Goal: Task Accomplishment & Management: Manage account settings

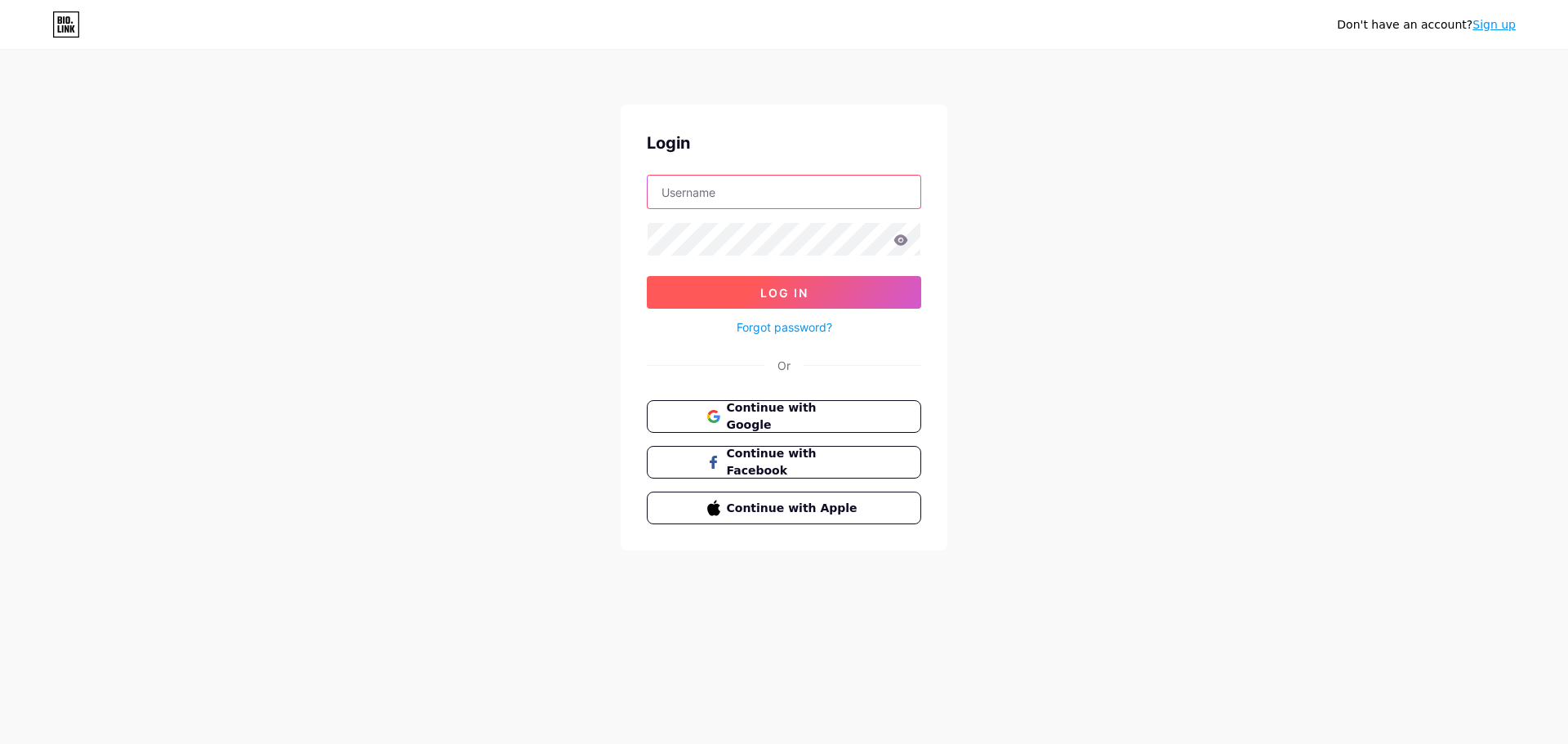
type input "[EMAIL_ADDRESS][DOMAIN_NAME]"
click at [784, 296] on span "Log In" at bounding box center [784, 292] width 49 height 14
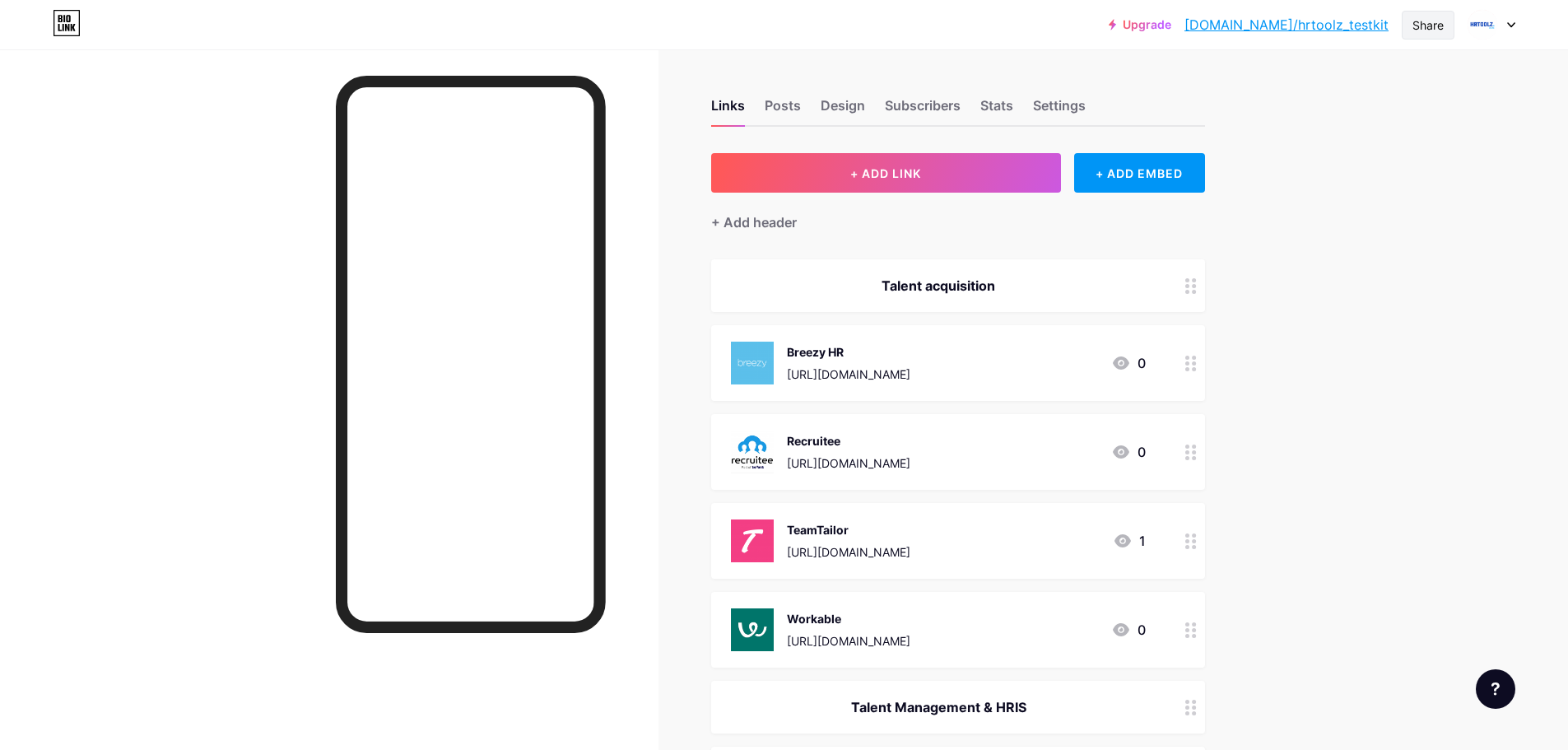
click at [1421, 33] on div "Share" at bounding box center [1428, 25] width 31 height 18
click at [1338, 83] on div "Copy link" at bounding box center [1331, 84] width 246 height 40
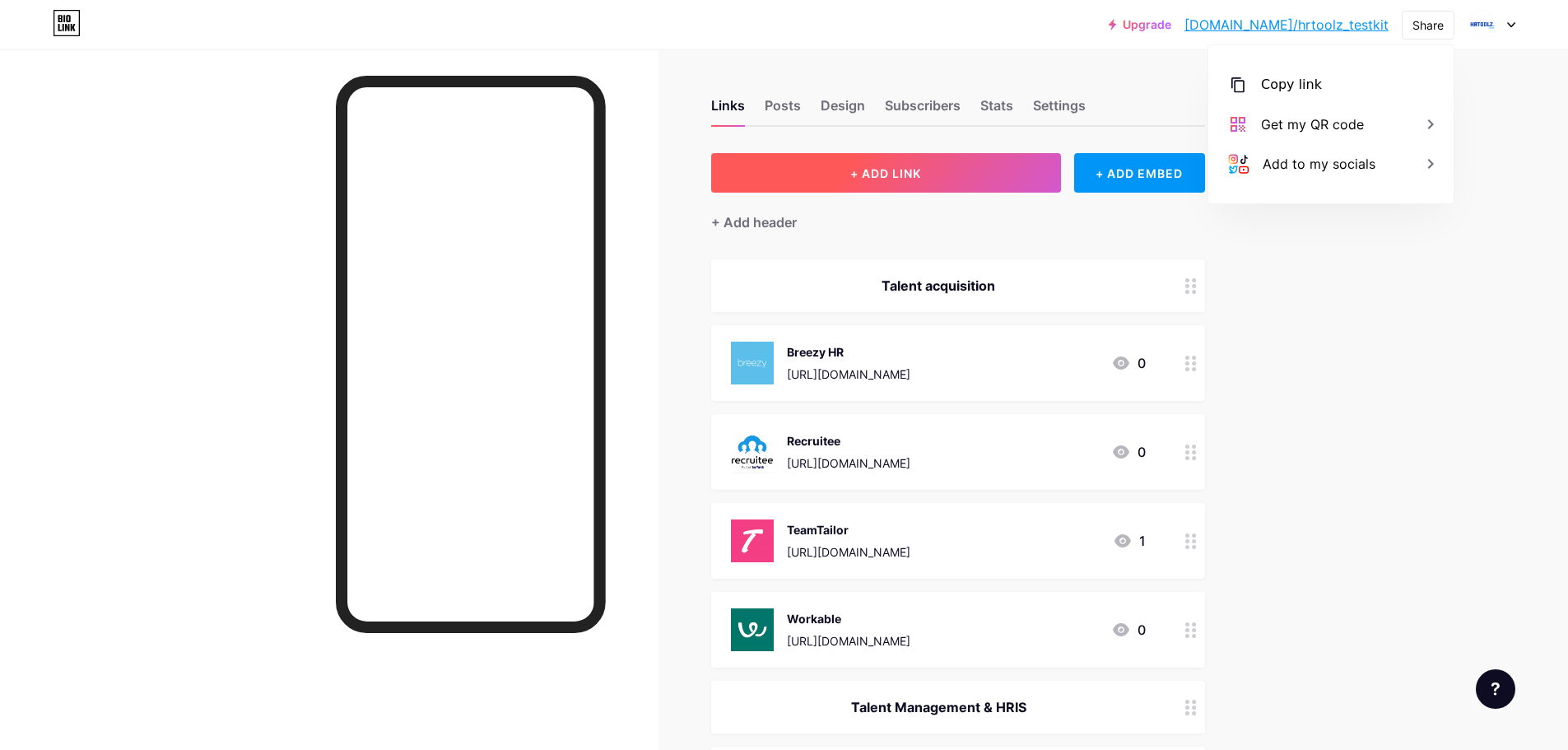
click at [942, 163] on button "+ ADD LINK" at bounding box center [886, 173] width 350 height 40
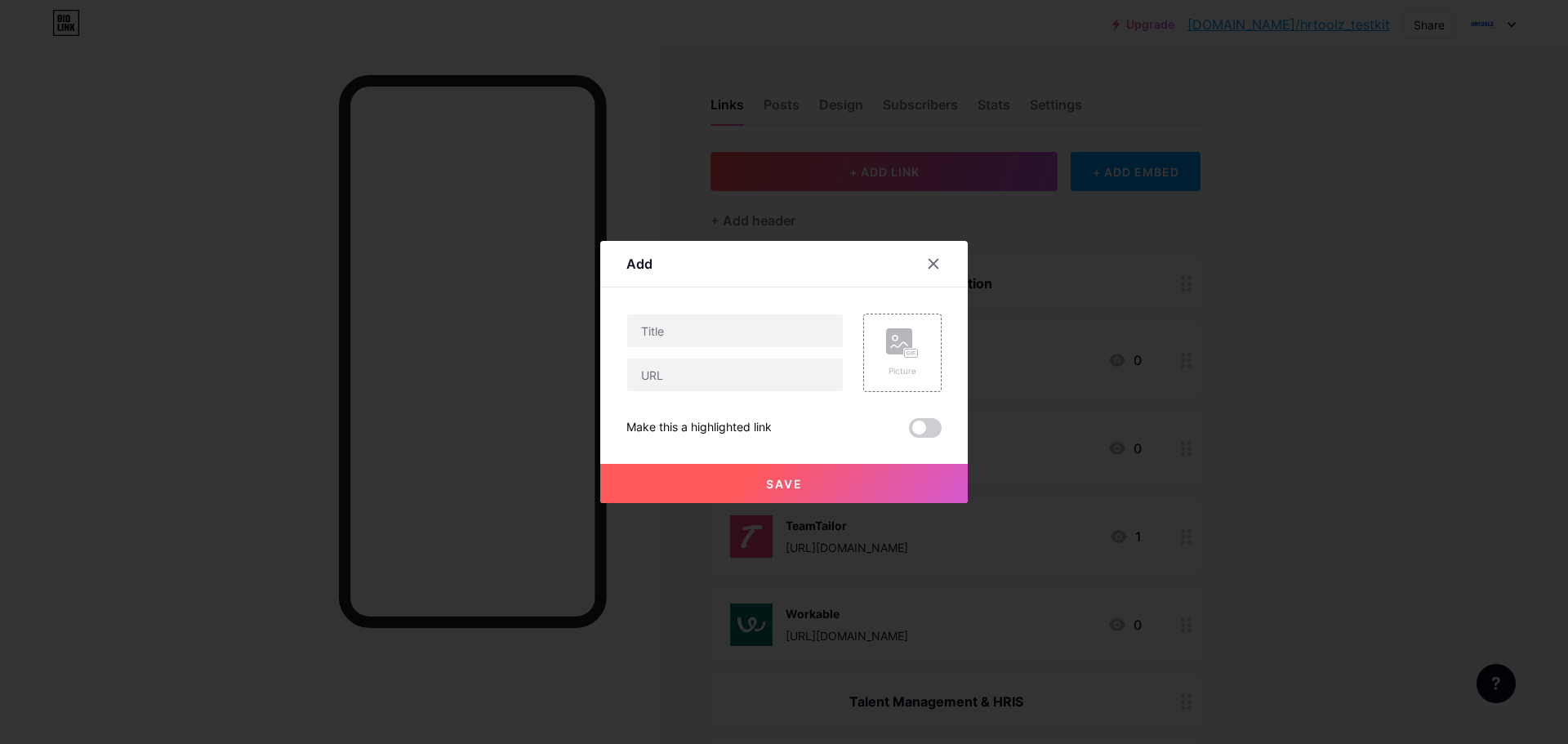
click at [754, 311] on div "Content YouTube Play YouTube video without leaving your page. ADD Vimeo Play Vi…" at bounding box center [784, 363] width 315 height 150
click at [739, 326] on input "text" at bounding box center [734, 331] width 215 height 33
type input "Tellent"
click at [726, 366] on input "text" at bounding box center [734, 375] width 215 height 33
paste input "[URL][DOMAIN_NAME]"
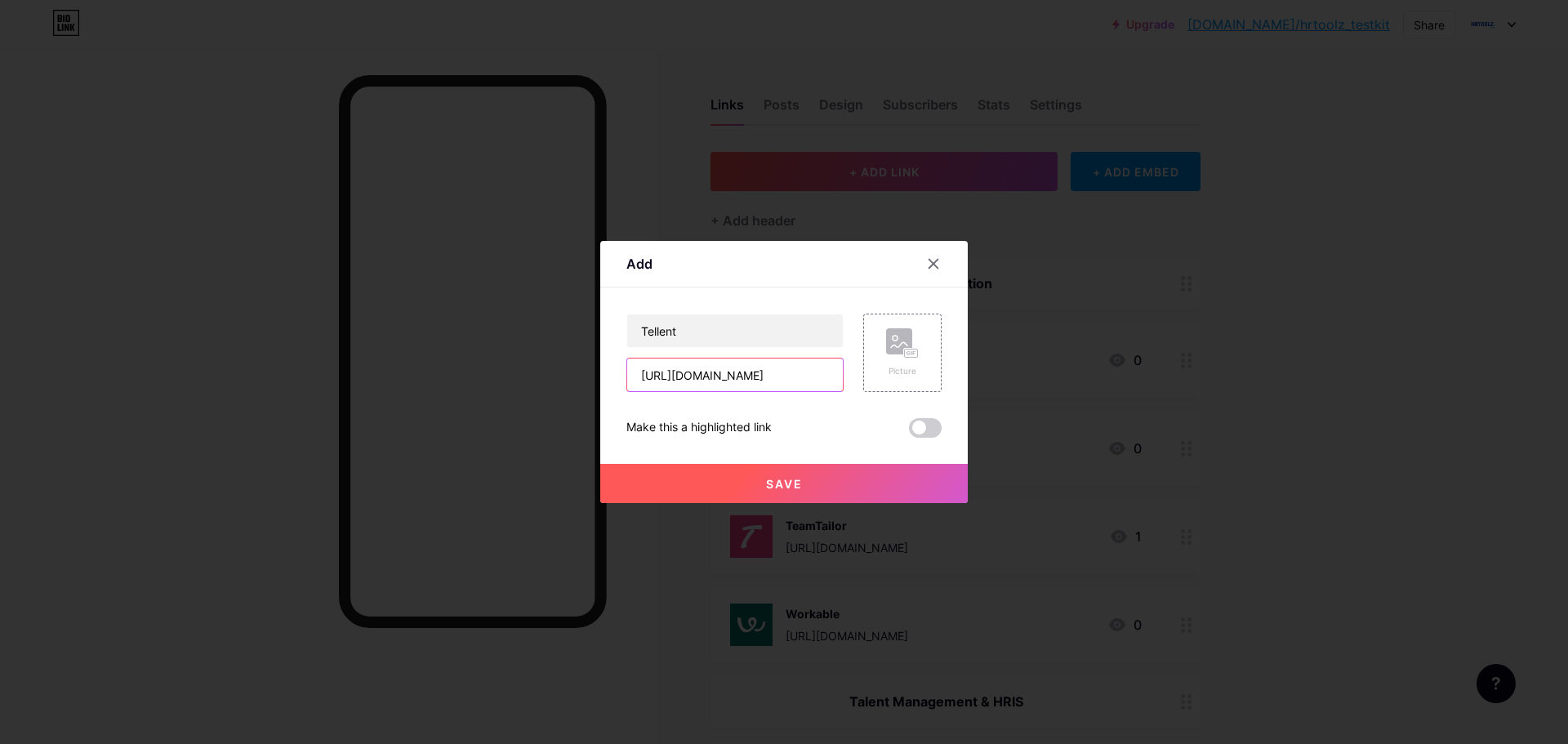
scroll to position [0, 14]
type input "[URL][DOMAIN_NAME]"
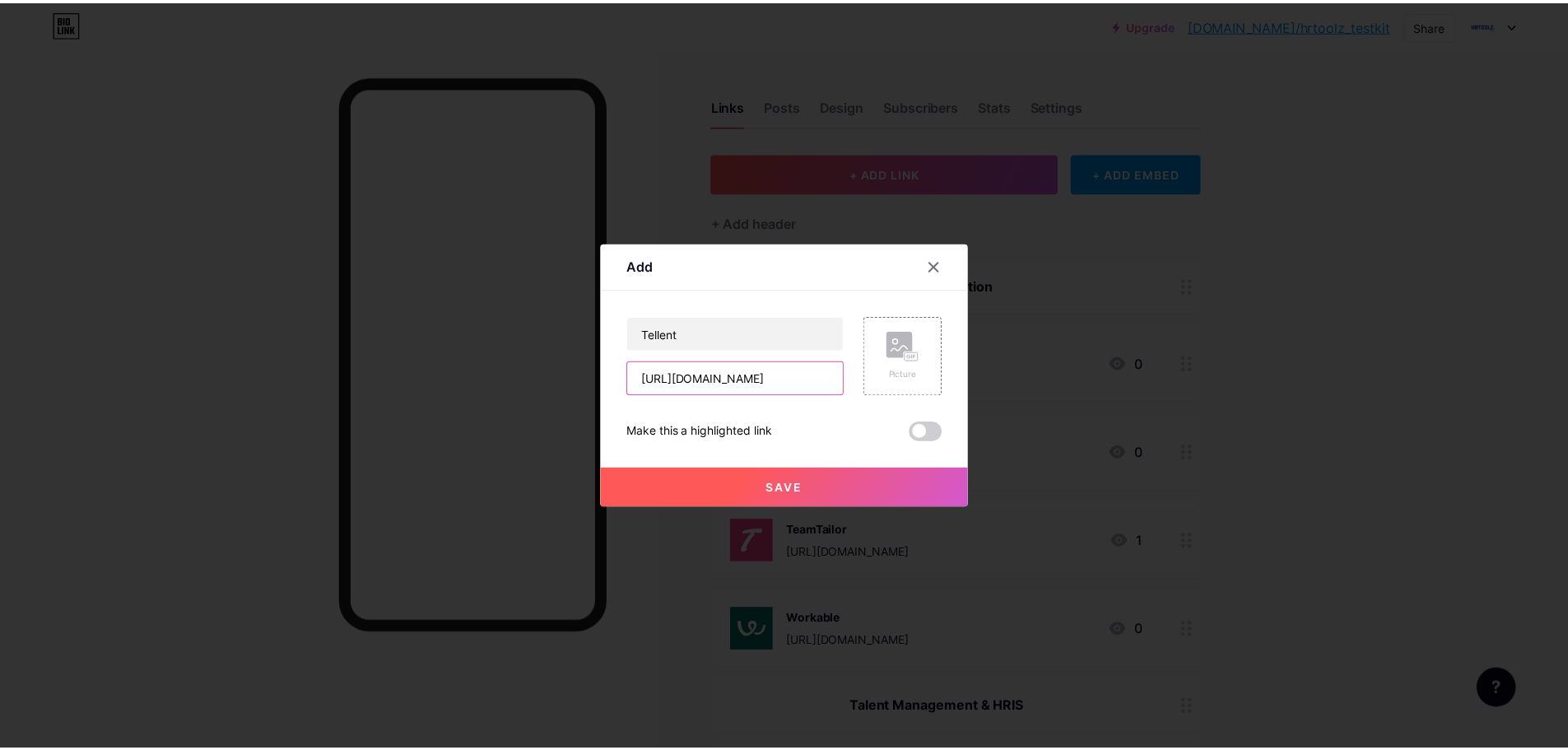
scroll to position [0, 0]
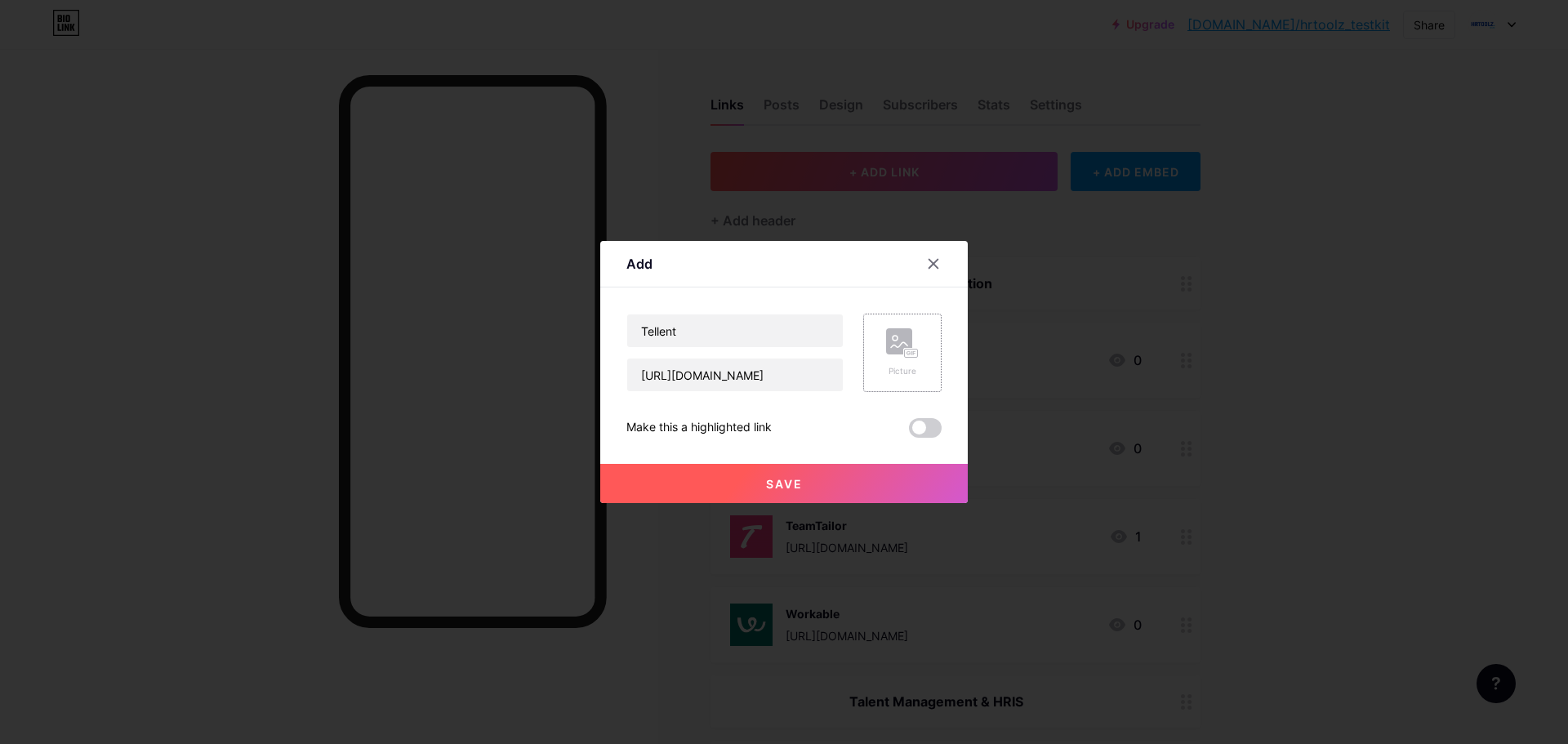
click at [904, 347] on rect at bounding box center [899, 341] width 27 height 27
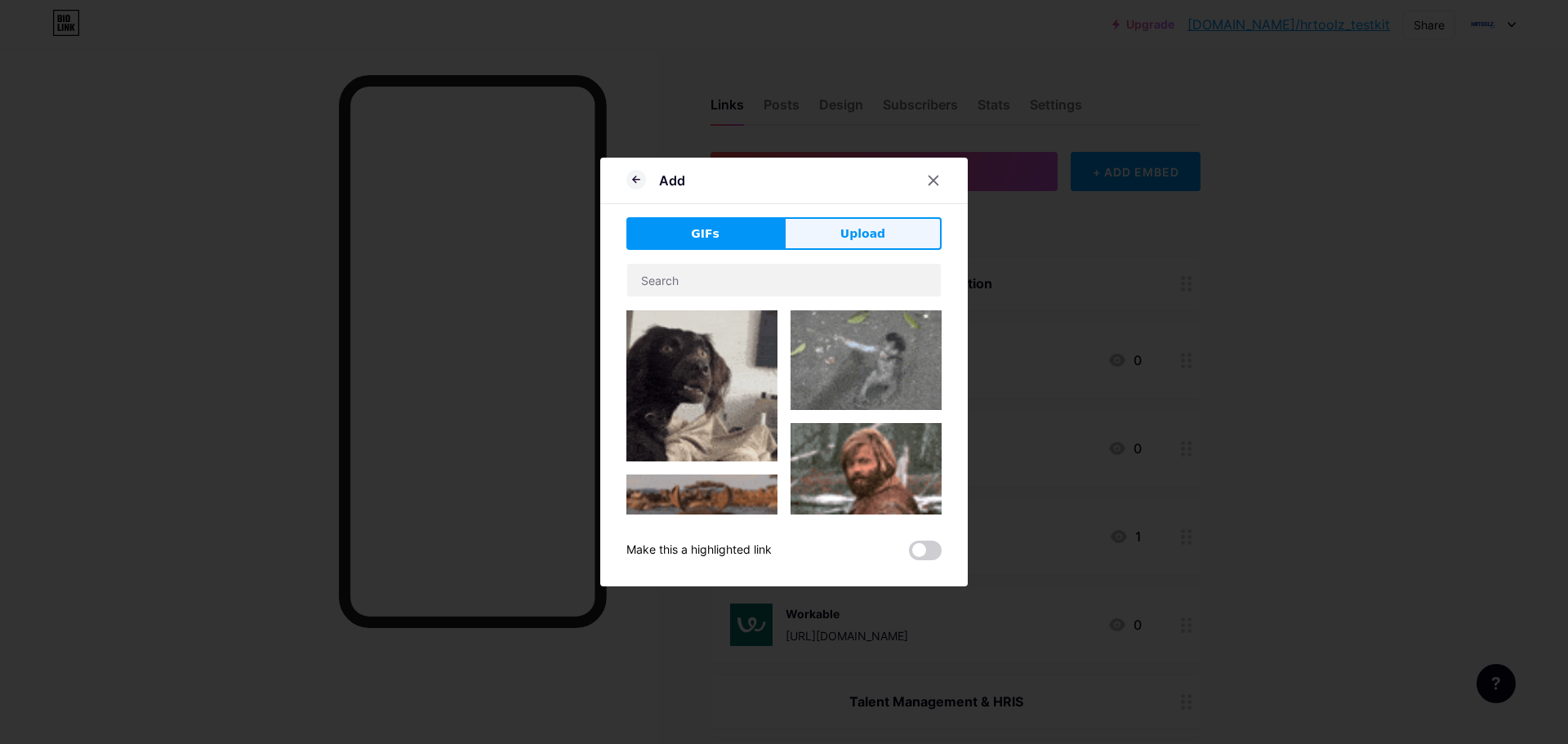
click at [863, 231] on span "Upload" at bounding box center [862, 234] width 45 height 17
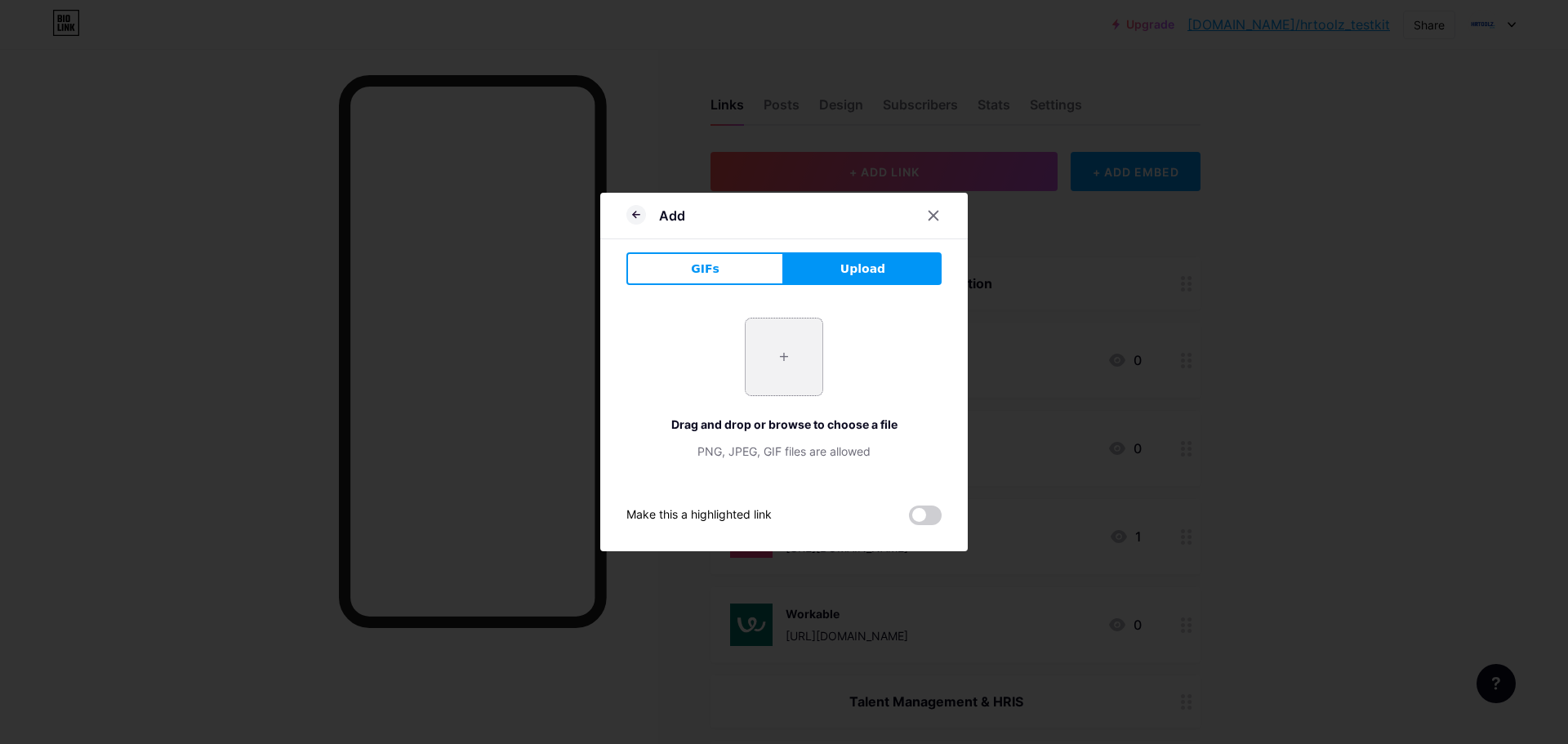
click at [786, 366] on input "file" at bounding box center [784, 357] width 77 height 77
type input "C:\fakepath\file_D3X7rSclO8WHn2V1NEDx.png"
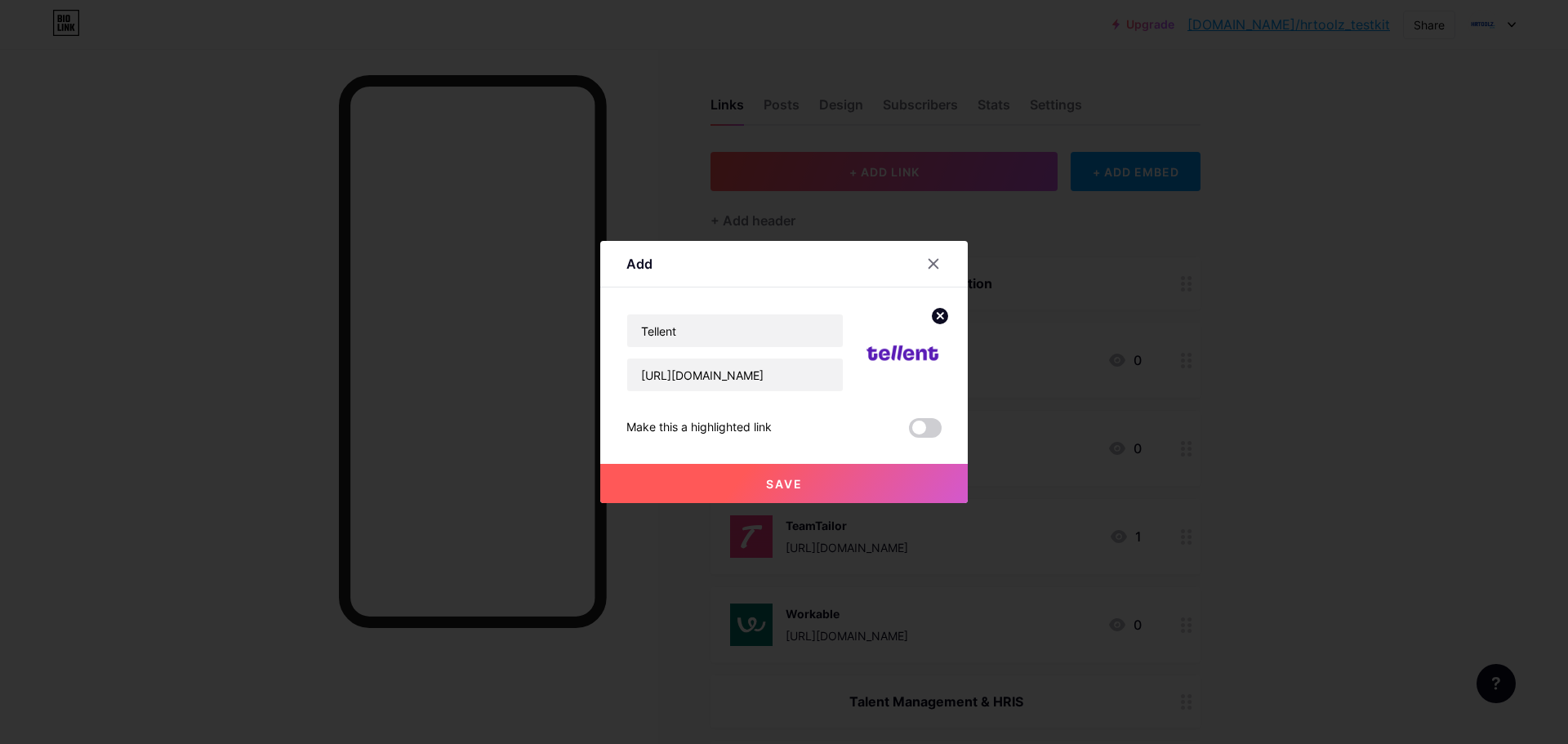
click at [778, 476] on button "Save" at bounding box center [784, 483] width 367 height 39
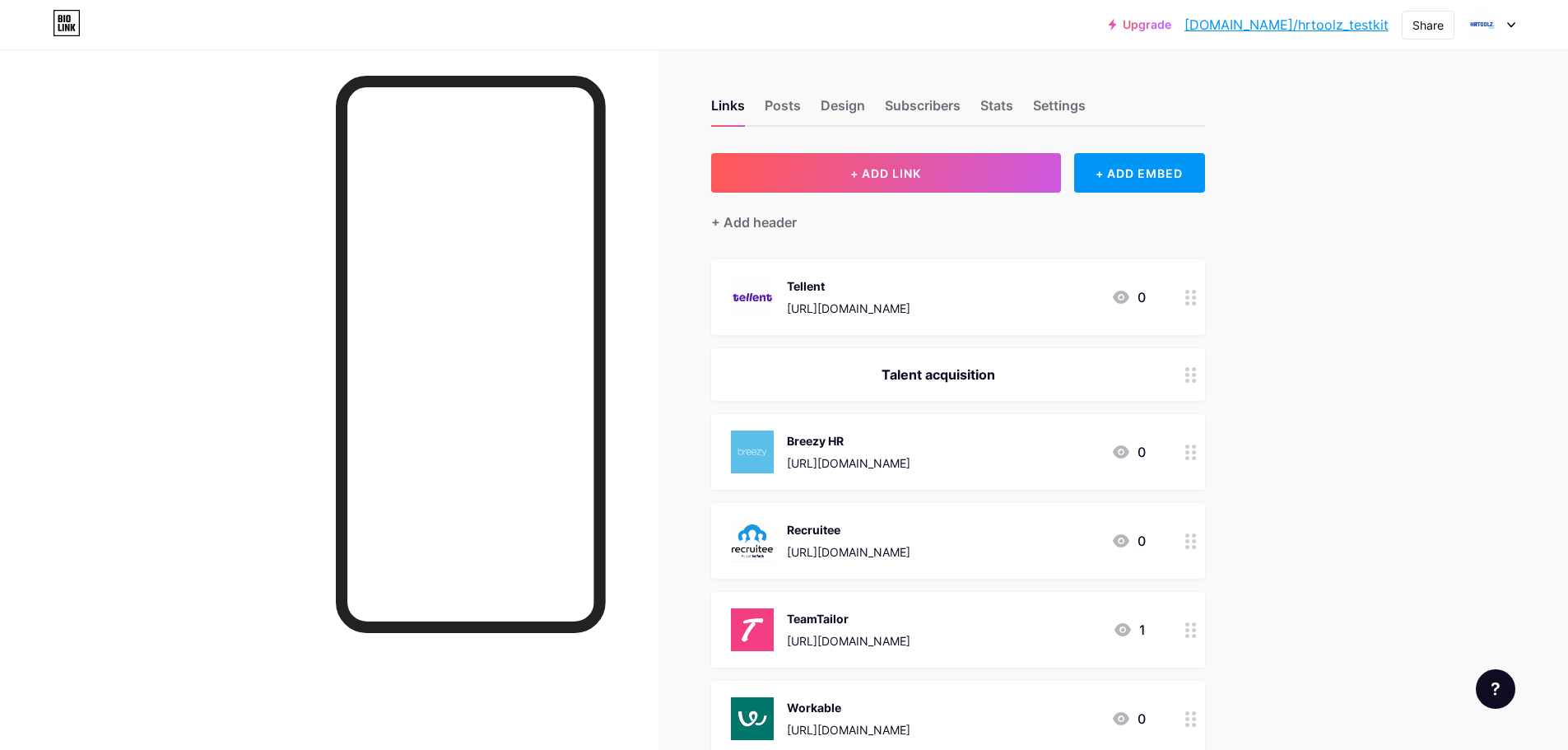
click at [877, 549] on div "[URL][DOMAIN_NAME]" at bounding box center [849, 551] width 124 height 18
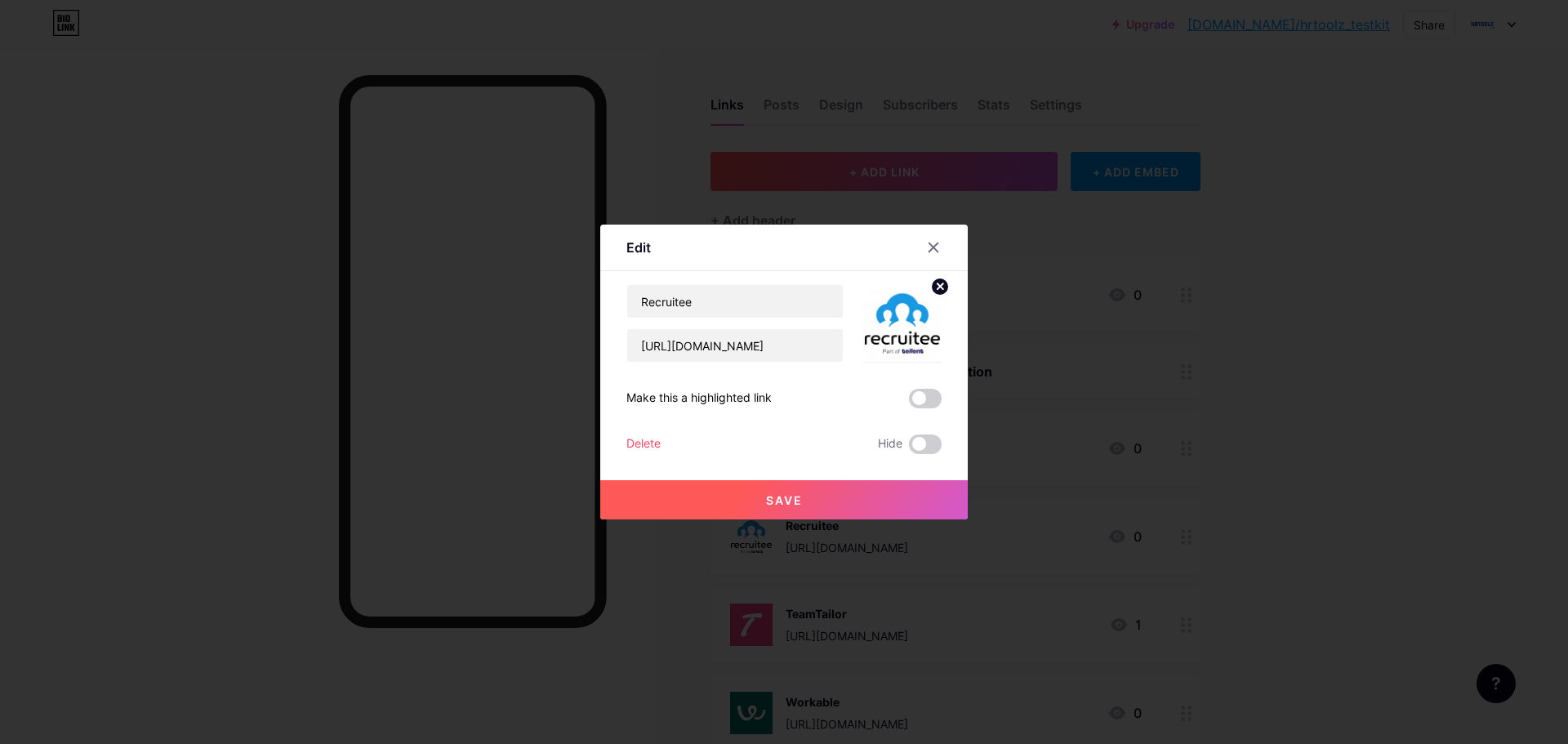
click at [648, 440] on div "Delete" at bounding box center [642, 443] width 34 height 19
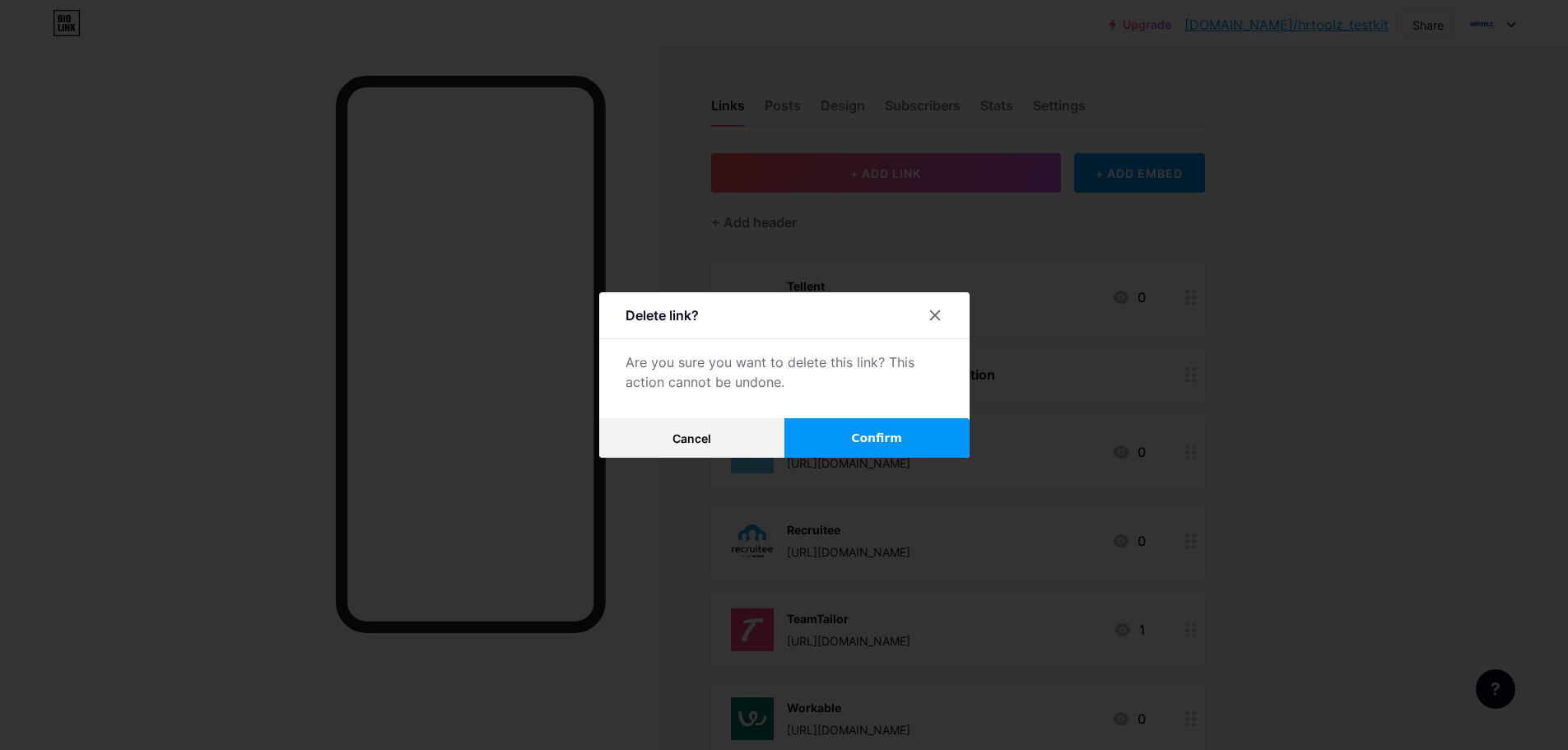
click at [884, 434] on span "Confirm" at bounding box center [876, 438] width 51 height 18
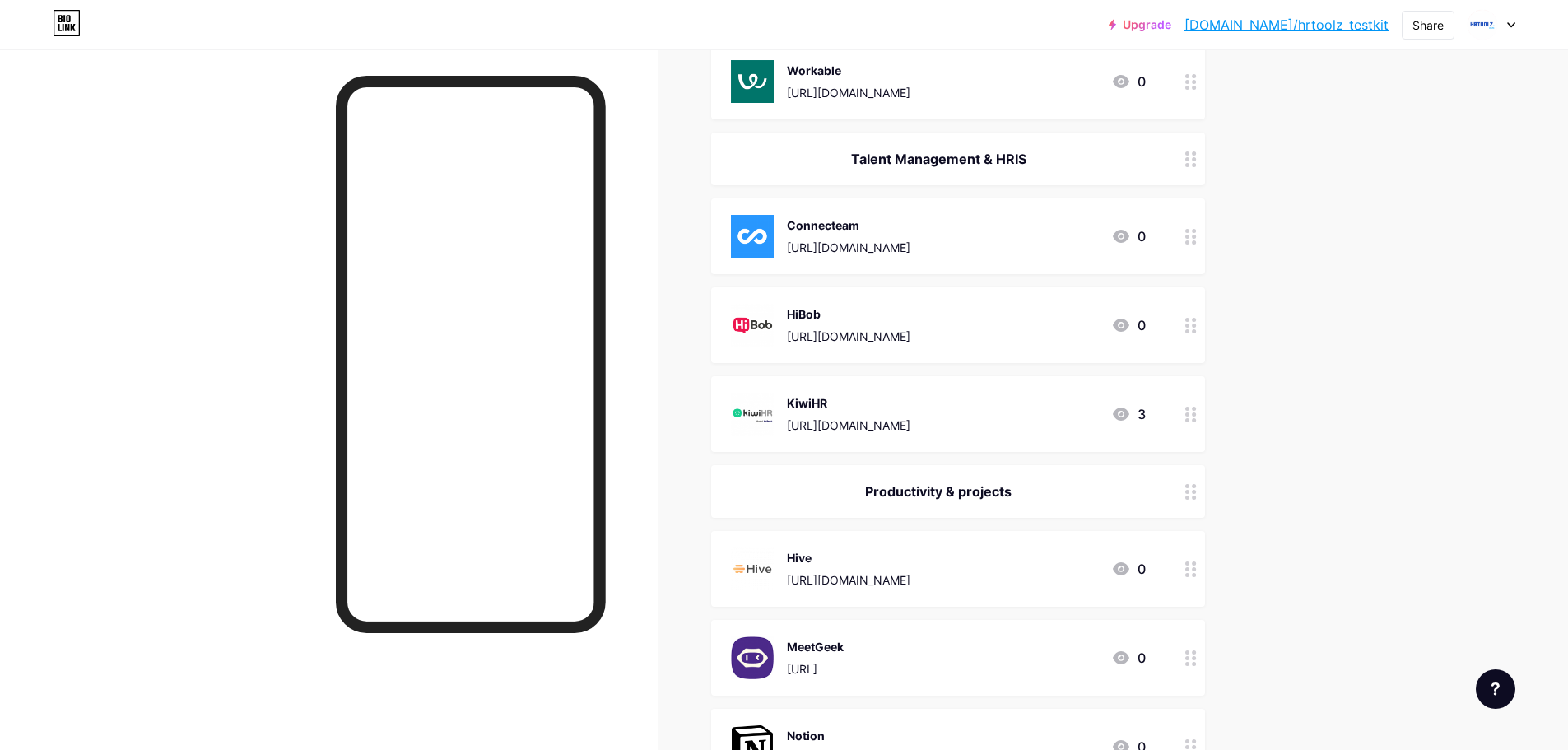
scroll to position [576, 0]
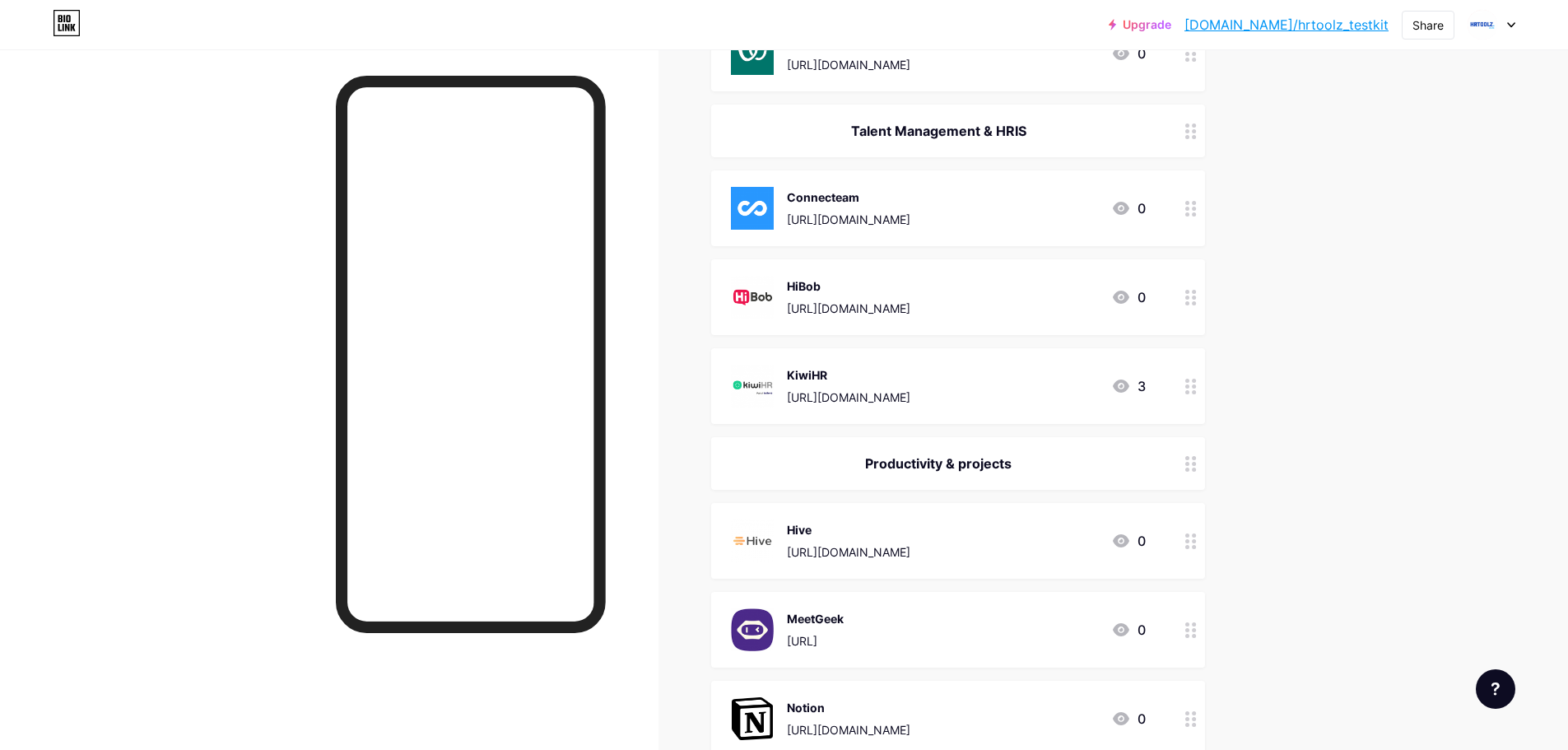
click at [1031, 389] on div "KiwiHR [URL][DOMAIN_NAME] 3" at bounding box center [938, 386] width 415 height 42
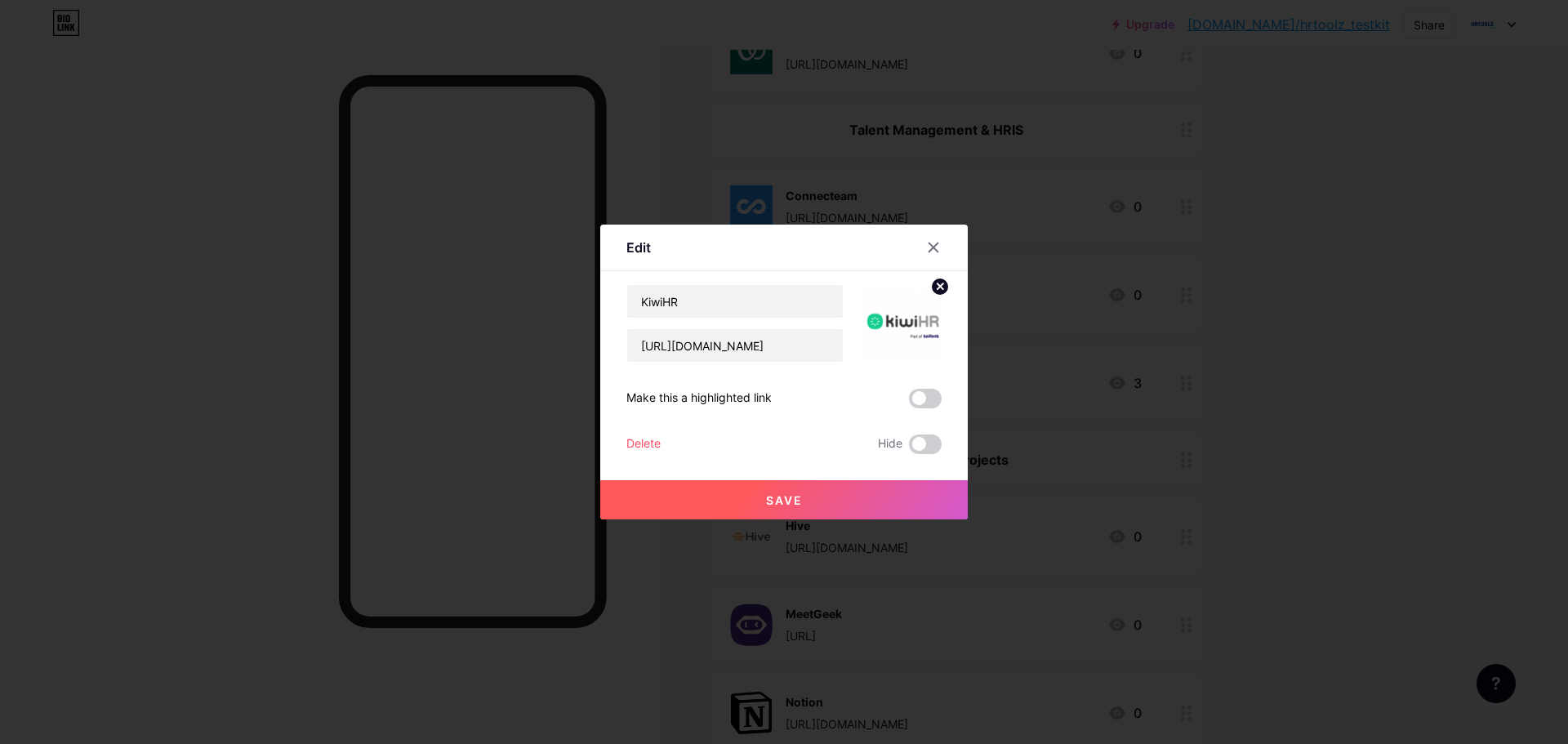
click at [647, 440] on div "Delete" at bounding box center [642, 443] width 34 height 19
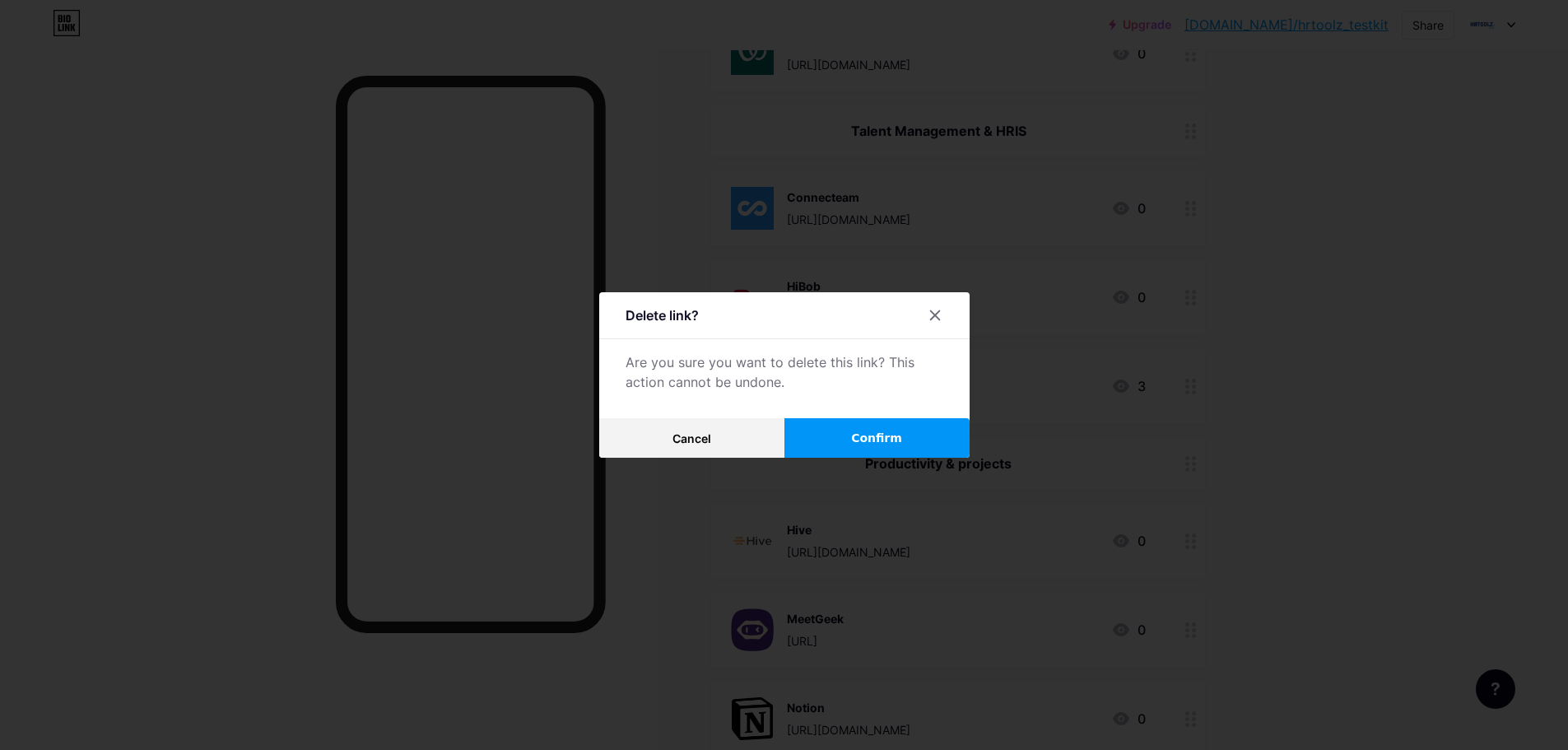
click at [882, 434] on span "Confirm" at bounding box center [876, 438] width 51 height 18
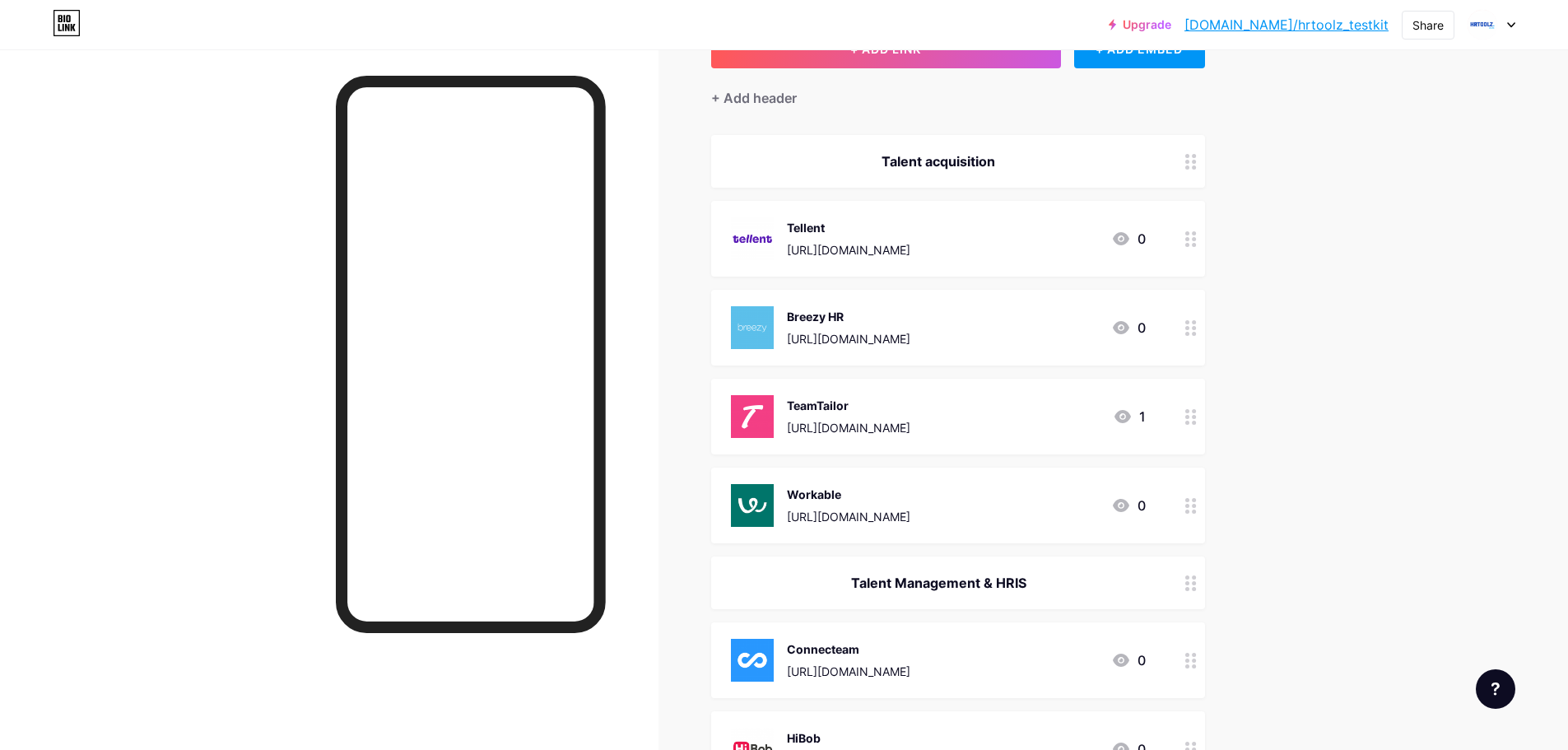
scroll to position [82, 0]
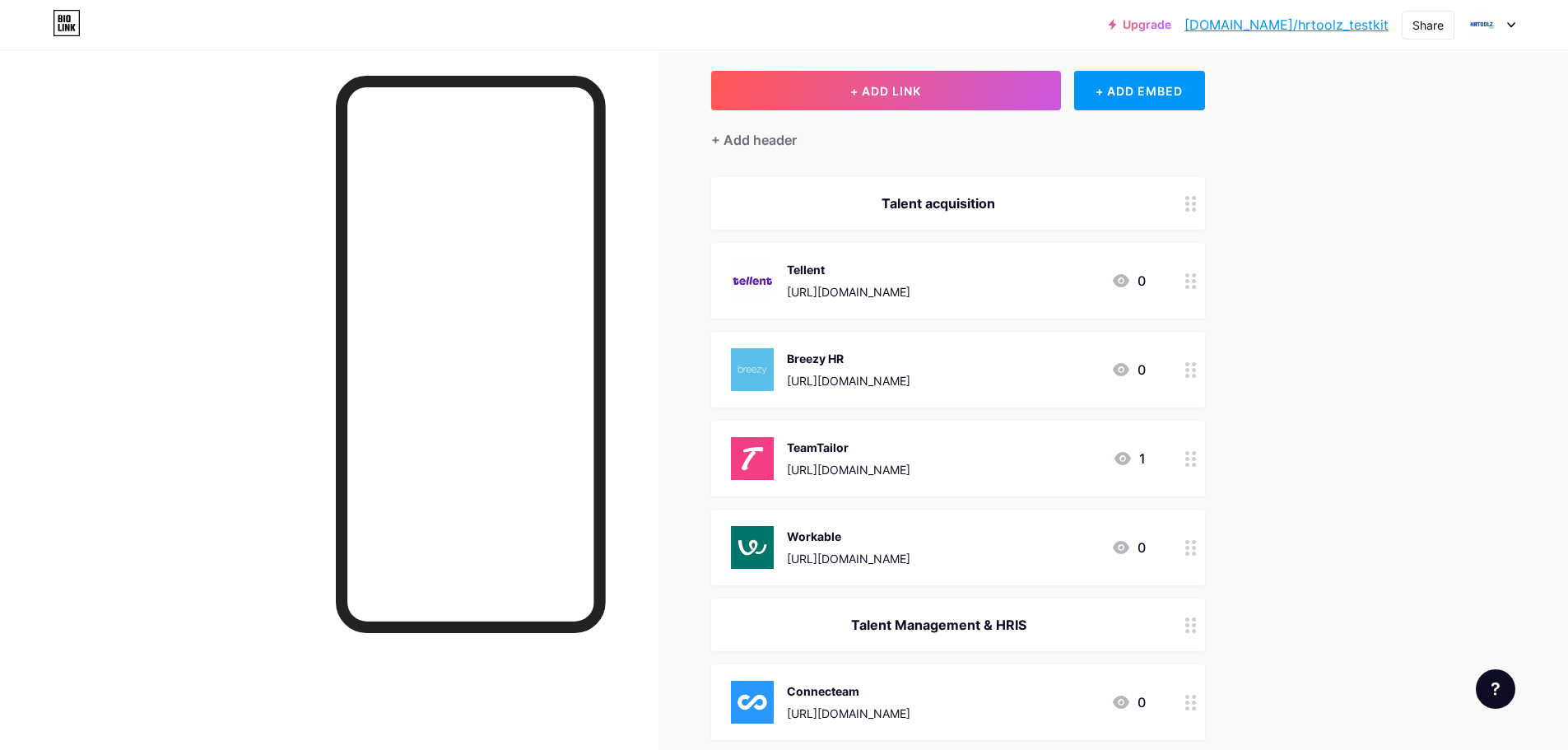
click at [1190, 623] on circle at bounding box center [1187, 625] width 4 height 4
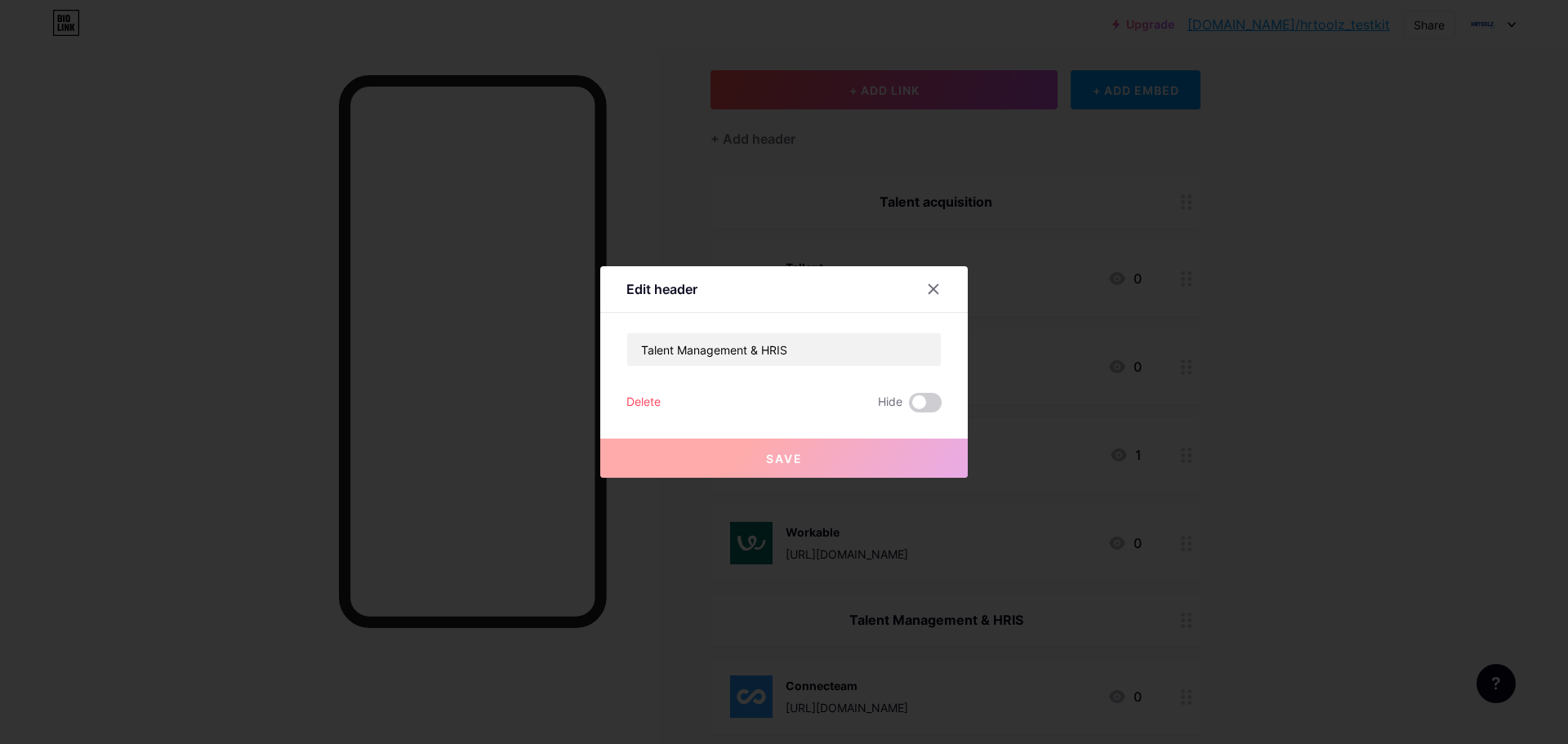
click at [1229, 583] on div at bounding box center [784, 372] width 1568 height 744
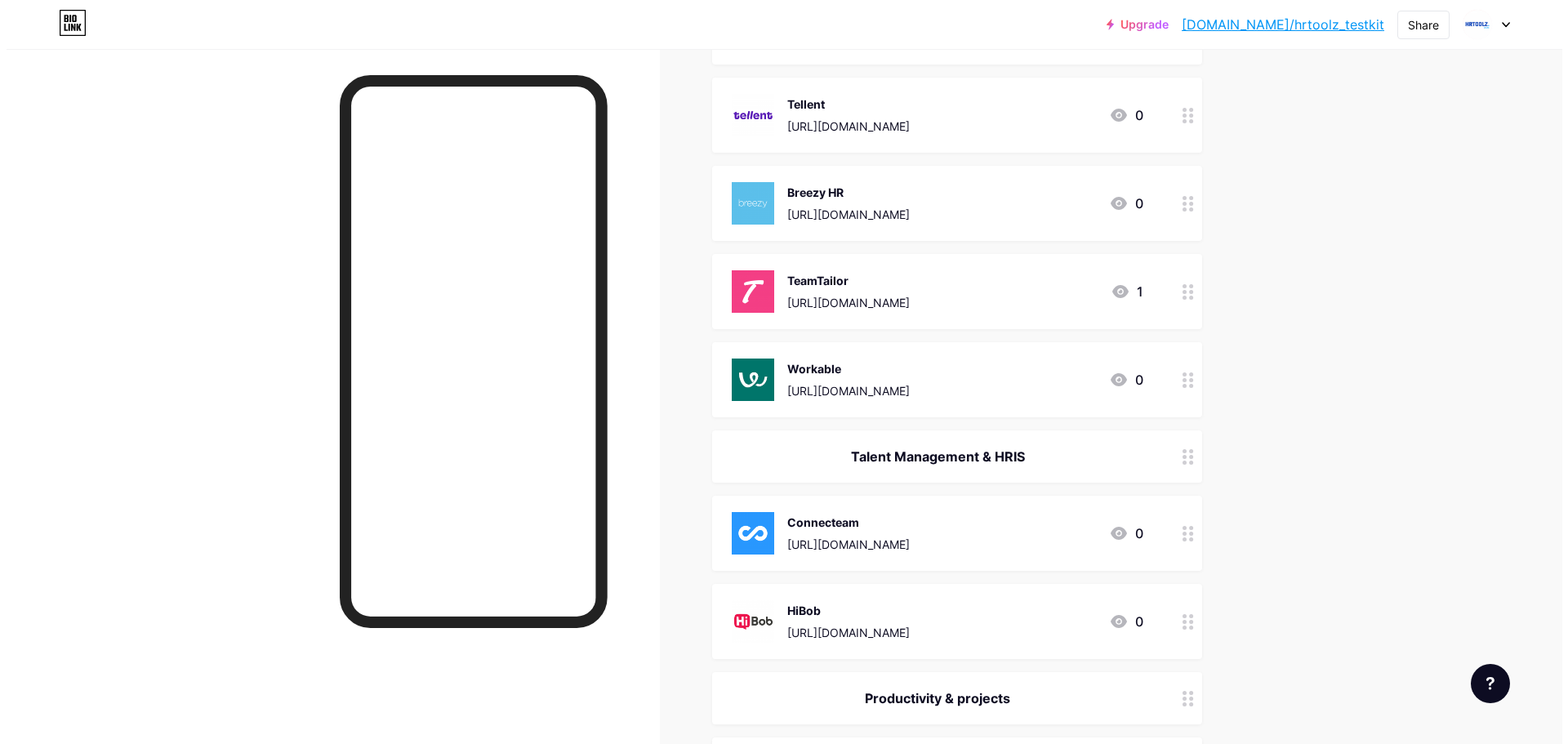
scroll to position [0, 0]
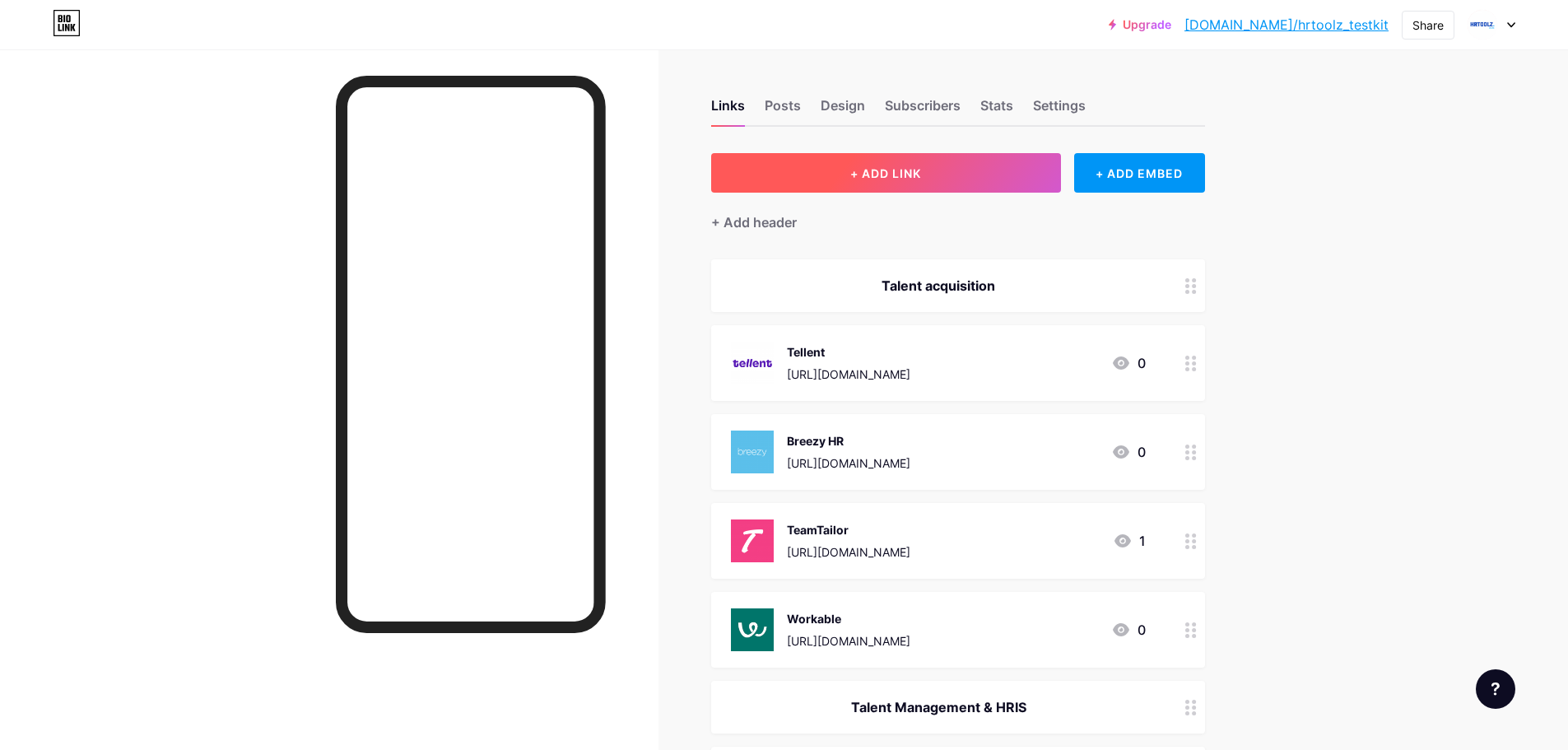
click at [956, 180] on button "+ ADD LINK" at bounding box center [886, 173] width 350 height 40
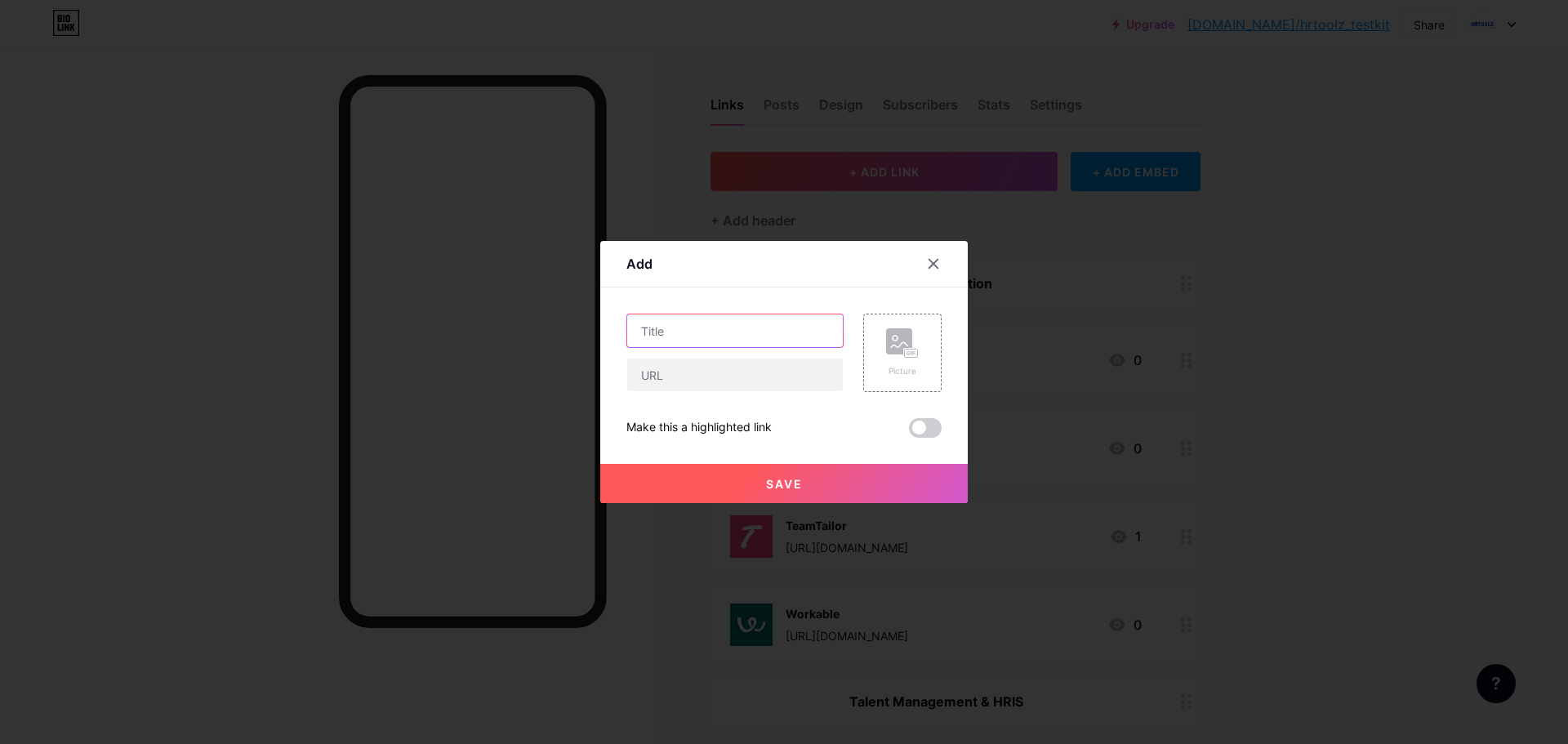
click at [766, 329] on input "text" at bounding box center [734, 331] width 215 height 33
type input "Oyster"
click at [765, 377] on input "text" at bounding box center [734, 375] width 215 height 33
paste input "[URL][DOMAIN_NAME]"
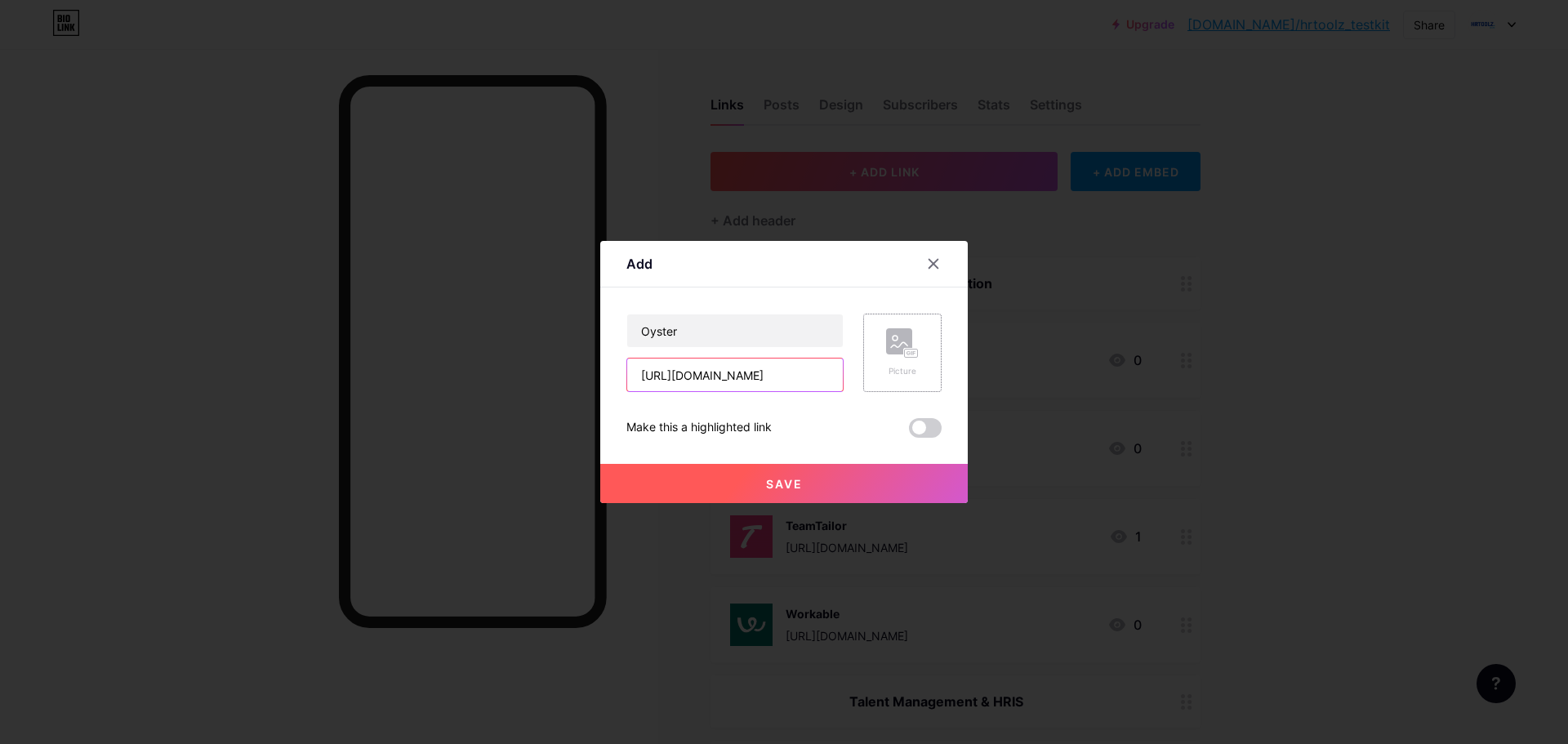
type input "[URL][DOMAIN_NAME]"
click at [901, 355] on rect at bounding box center [899, 341] width 27 height 27
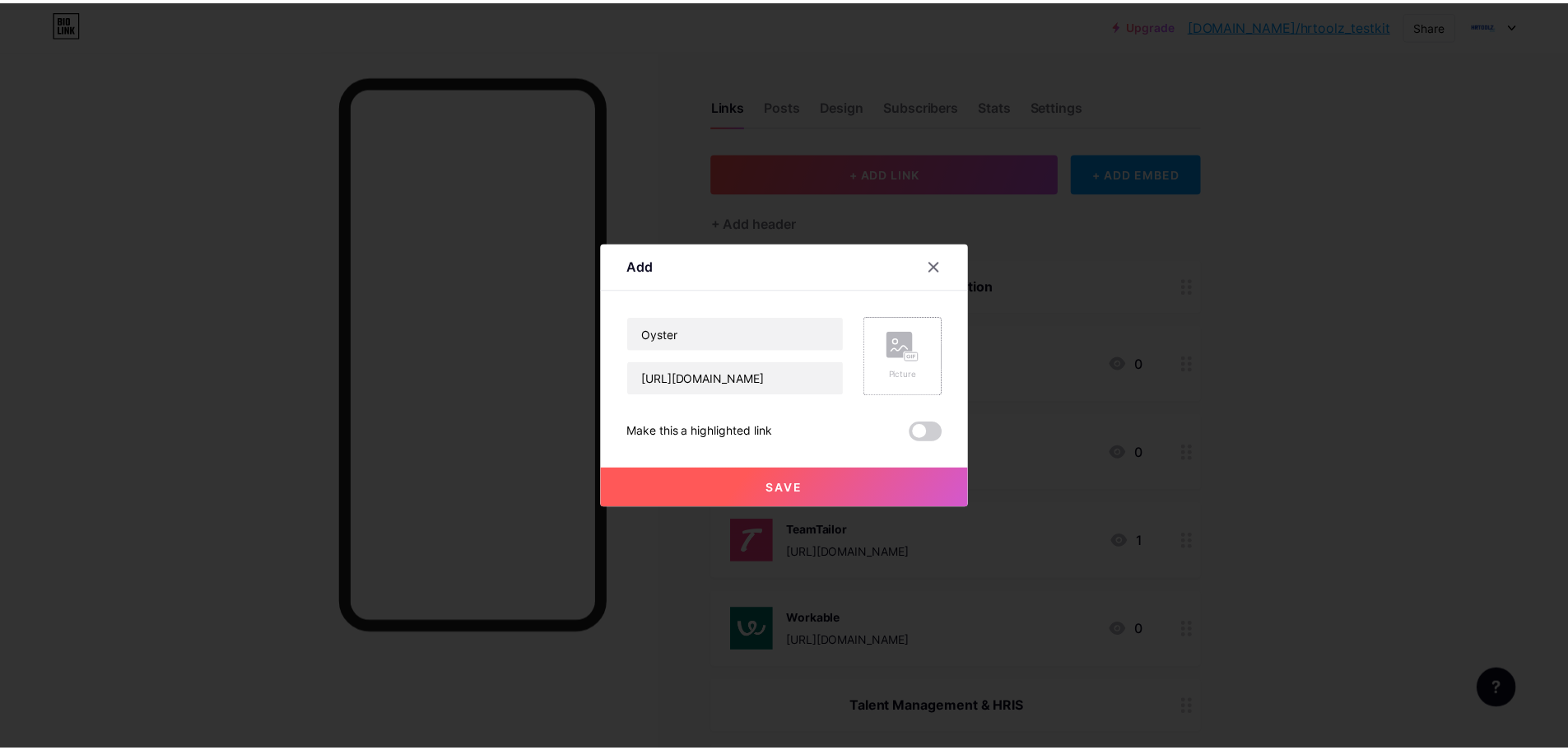
scroll to position [0, 0]
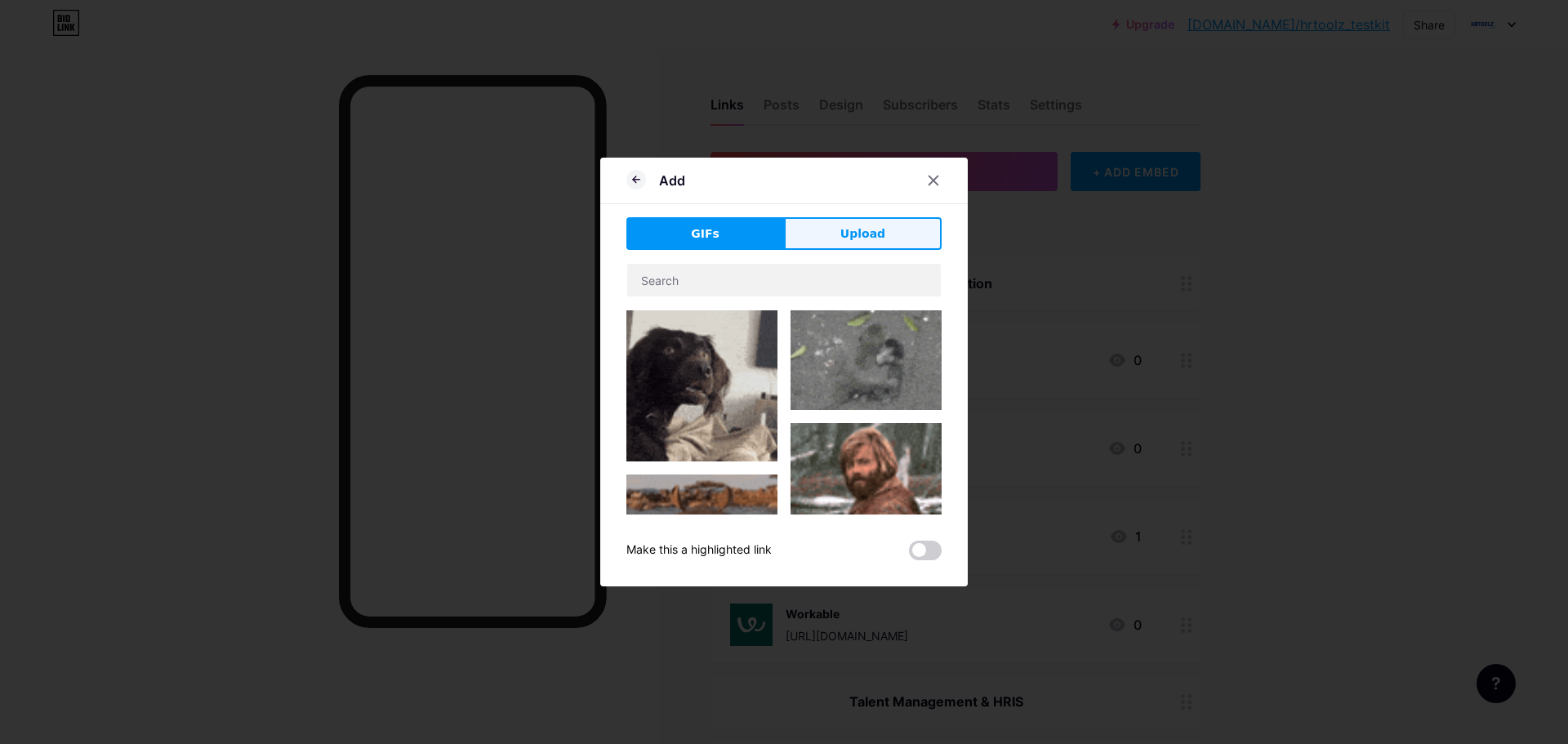
click at [888, 236] on button "Upload" at bounding box center [862, 234] width 158 height 33
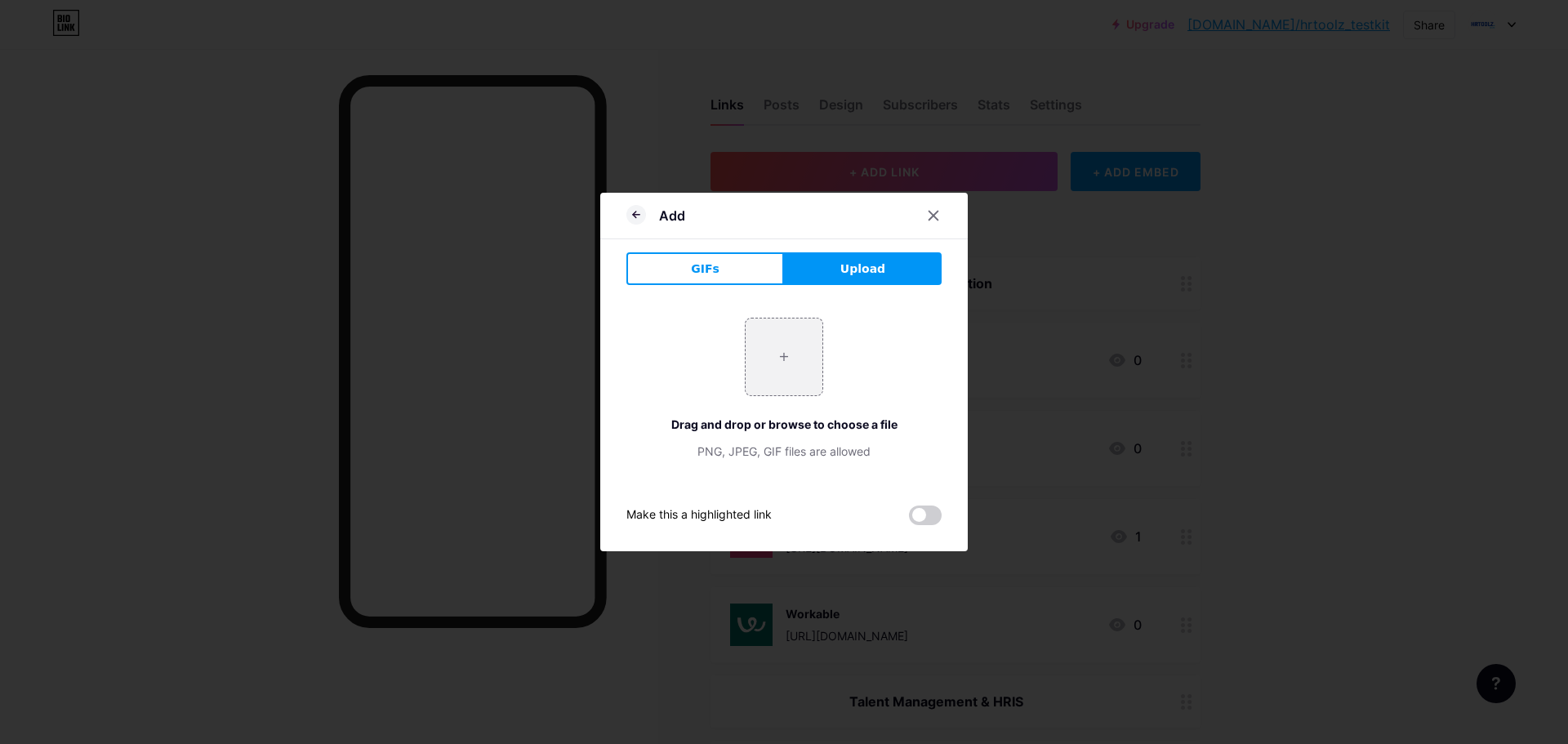
click at [835, 281] on button "Upload" at bounding box center [862, 268] width 158 height 33
click at [801, 340] on input "file" at bounding box center [784, 357] width 77 height 77
type input "C:\fakepath\file_pZxgmPOHq0Svr79jkzkE (2).jpeg"
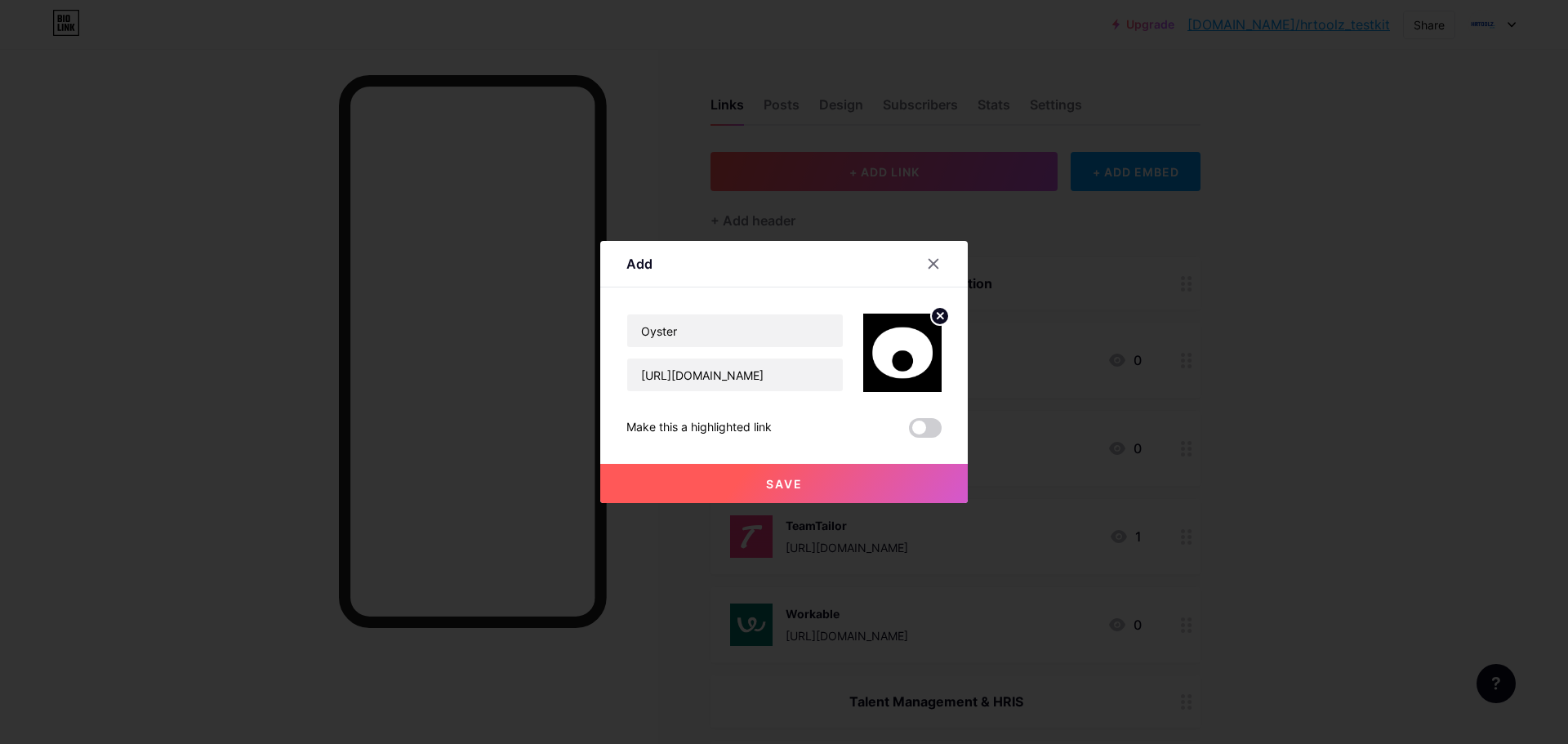
click at [779, 481] on span "Save" at bounding box center [784, 483] width 37 height 14
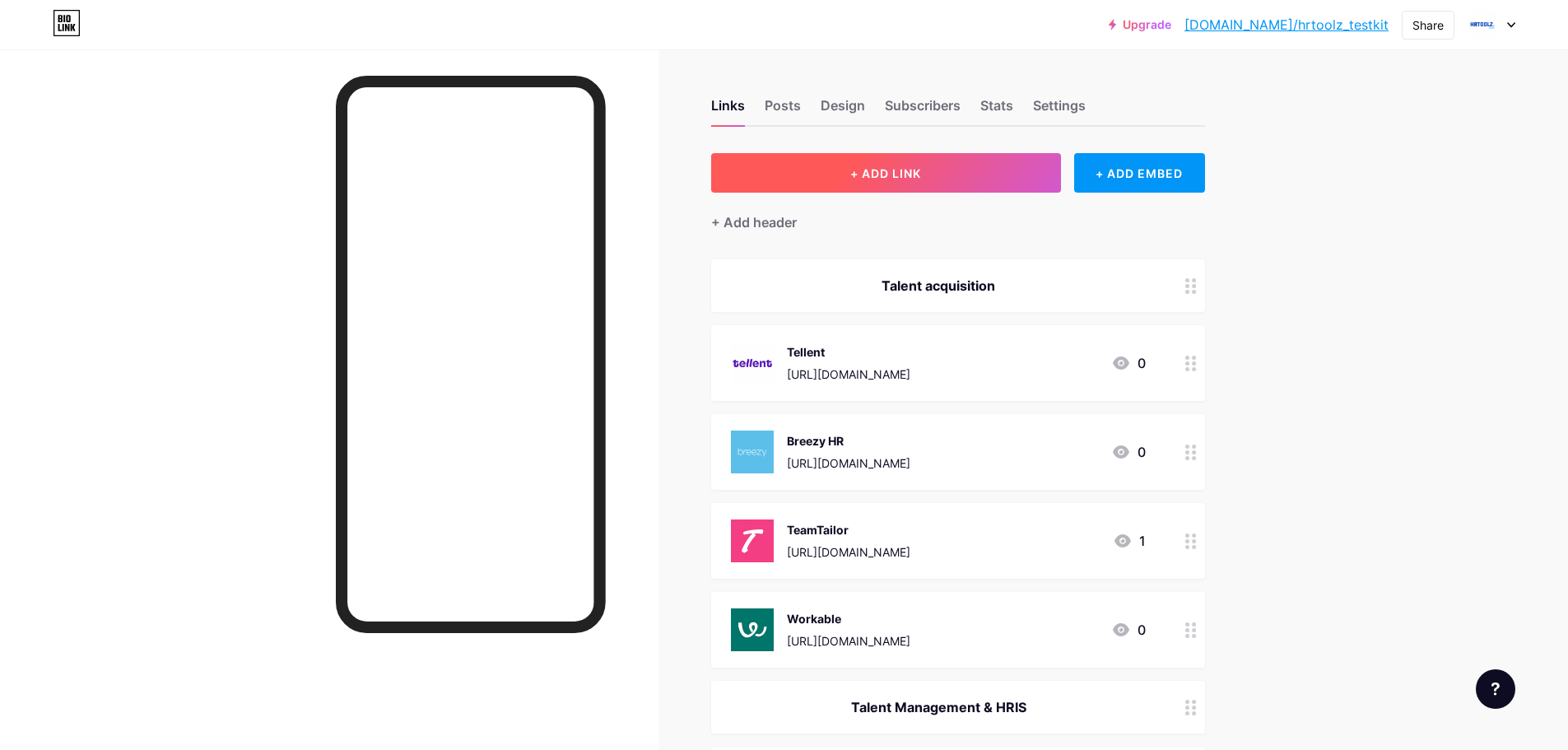
click at [879, 173] on span "+ ADD LINK" at bounding box center [885, 173] width 71 height 14
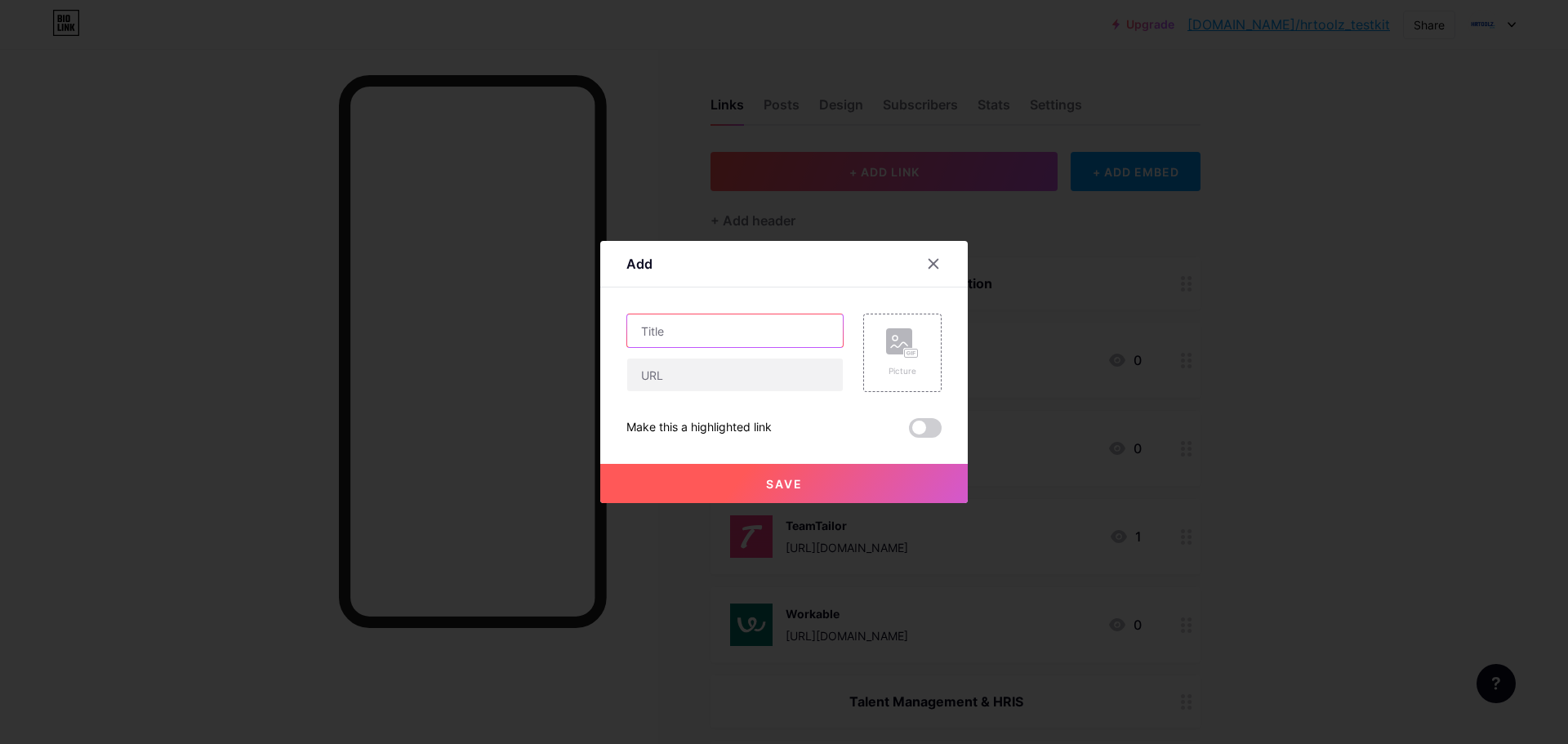
click at [760, 328] on input "text" at bounding box center [734, 331] width 215 height 33
type input "[PERSON_NAME]"
click at [766, 380] on input "text" at bounding box center [734, 375] width 215 height 33
paste input "[URL][DOMAIN_NAME][PERSON_NAME]"
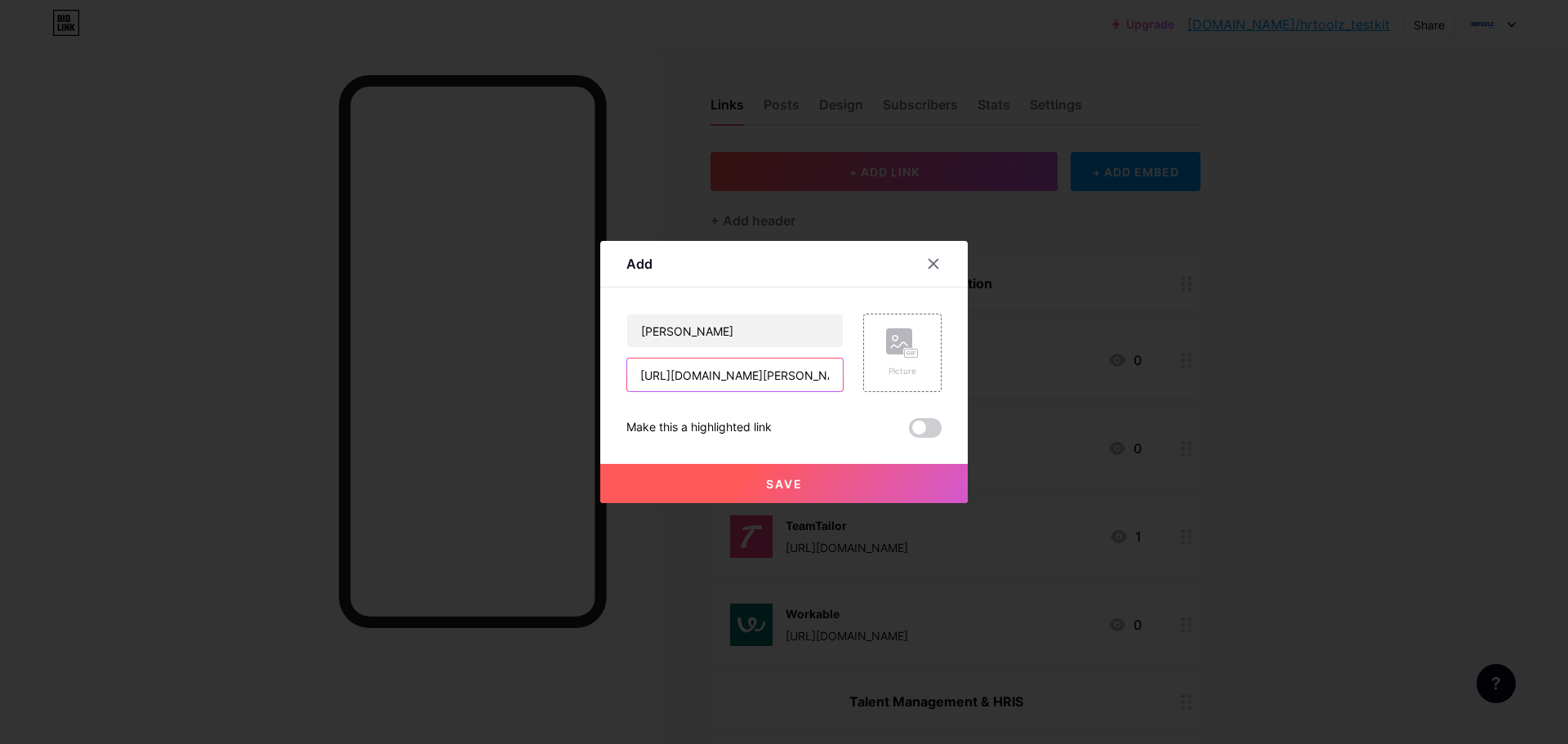
type input "[URL][DOMAIN_NAME][PERSON_NAME]"
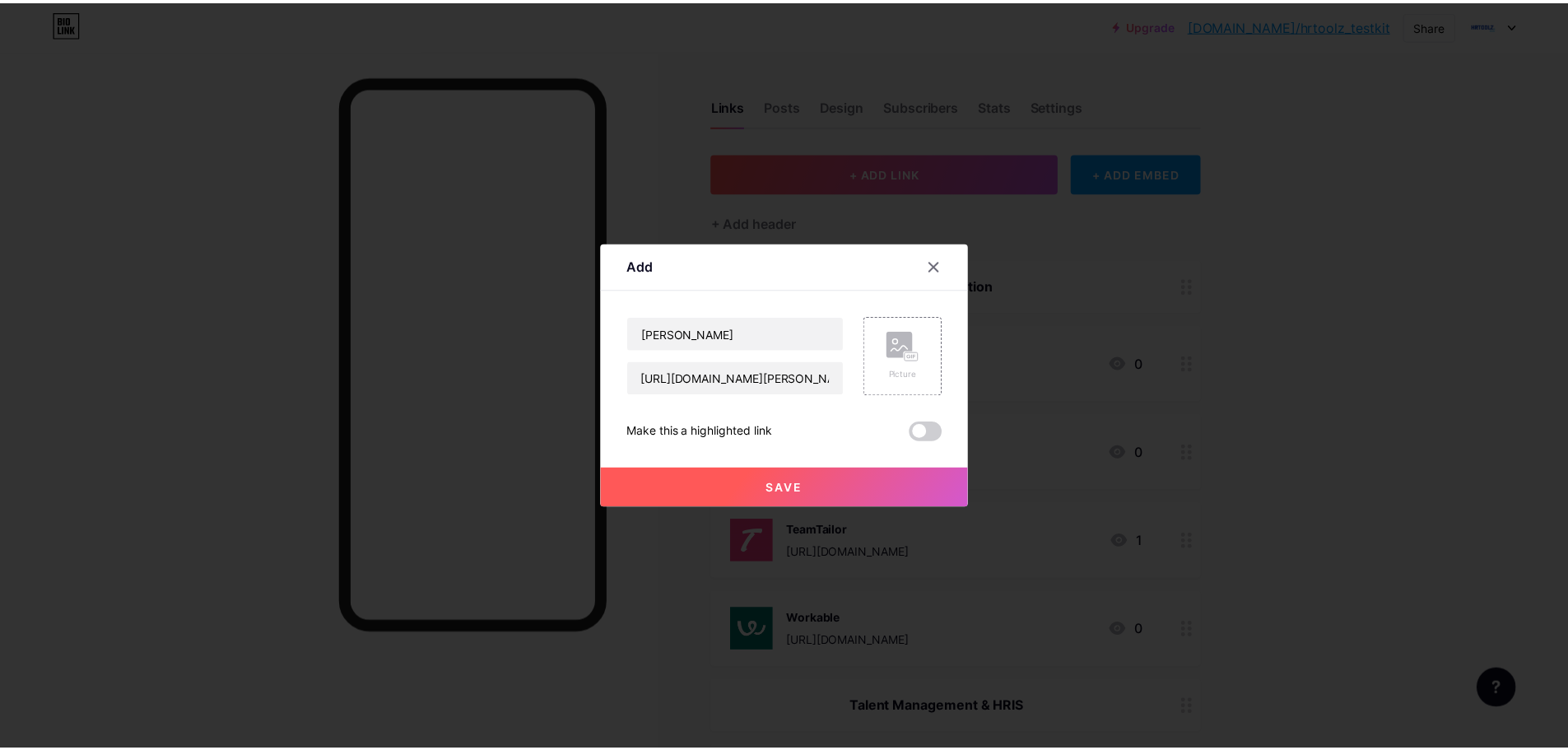
scroll to position [0, 0]
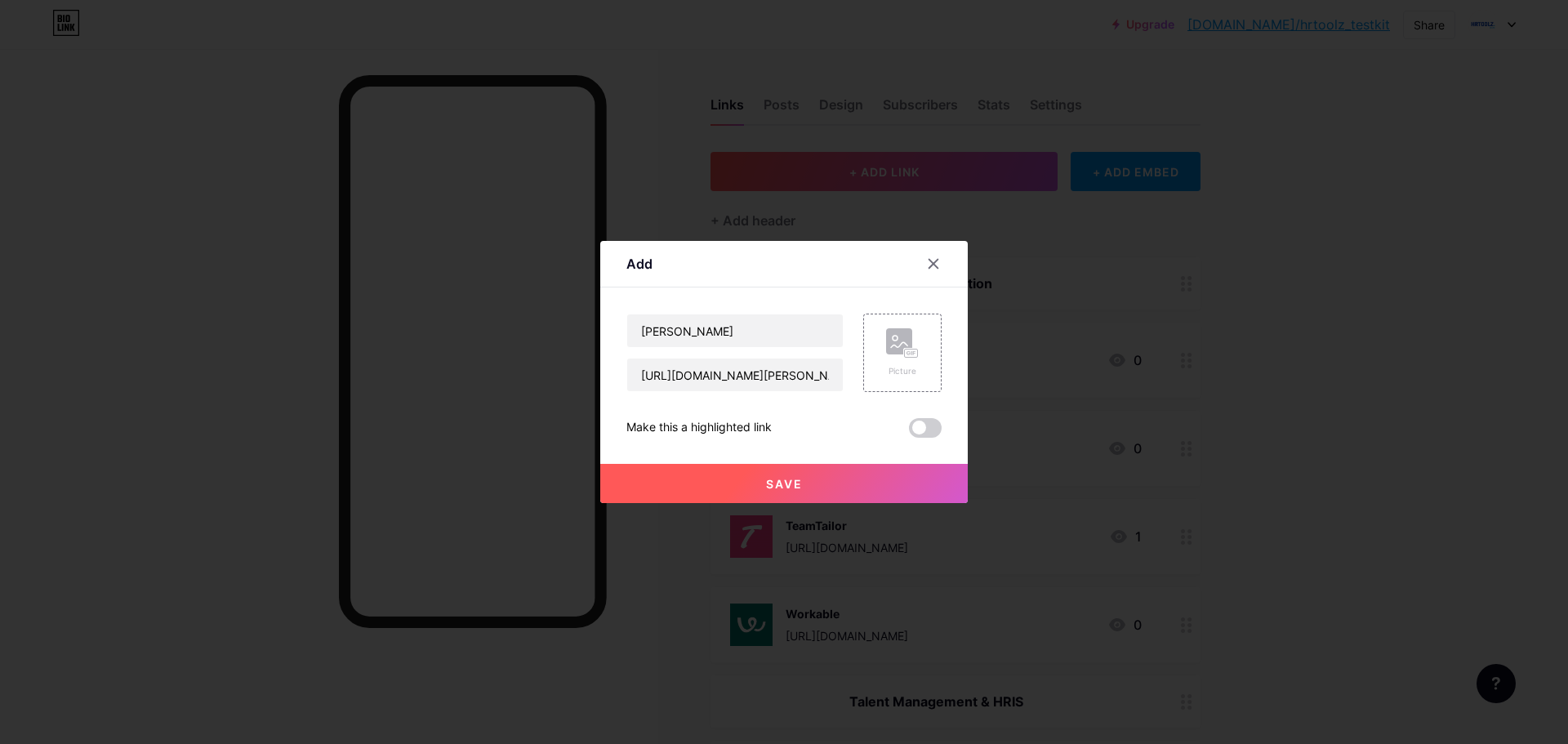
click at [780, 473] on button "Save" at bounding box center [784, 483] width 367 height 39
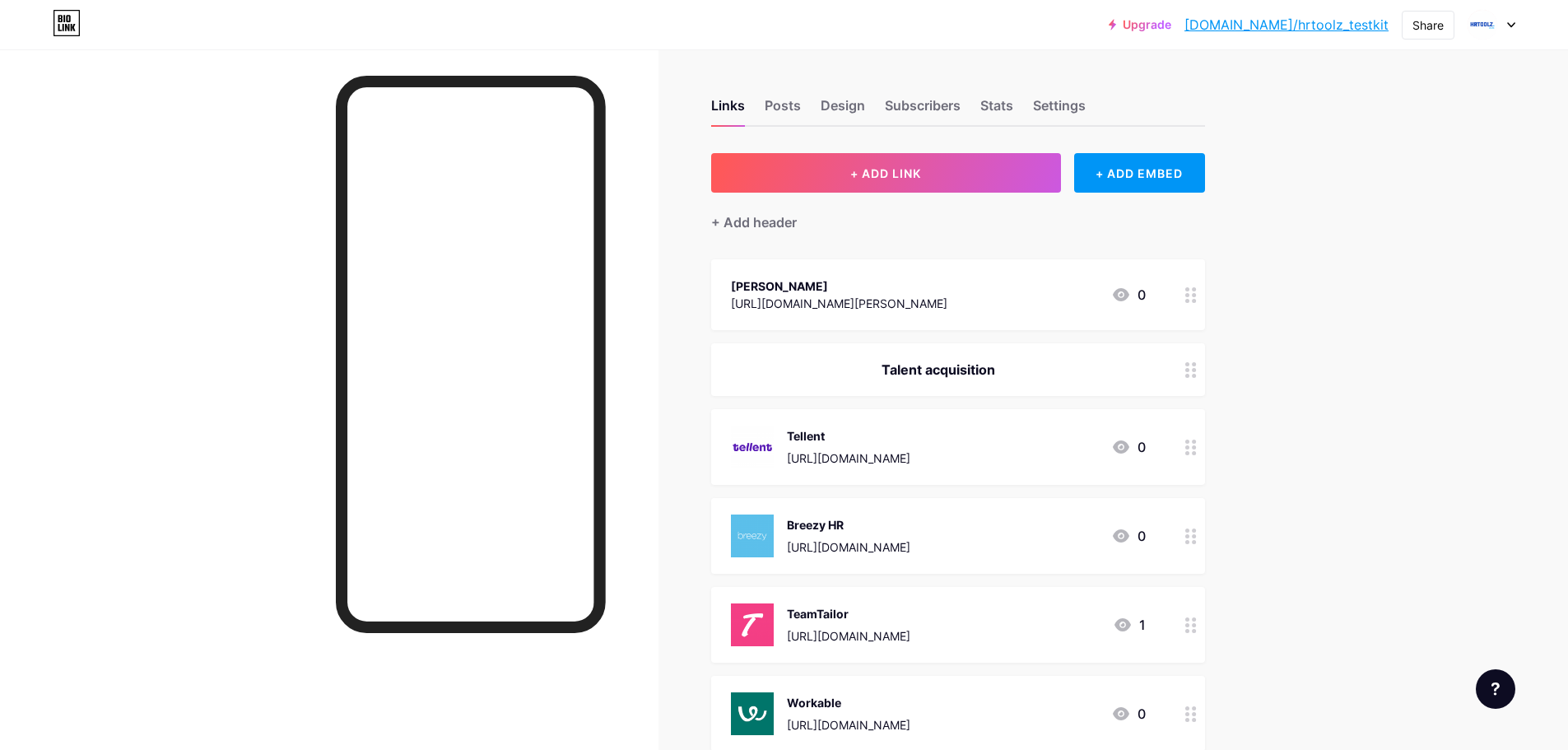
click at [944, 305] on div "[PERSON_NAME] [URL][DOMAIN_NAME][PERSON_NAME] 0" at bounding box center [938, 295] width 415 height 38
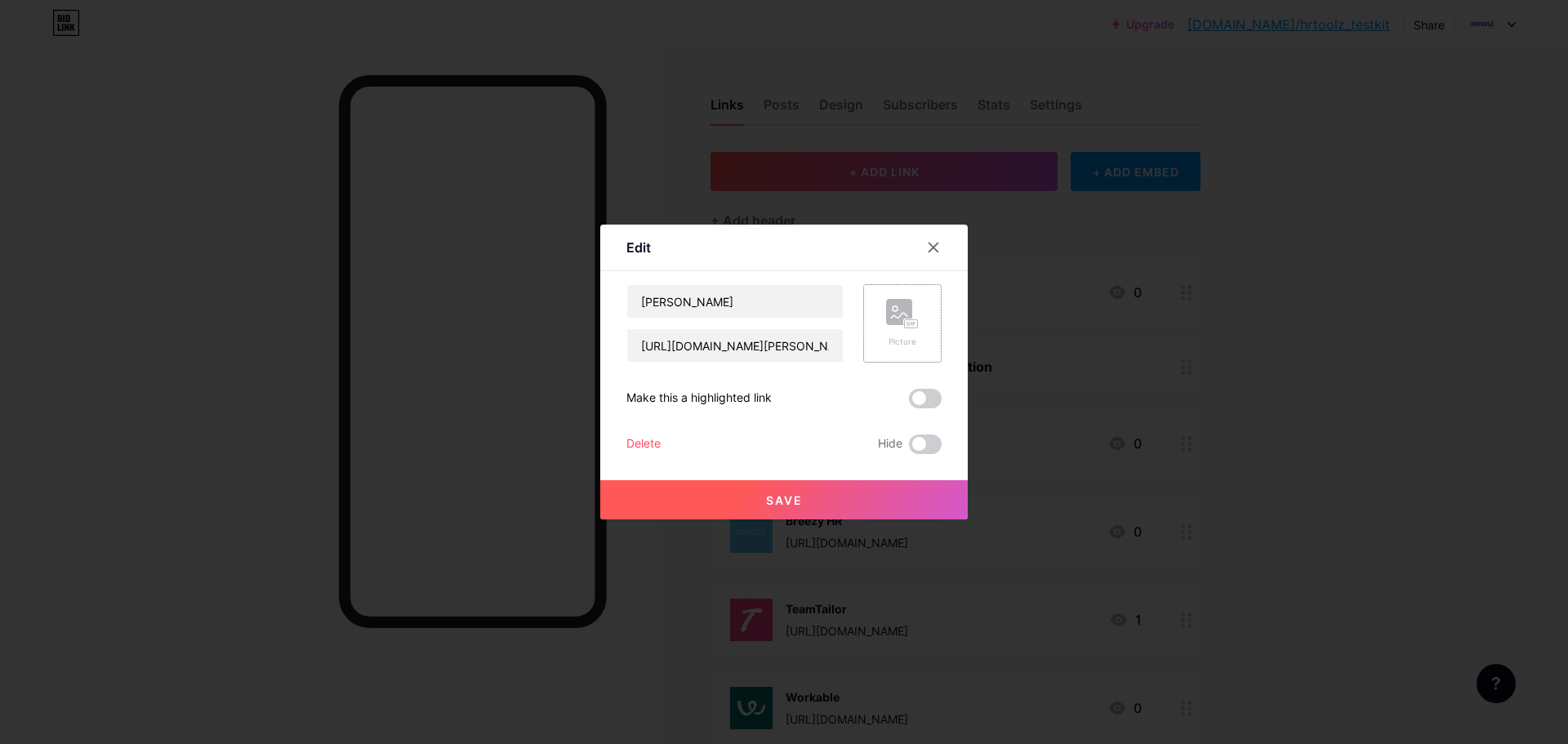
click at [911, 326] on rect at bounding box center [911, 323] width 13 height 8
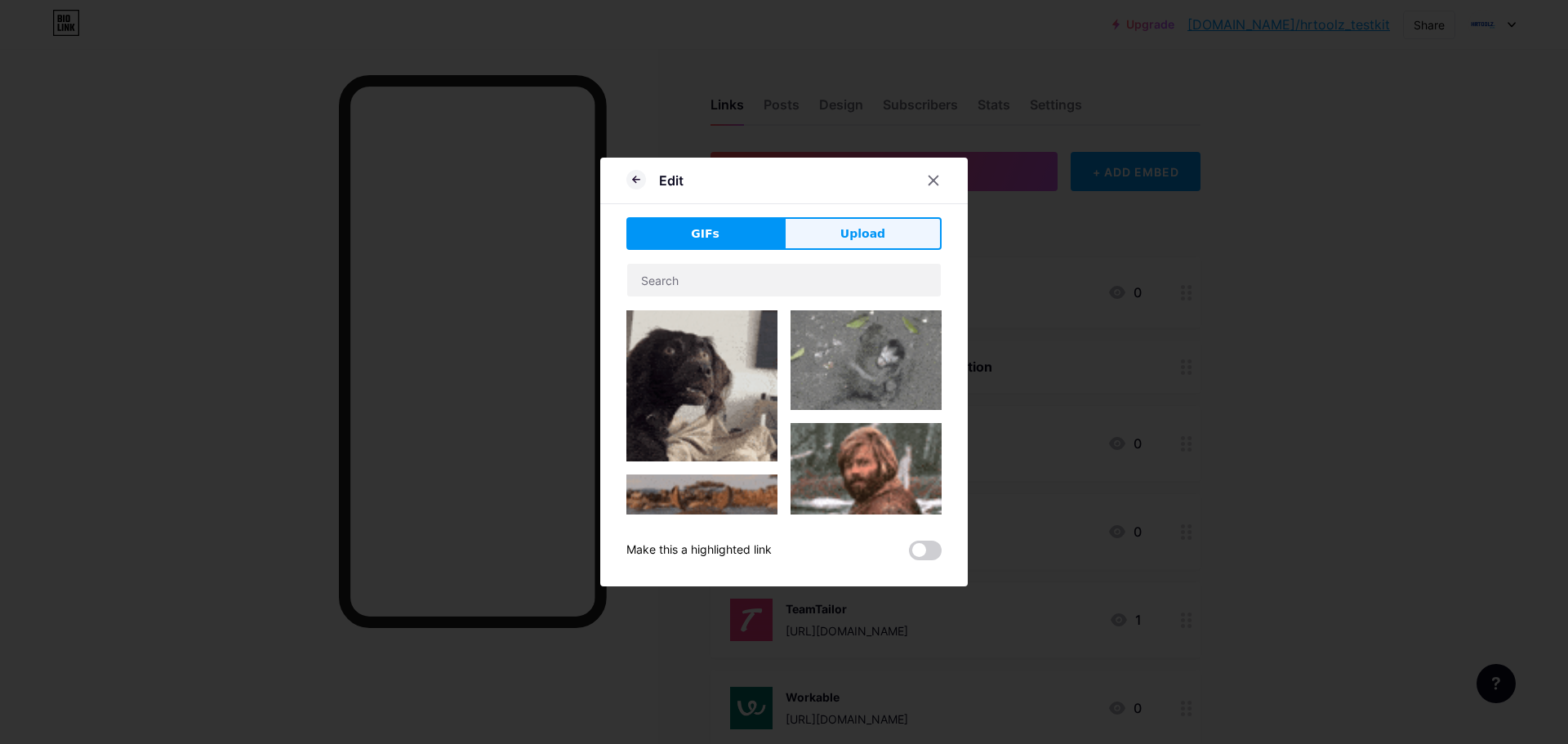
click at [853, 233] on span "Upload" at bounding box center [862, 234] width 45 height 17
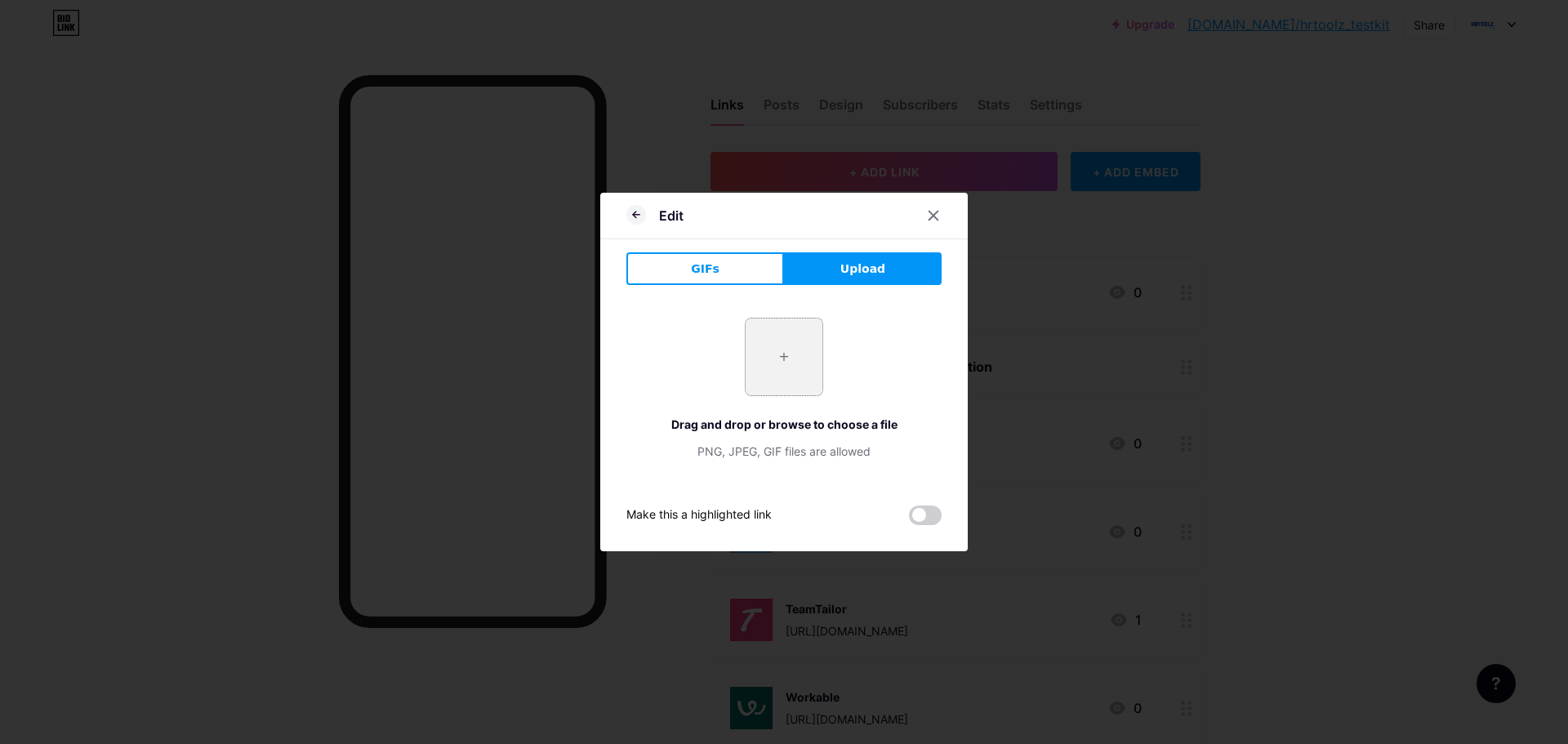
click at [792, 356] on input "file" at bounding box center [784, 357] width 77 height 77
type input "C:\fakepath\file_YOZFofp723NMoN46smK2 (1).png"
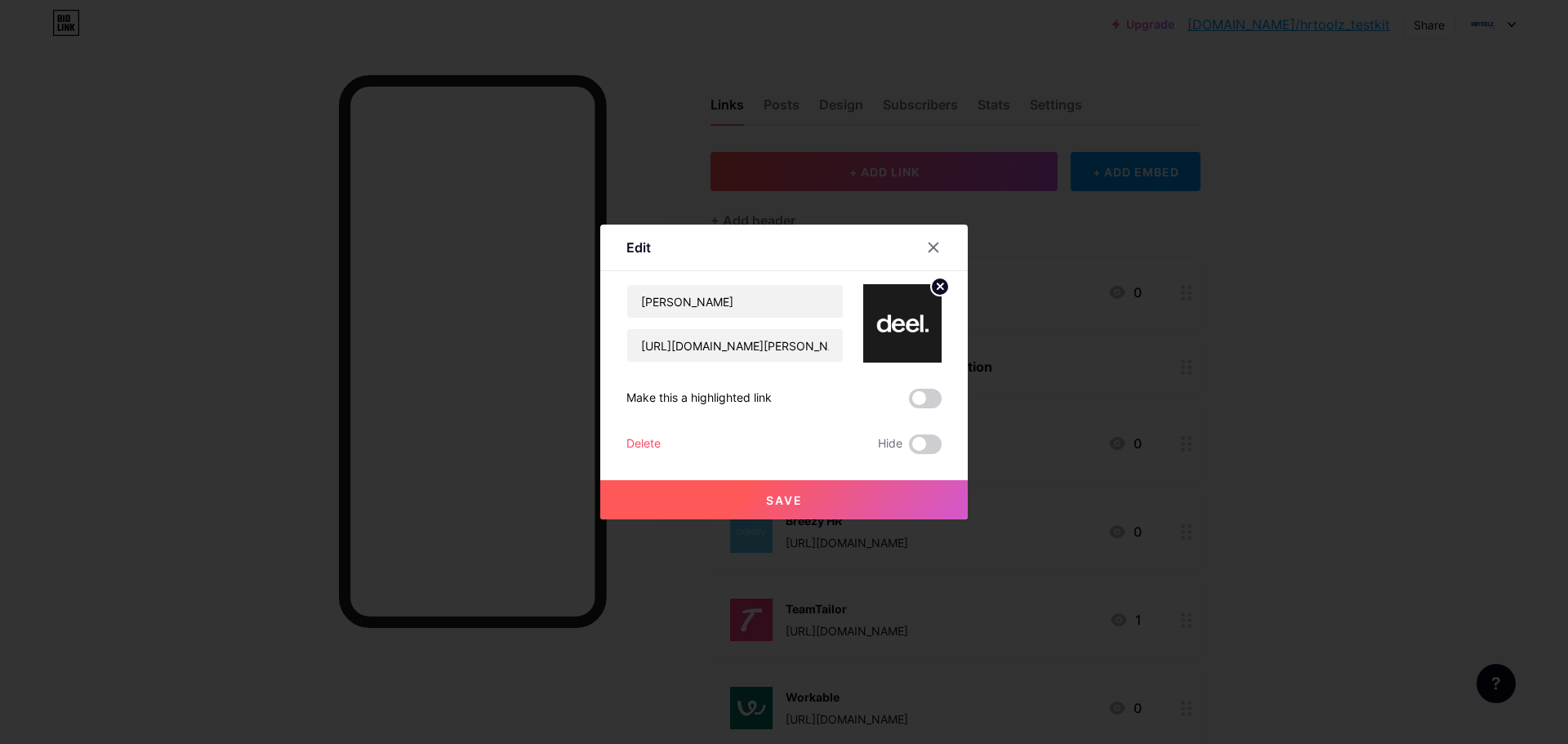
click at [796, 493] on span "Save" at bounding box center [784, 499] width 37 height 14
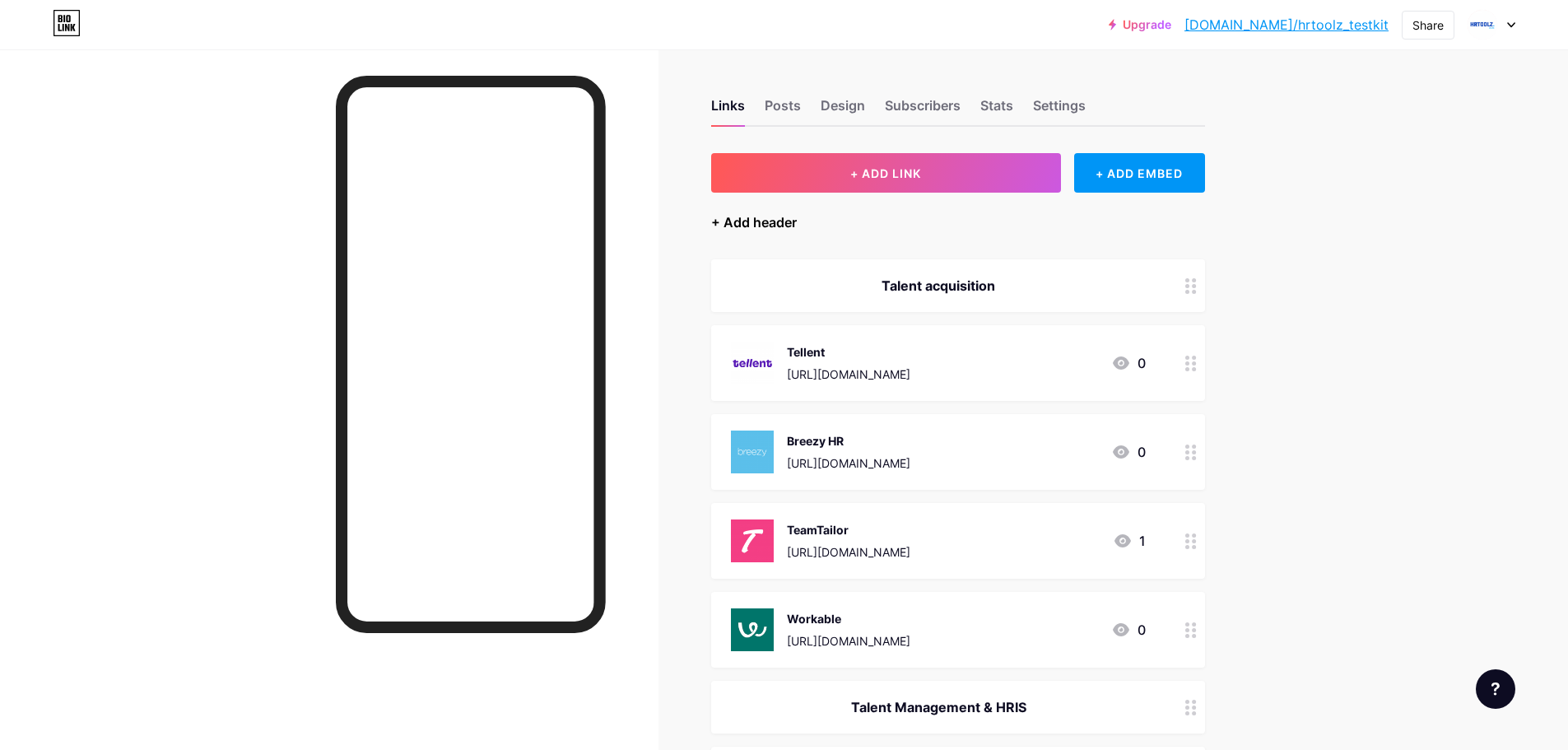
click at [758, 217] on div "+ Add header" at bounding box center [754, 222] width 86 height 19
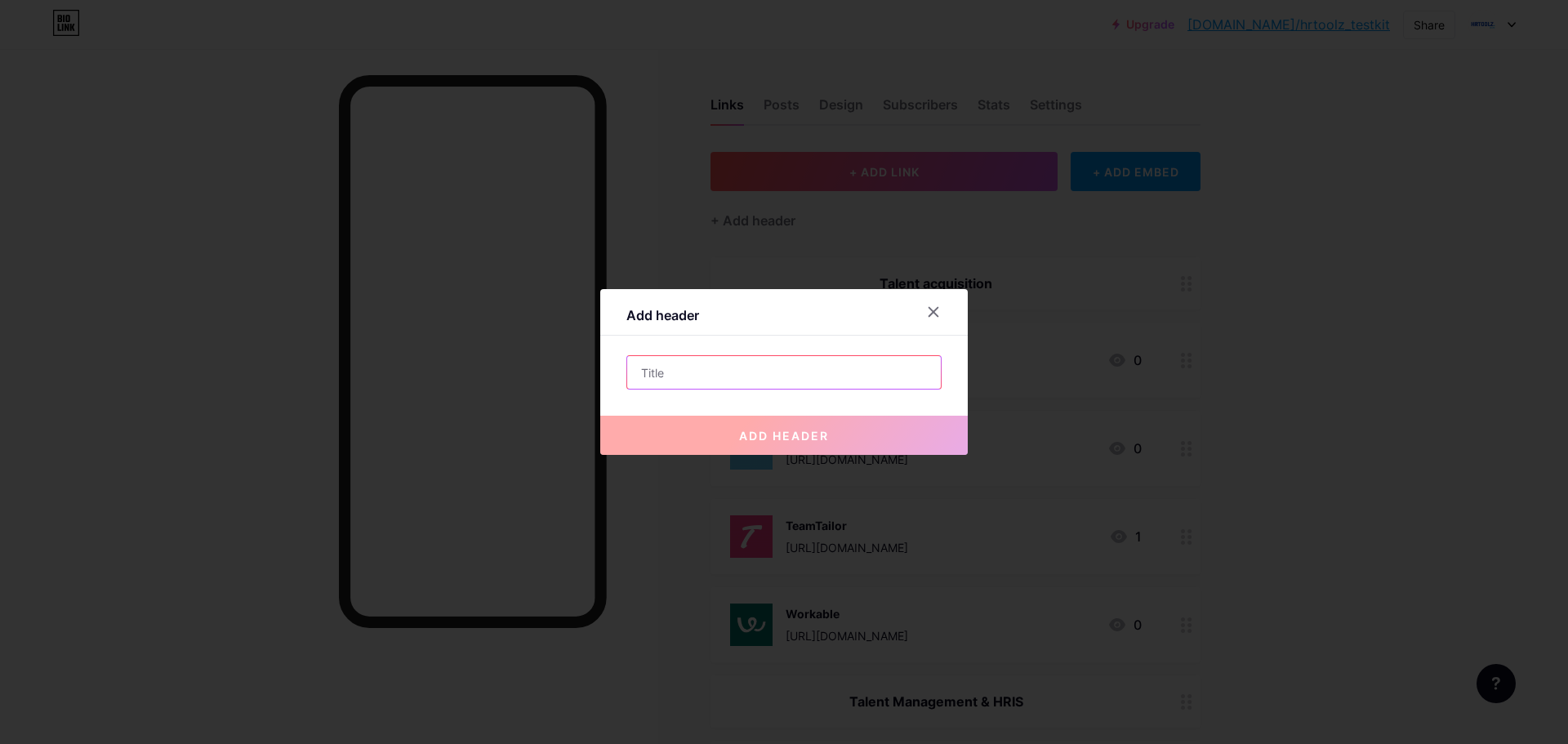
click at [769, 368] on input "text" at bounding box center [784, 373] width 313 height 33
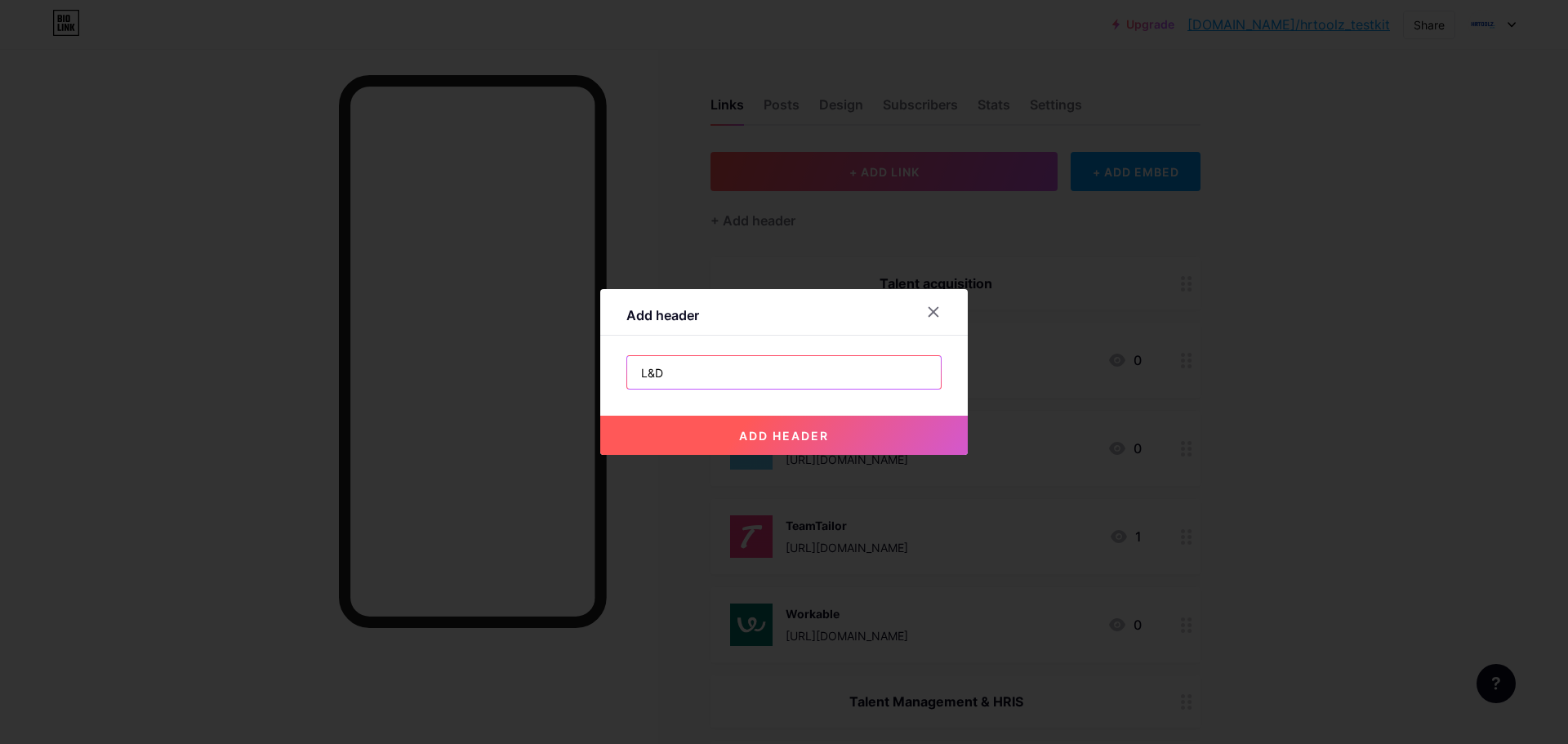
drag, startPoint x: 687, startPoint y: 371, endPoint x: 649, endPoint y: 371, distance: 38.0
click at [649, 371] on input "L&D" at bounding box center [784, 373] width 313 height 33
type input "LMS"
click at [775, 431] on span "add header" at bounding box center [784, 435] width 90 height 14
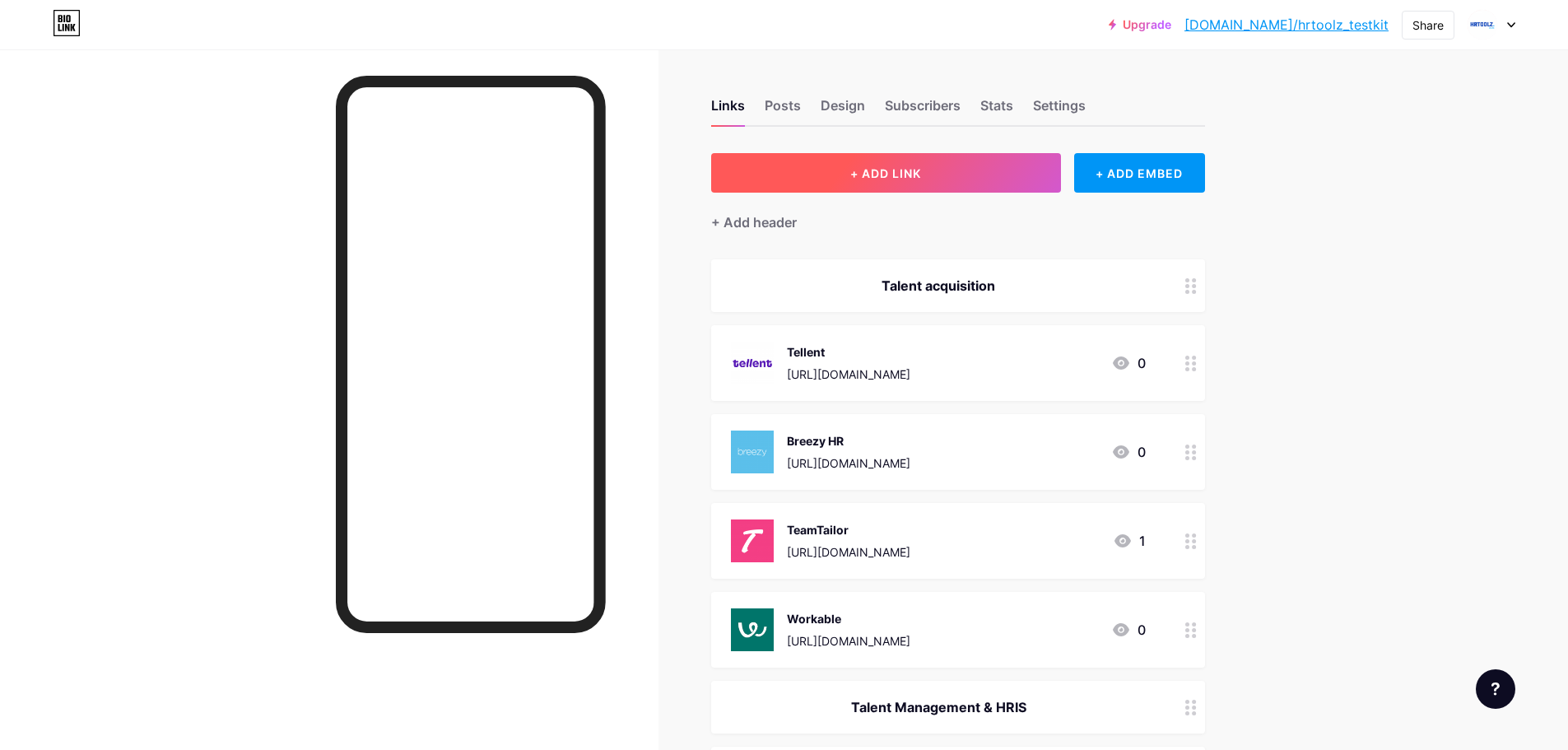
click at [947, 169] on button "+ ADD LINK" at bounding box center [886, 173] width 350 height 40
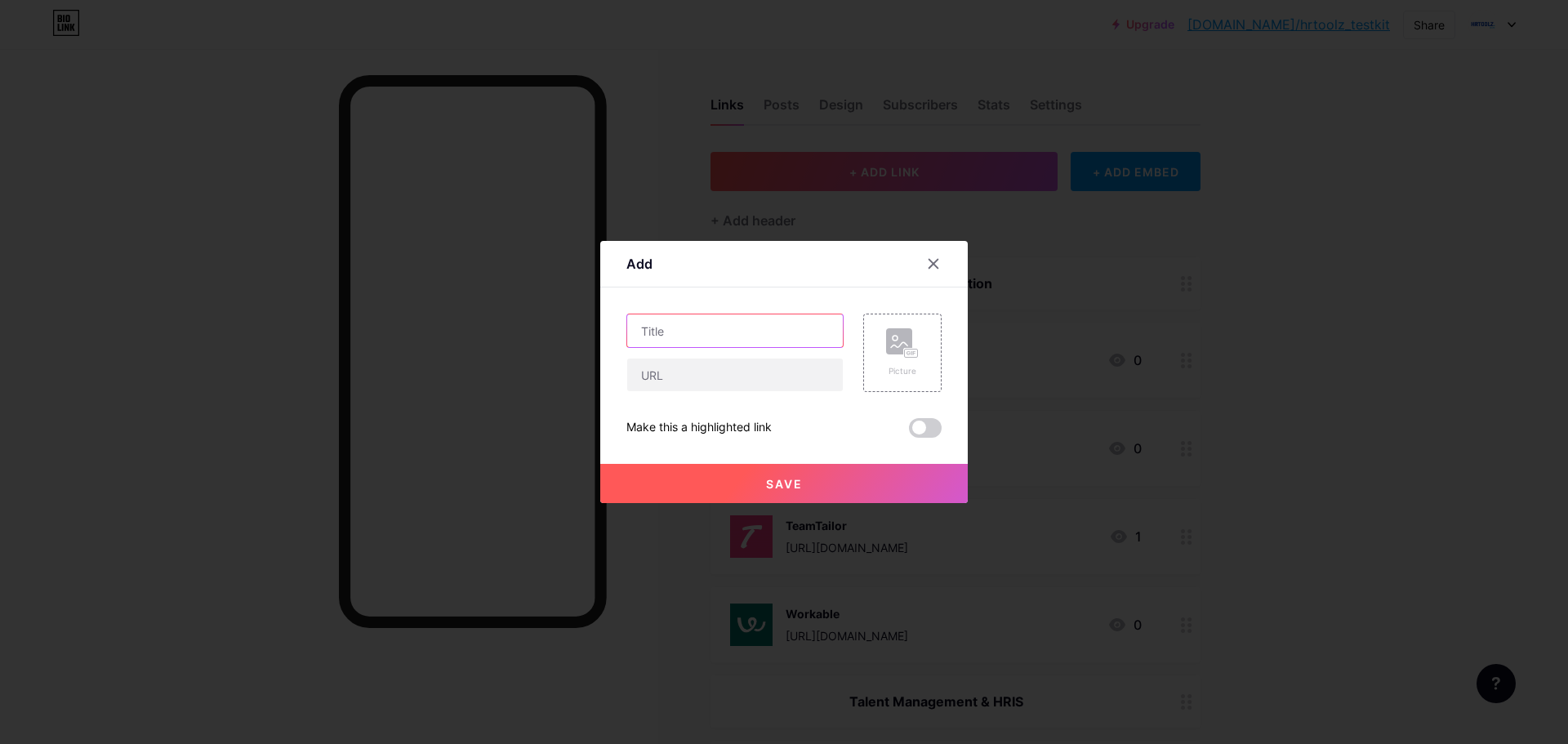
click at [668, 333] on input "text" at bounding box center [734, 331] width 215 height 33
type input "LearnWorlds"
type input "V"
paste input "[URL][DOMAIN_NAME]"
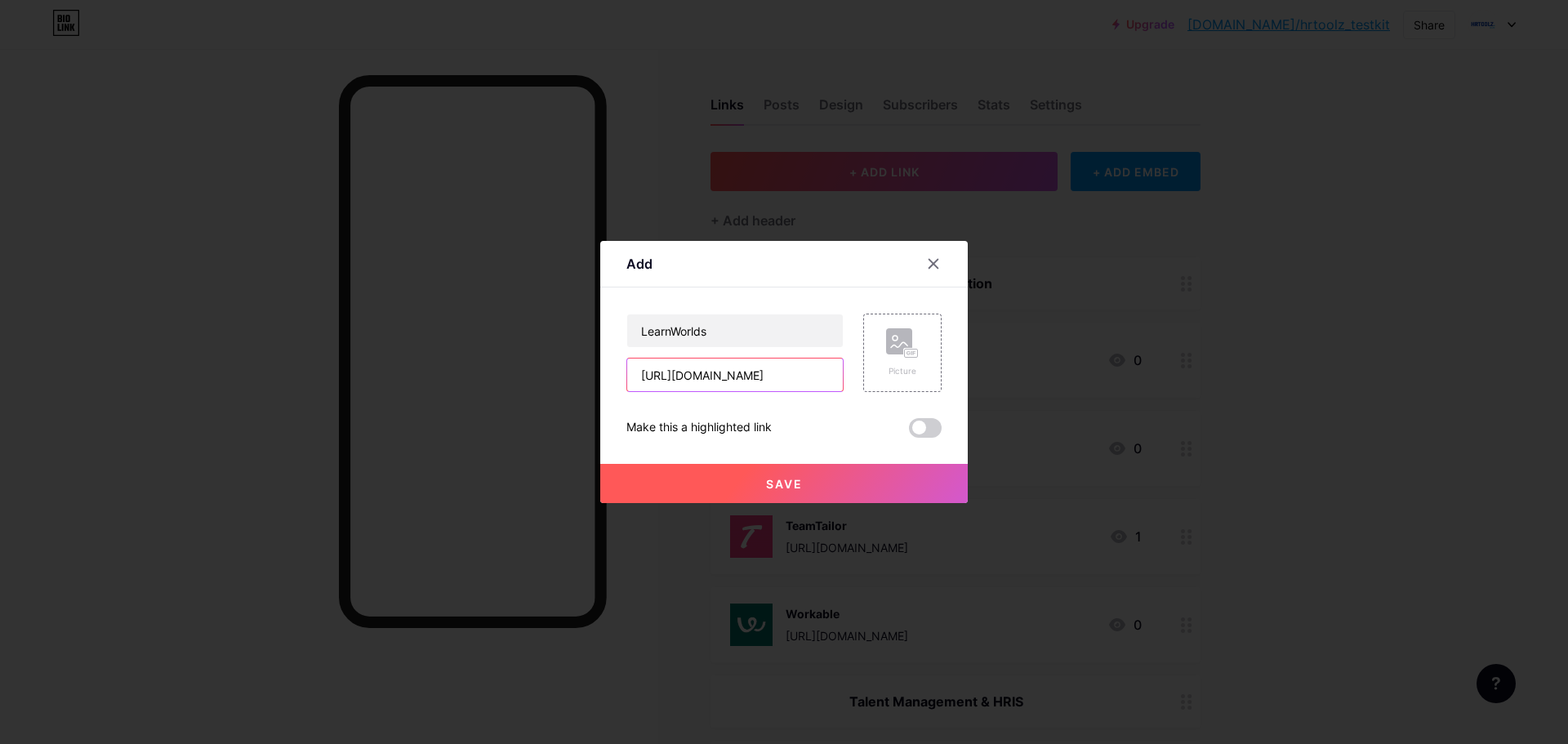
type input "[URL][DOMAIN_NAME]"
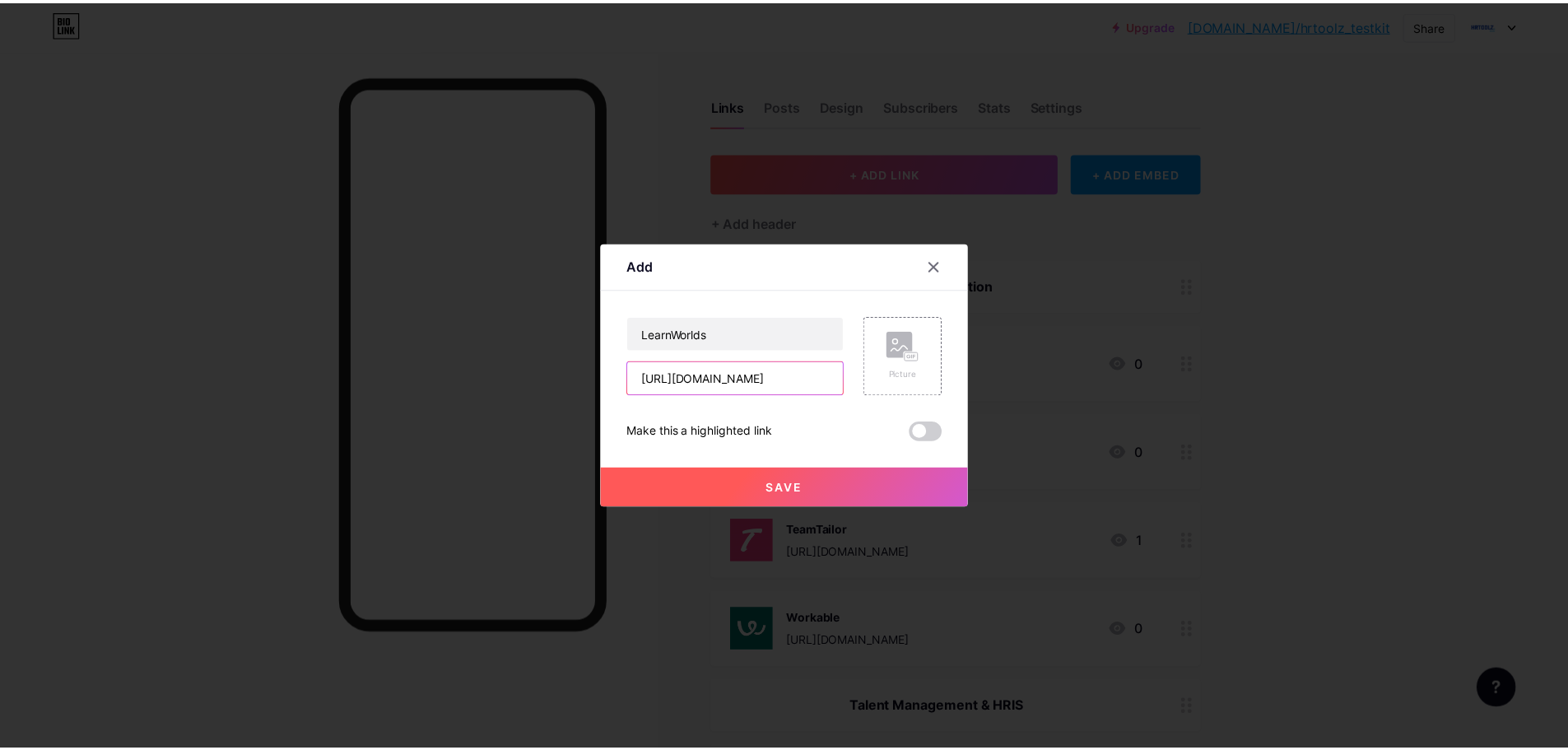
scroll to position [0, 0]
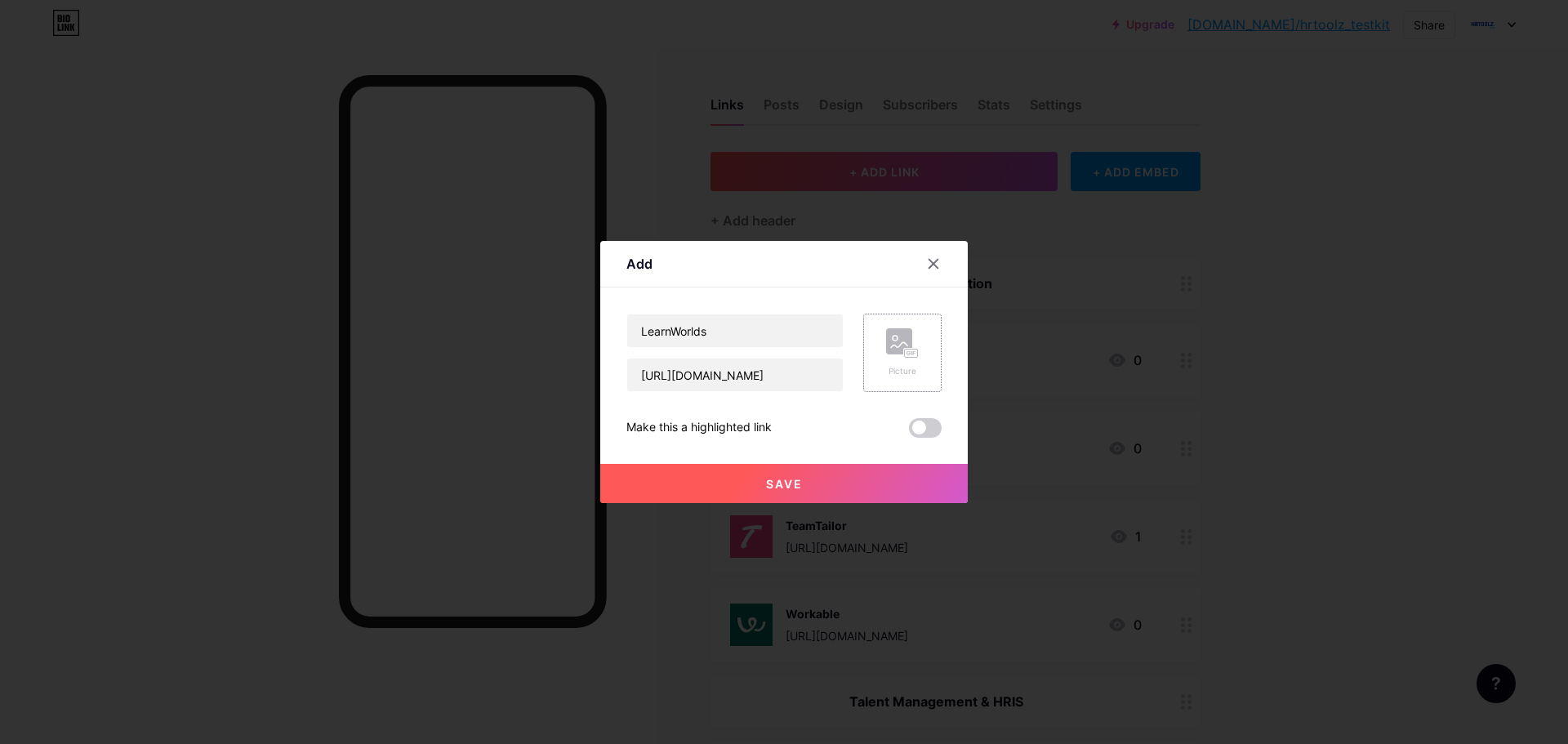
click at [915, 375] on div "Picture" at bounding box center [903, 370] width 33 height 12
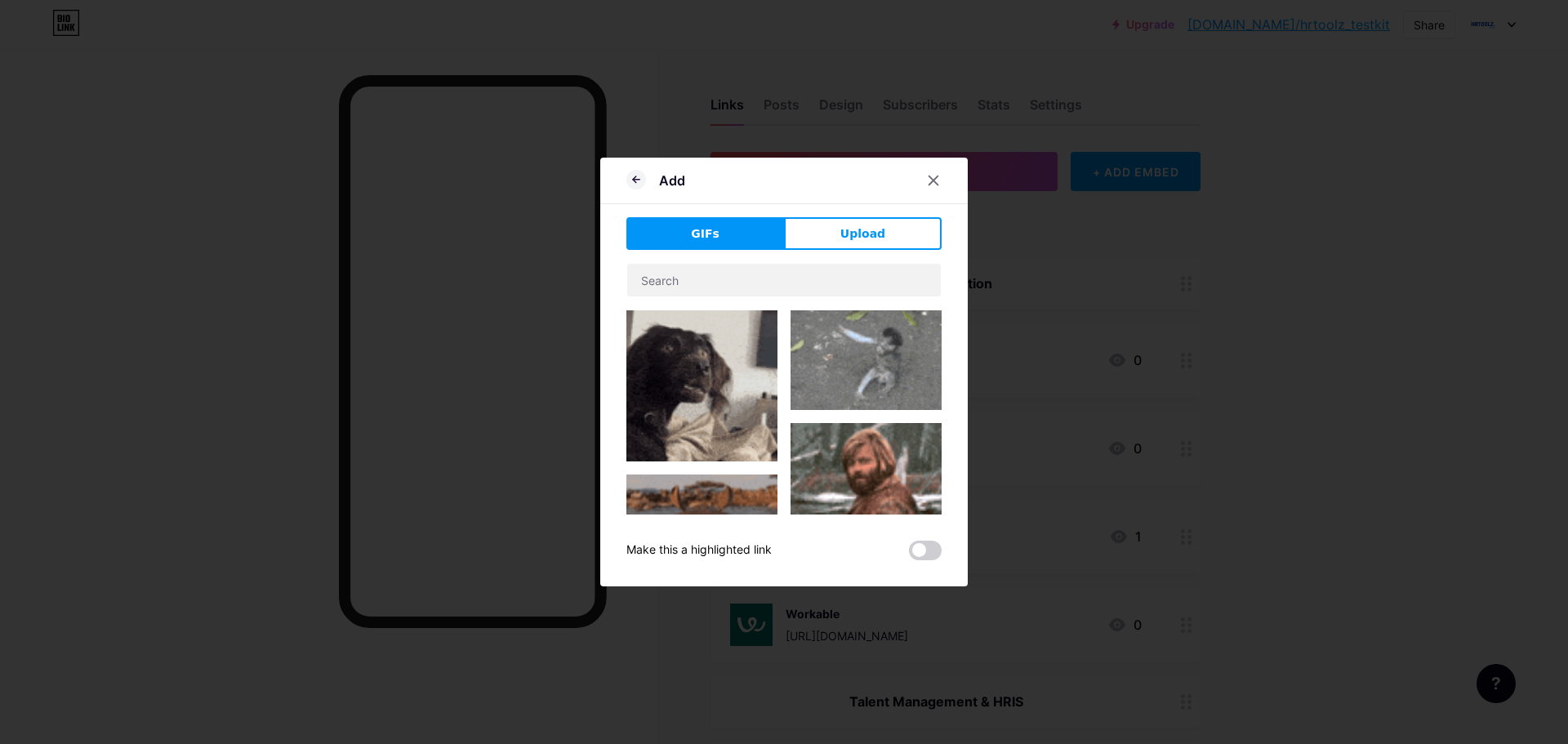
click at [852, 243] on button "Upload" at bounding box center [862, 234] width 158 height 33
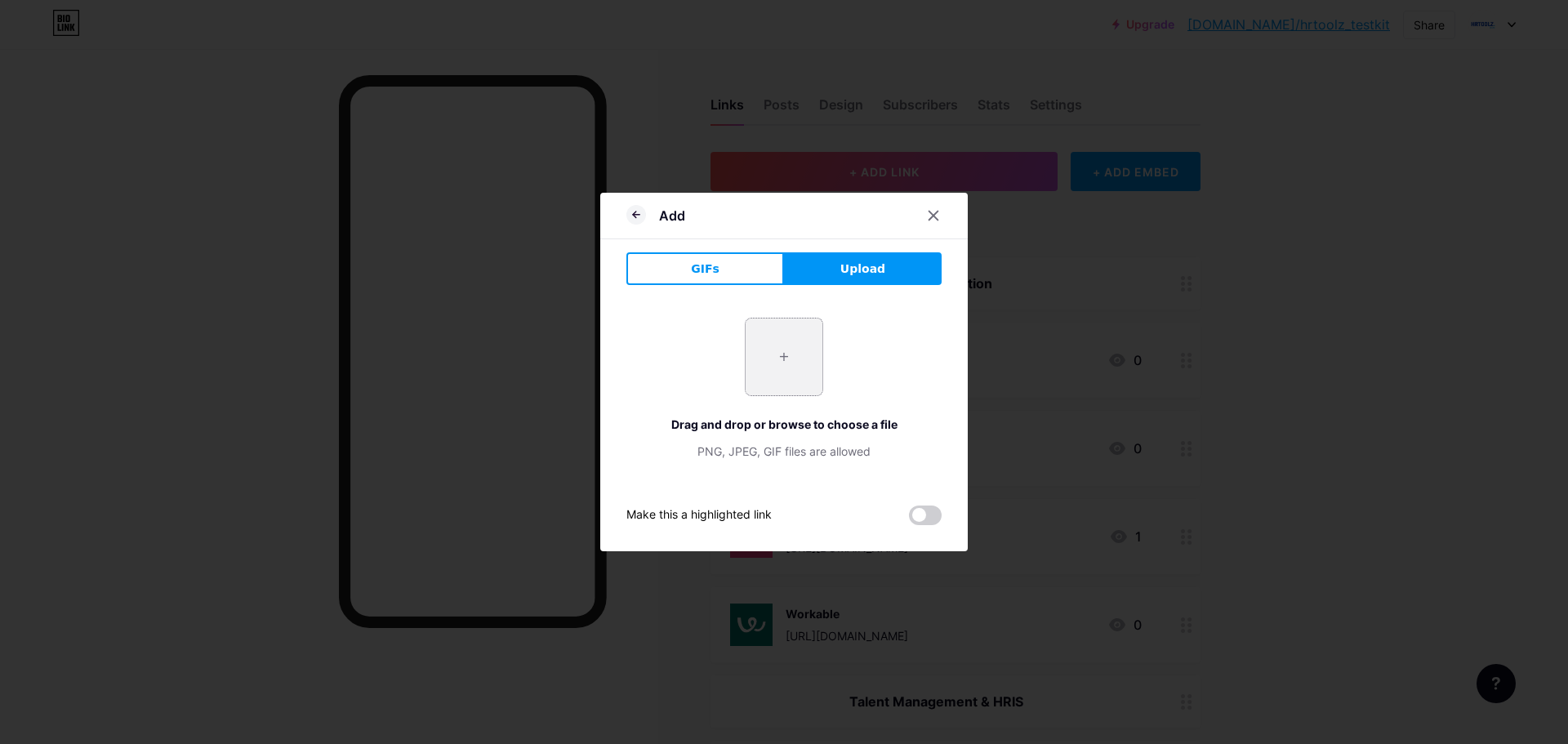
click at [781, 365] on input "file" at bounding box center [784, 357] width 77 height 77
click at [787, 339] on input "file" at bounding box center [784, 357] width 77 height 77
type input "C:\fakepath\png (7)"
click at [938, 220] on icon at bounding box center [934, 216] width 9 height 9
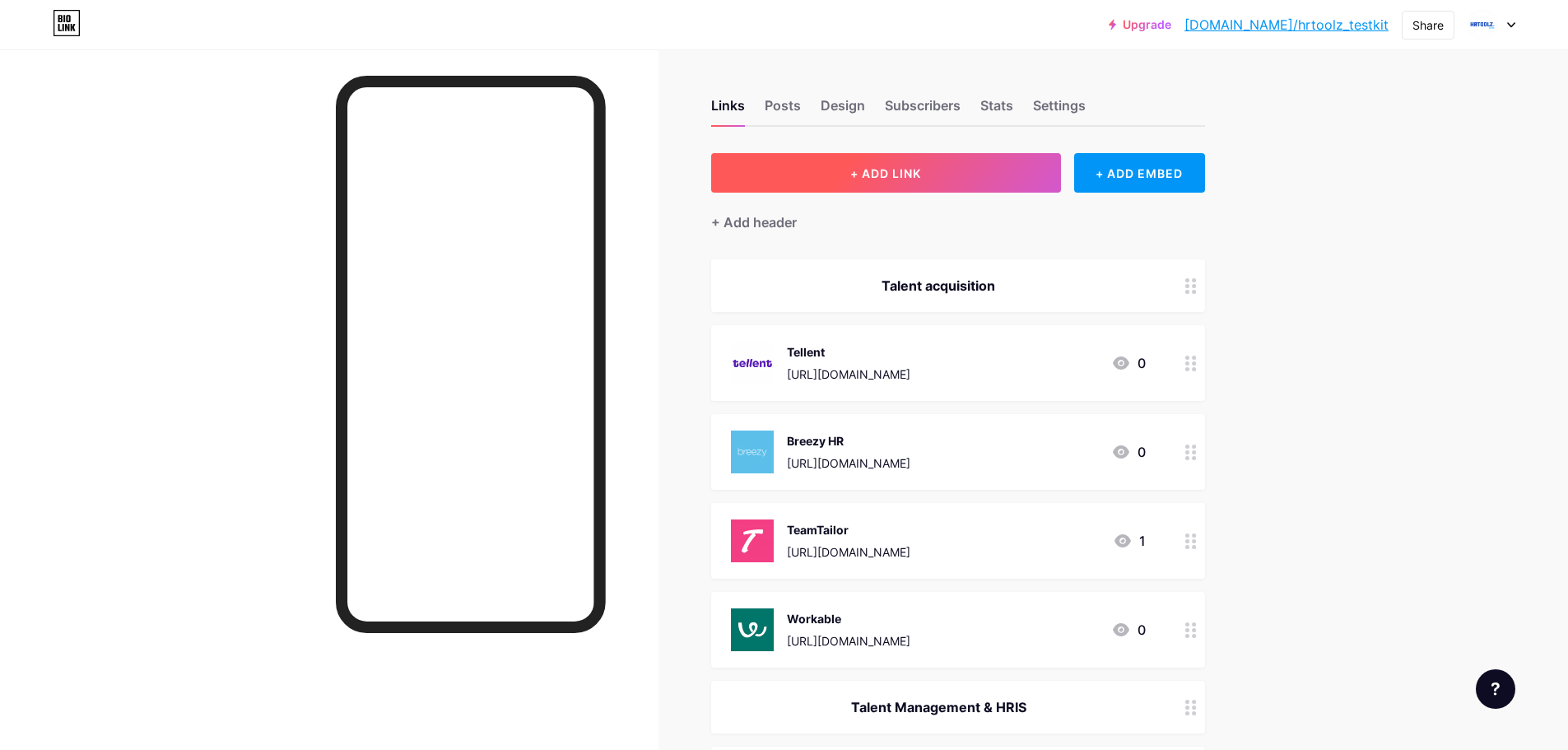
click at [895, 175] on span "+ ADD LINK" at bounding box center [885, 173] width 71 height 14
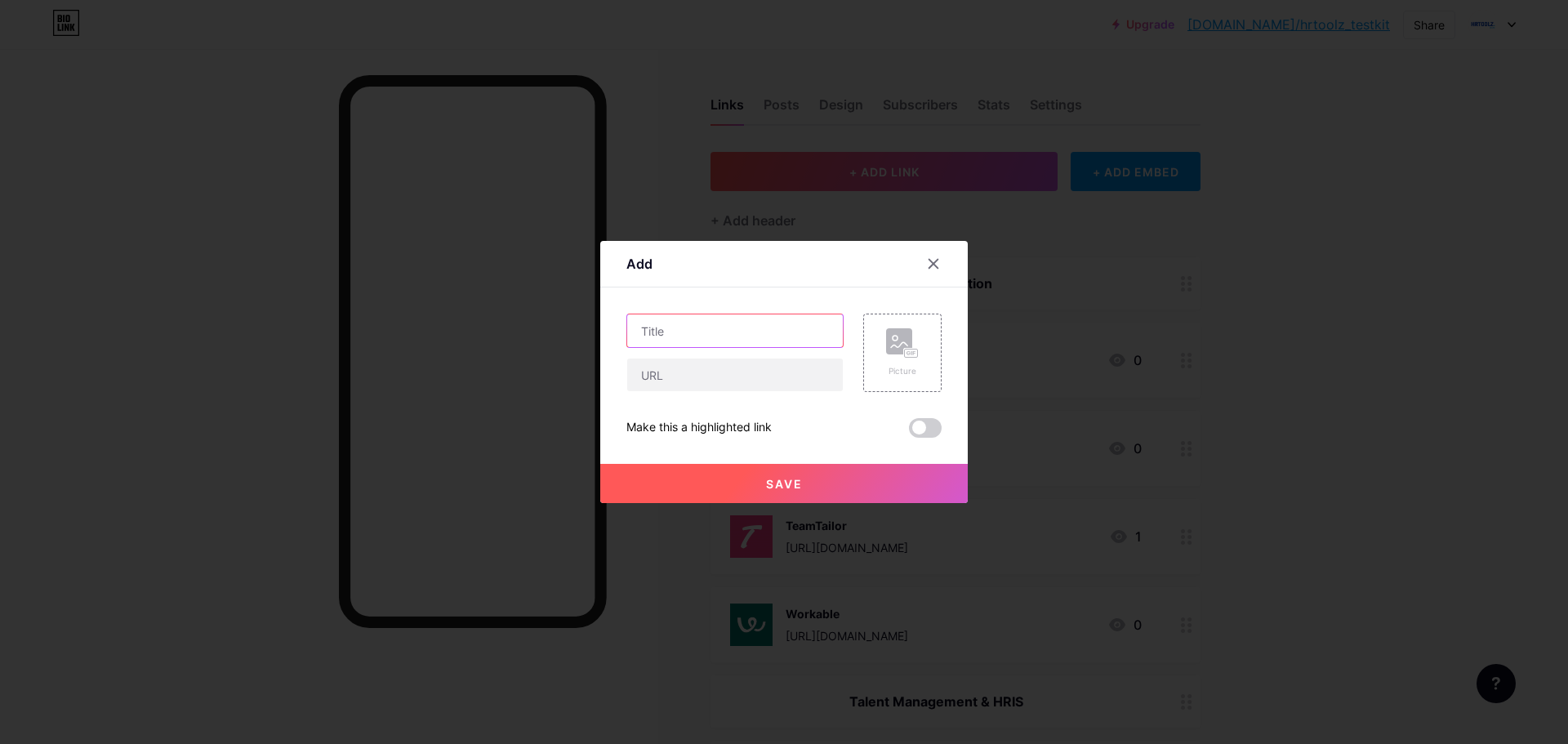
click at [762, 327] on input "text" at bounding box center [734, 331] width 215 height 33
type input "LearnWorlds"
paste input "[URL][DOMAIN_NAME]"
type input "[URL][DOMAIN_NAME]"
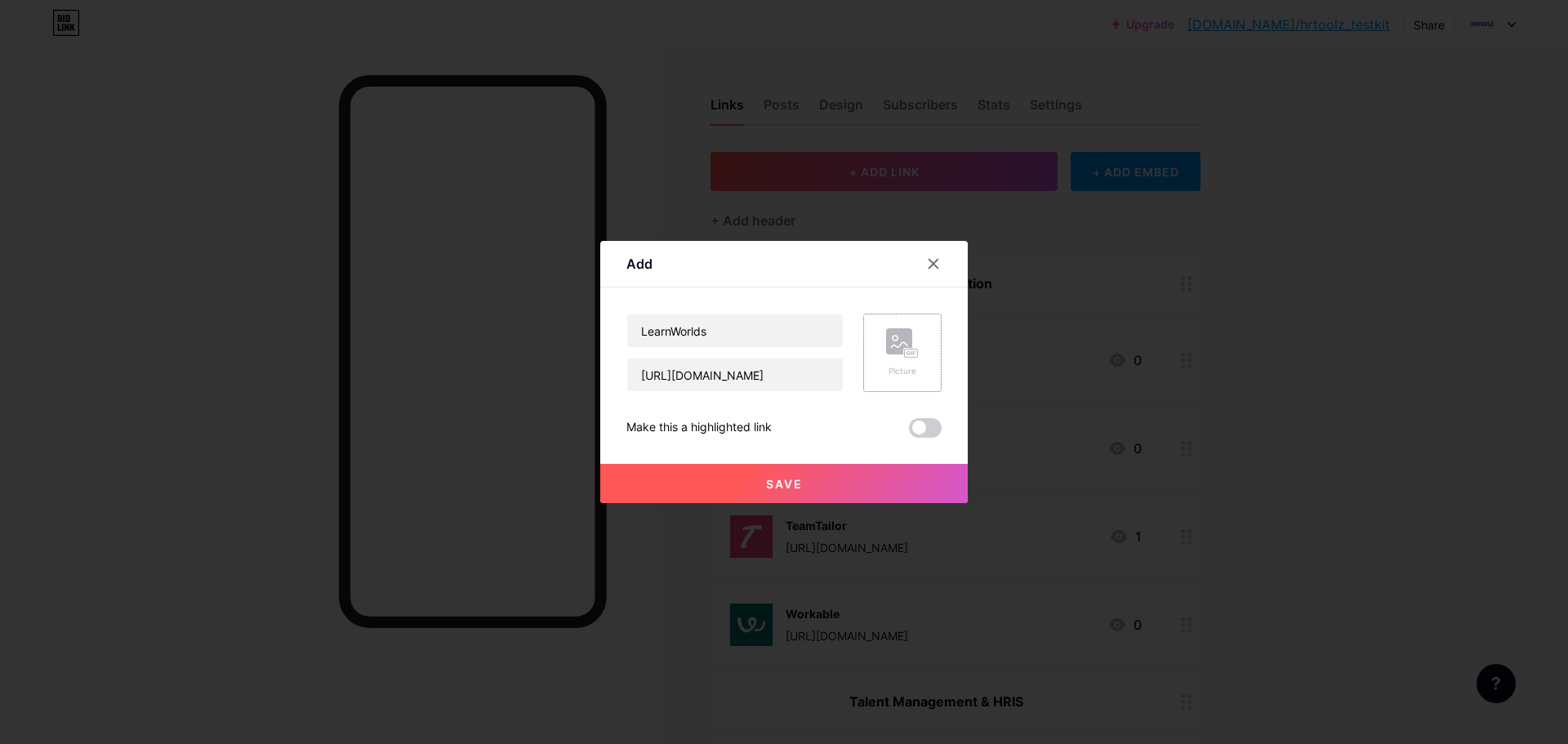
click at [902, 356] on icon at bounding box center [903, 343] width 33 height 30
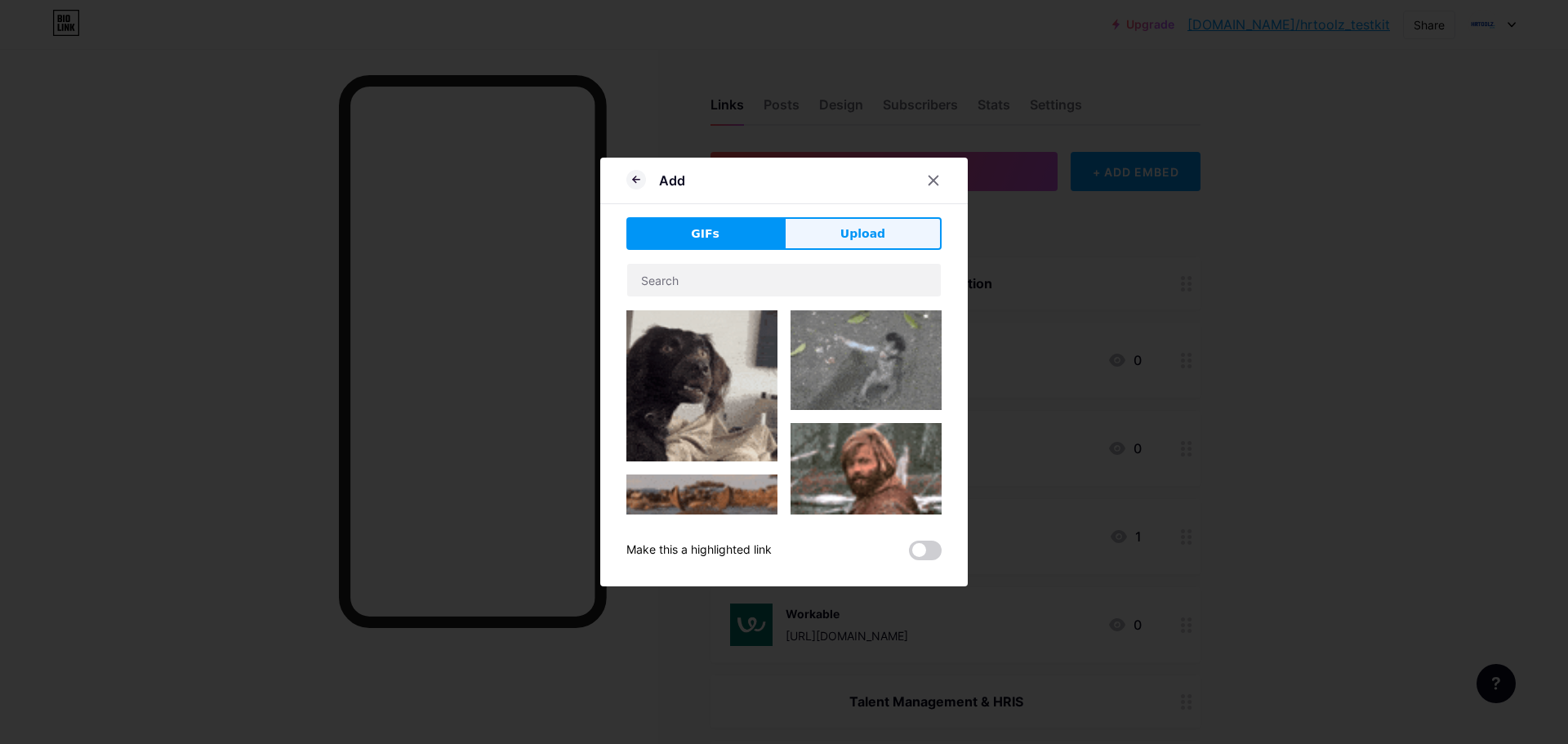
drag, startPoint x: 871, startPoint y: 251, endPoint x: 867, endPoint y: 243, distance: 8.9
click at [871, 251] on div "GIFs Upload Content YouTube Play YouTube video without leaving your page. ADD V…" at bounding box center [784, 388] width 315 height 343
click at [867, 242] on span "Upload" at bounding box center [862, 234] width 45 height 17
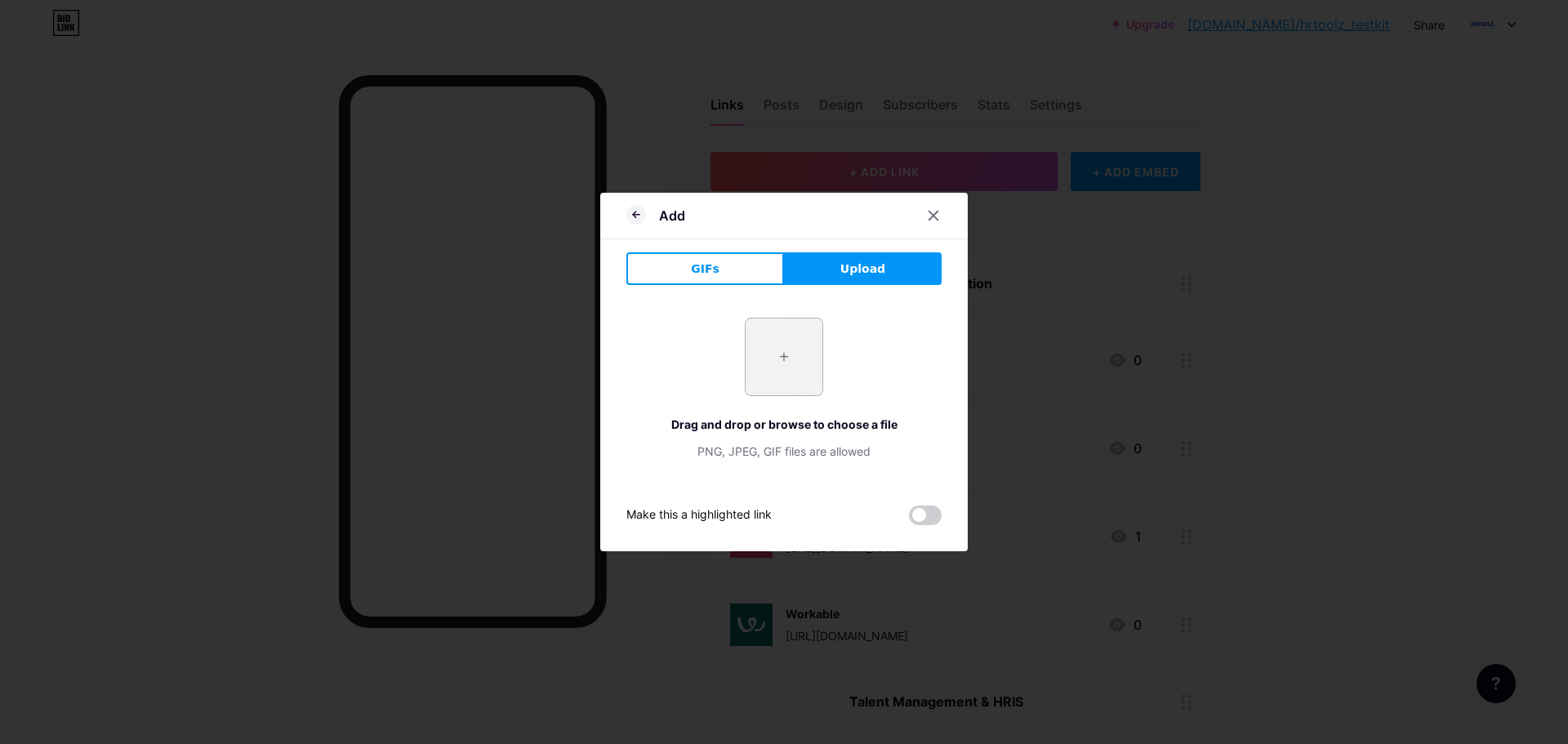
click at [764, 359] on input "file" at bounding box center [784, 357] width 77 height 77
type input "C:\fakepath\png (7)"
click at [933, 213] on icon at bounding box center [934, 216] width 9 height 9
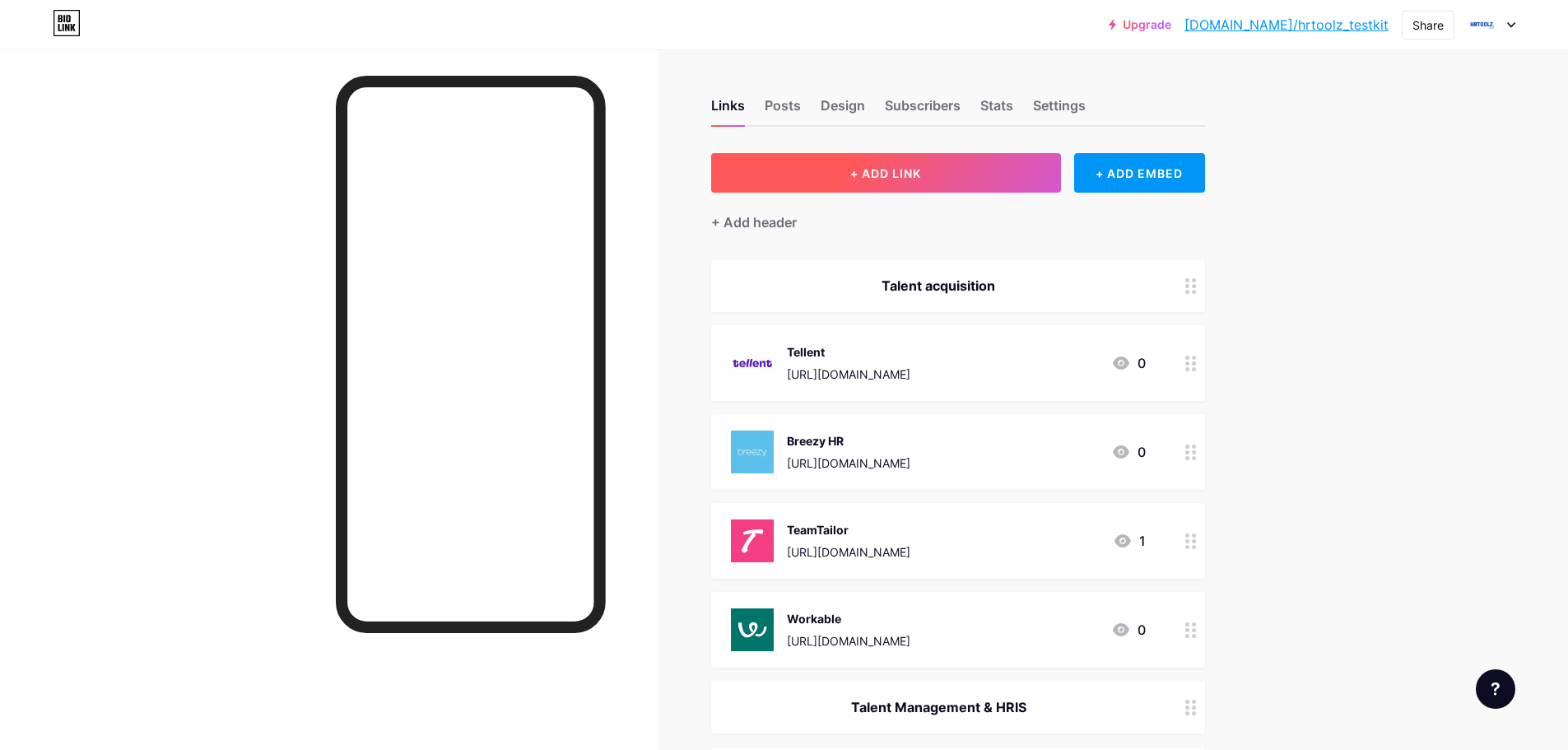
click at [956, 181] on button "+ ADD LINK" at bounding box center [886, 173] width 350 height 40
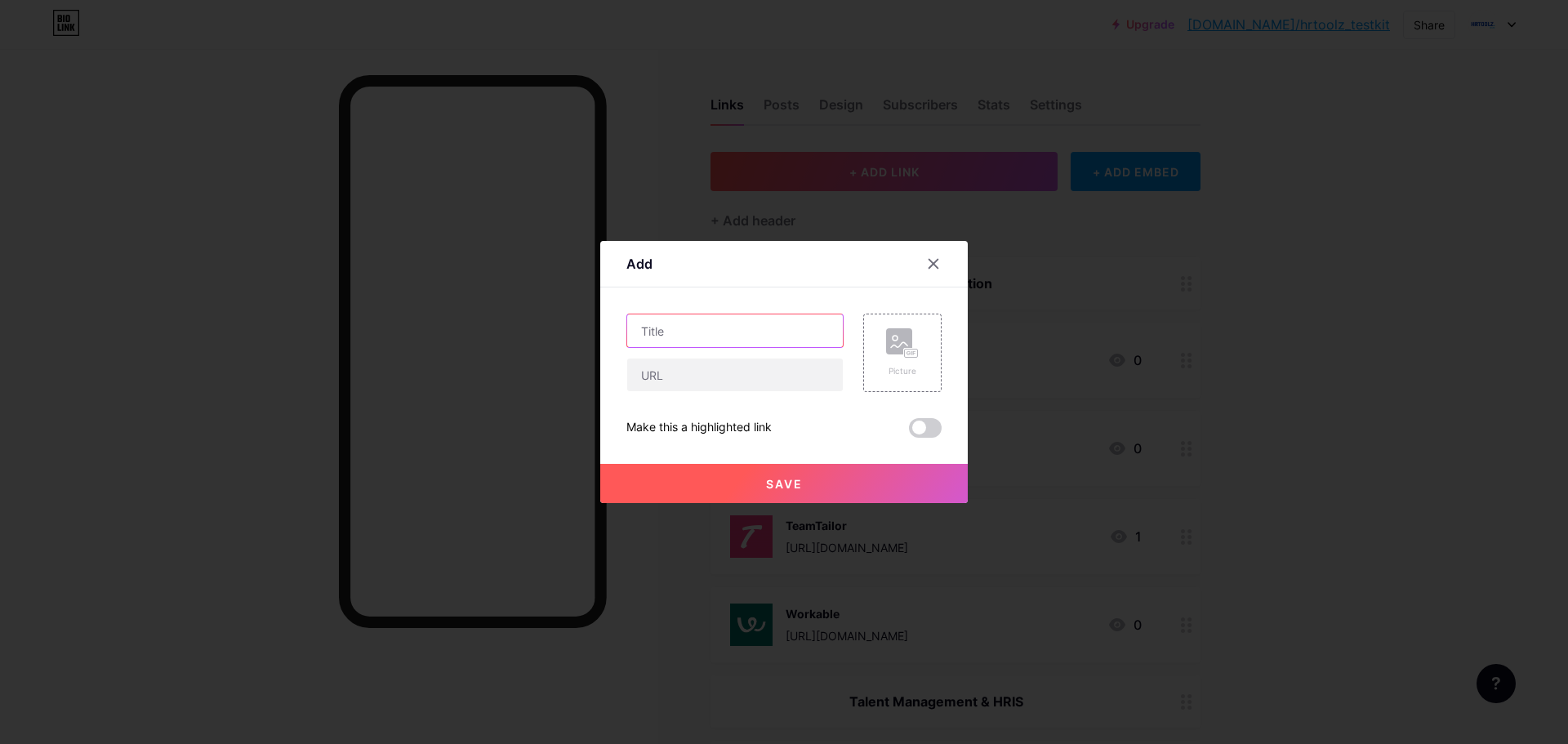
click at [752, 327] on input "text" at bounding box center [734, 331] width 215 height 33
type input "LearnWorlds"
paste input "[URL][DOMAIN_NAME]"
type input "[URL][DOMAIN_NAME]"
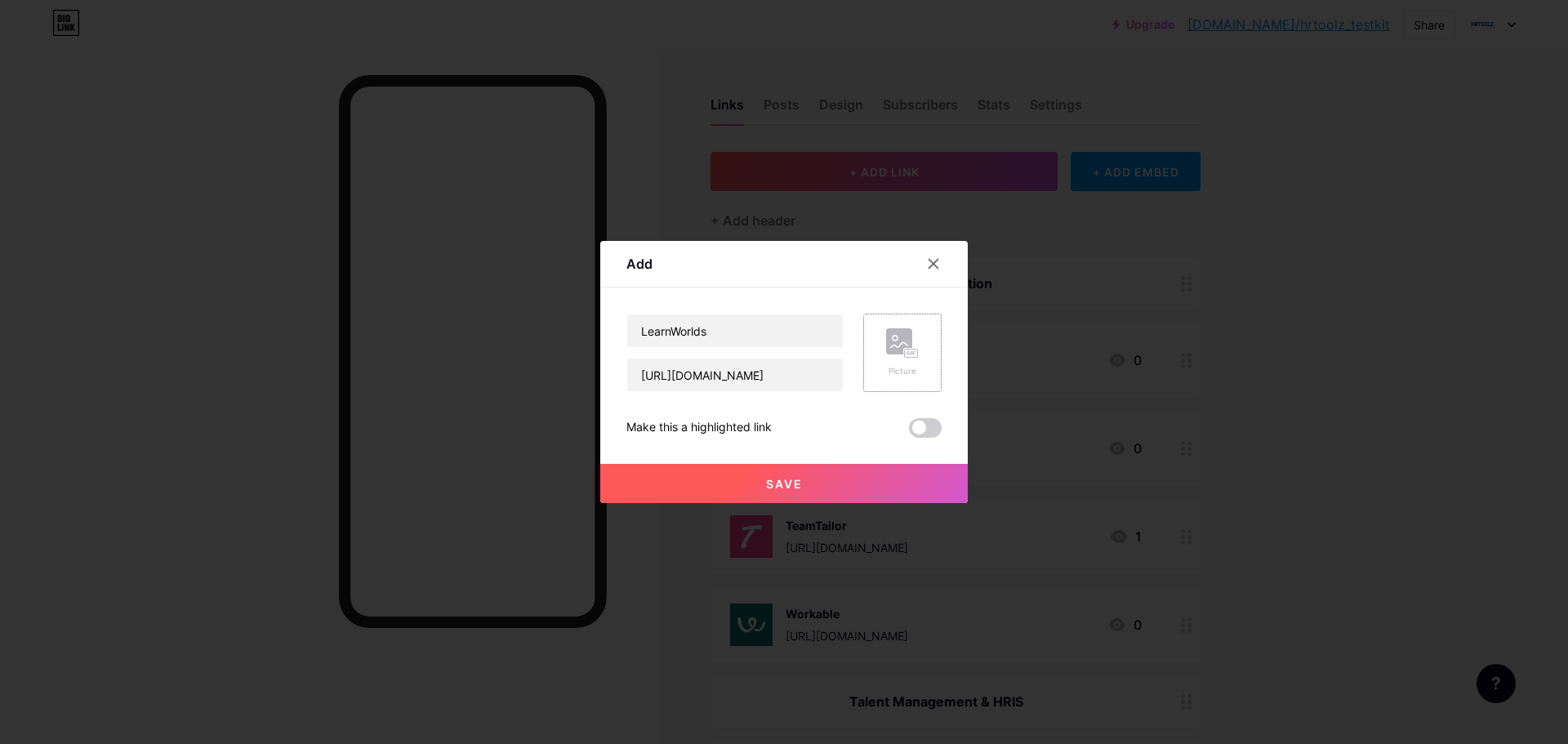
click at [900, 364] on div "Picture" at bounding box center [903, 352] width 33 height 49
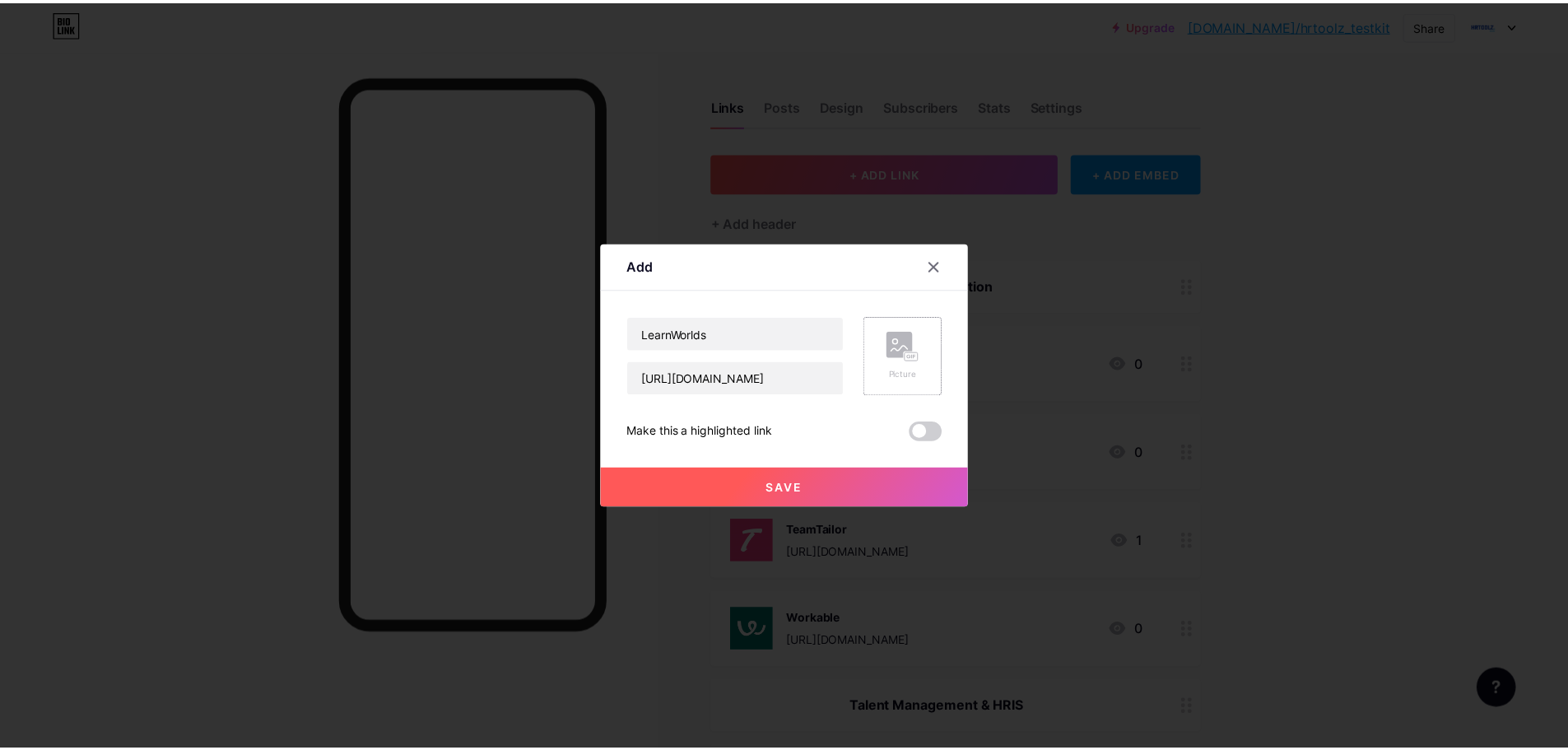
scroll to position [0, 0]
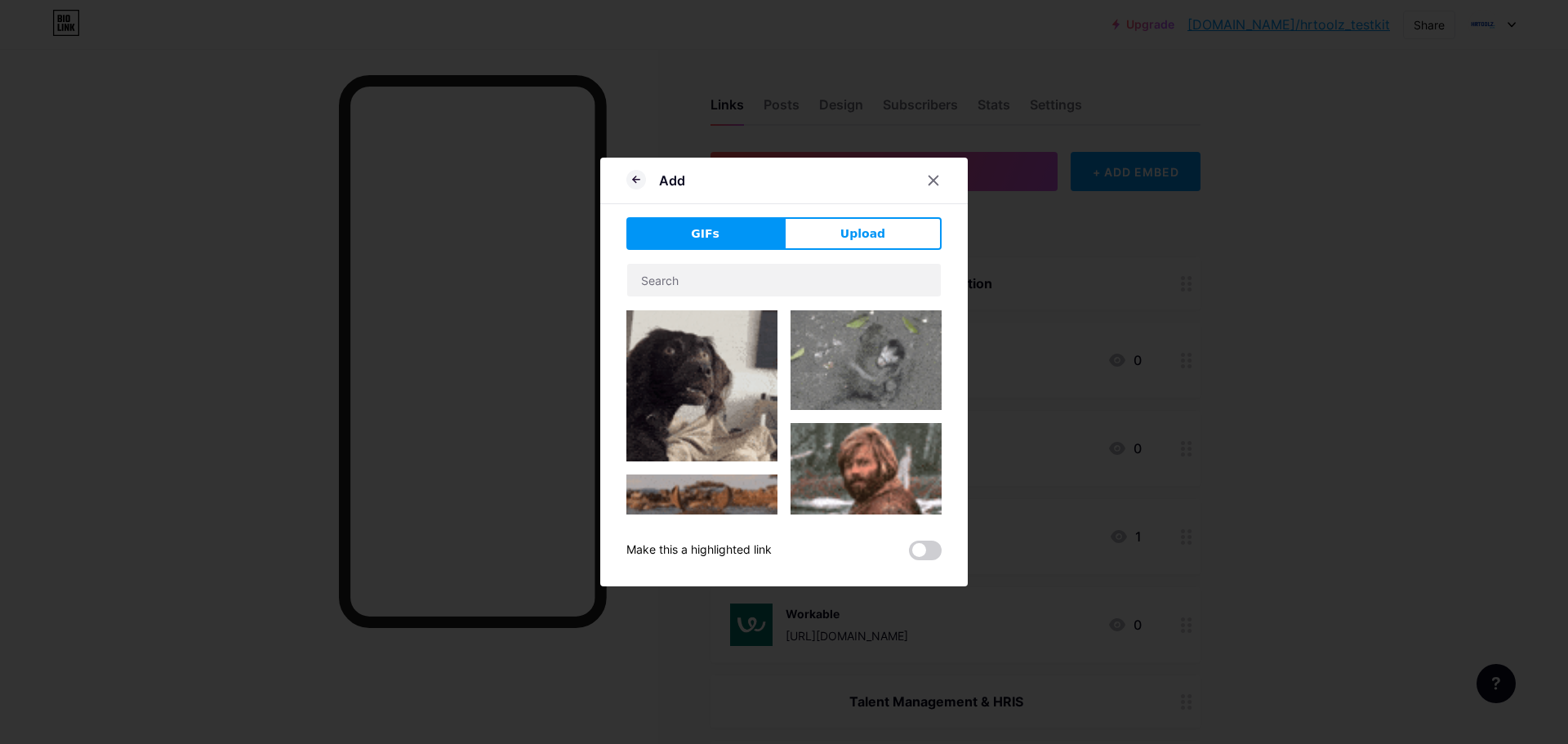
click at [871, 241] on span "Upload" at bounding box center [862, 234] width 45 height 17
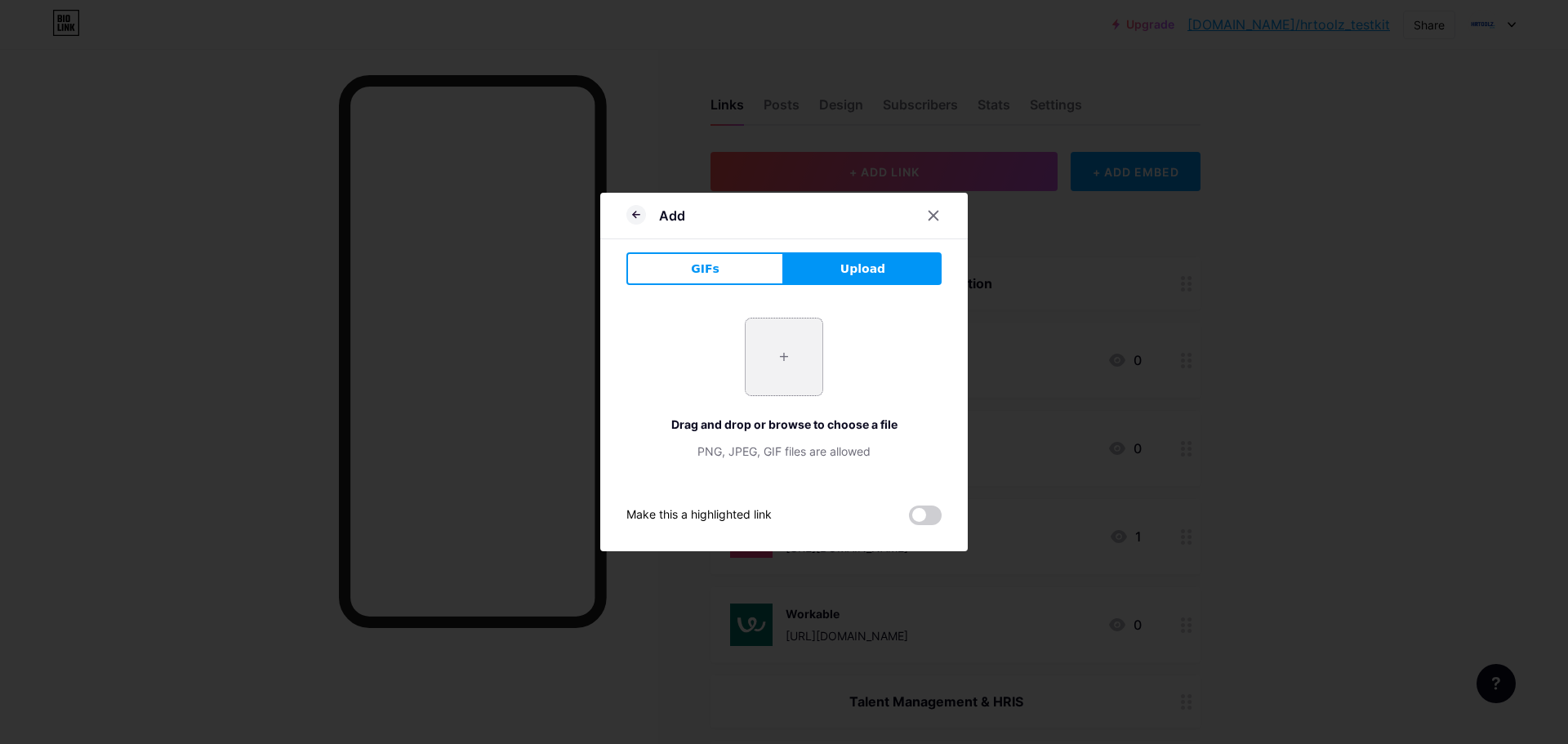
click at [789, 366] on input "file" at bounding box center [784, 357] width 77 height 77
type input "C:\fakepath\LearnWorlds-Logo-300x300.jpg"
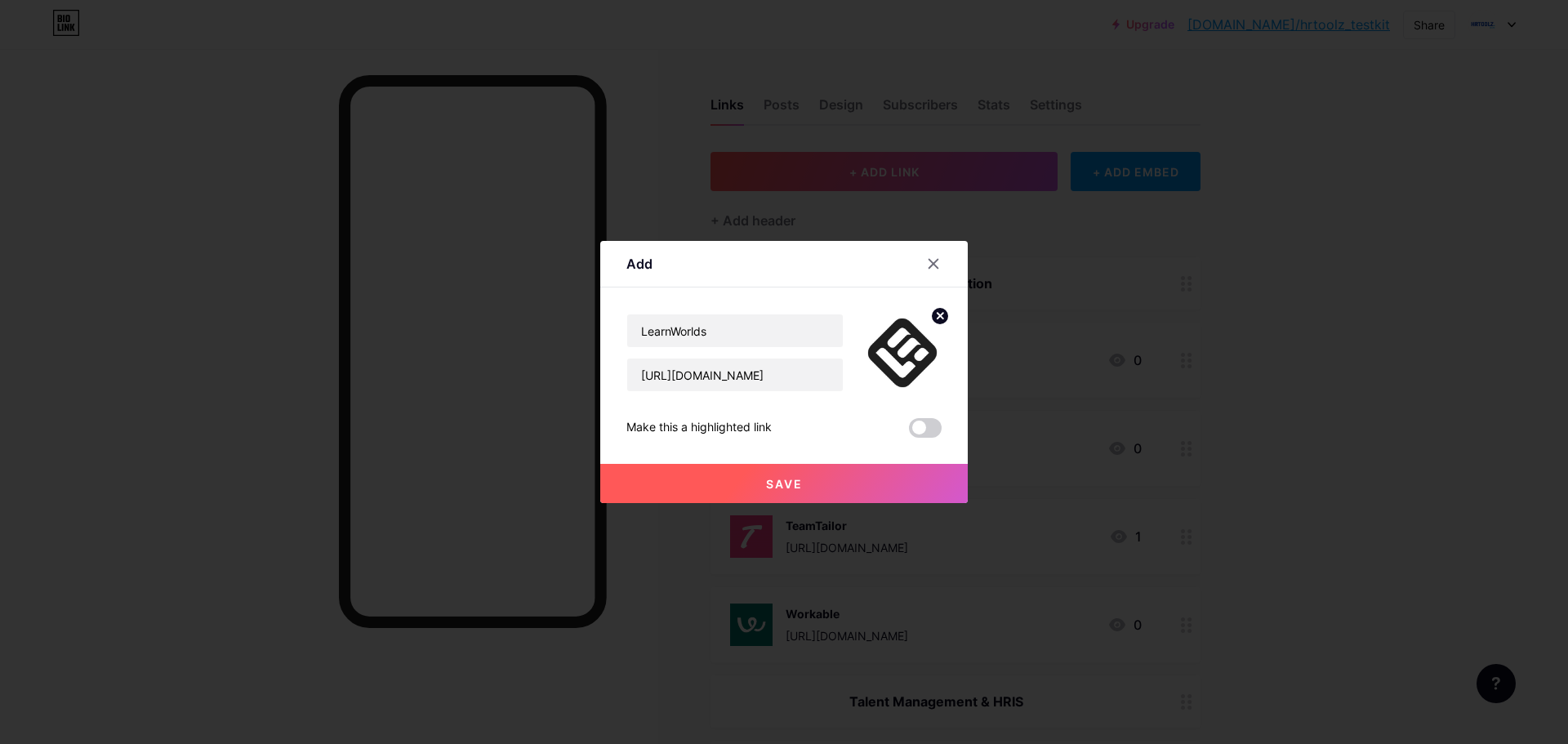
click at [784, 482] on span "Save" at bounding box center [784, 483] width 37 height 14
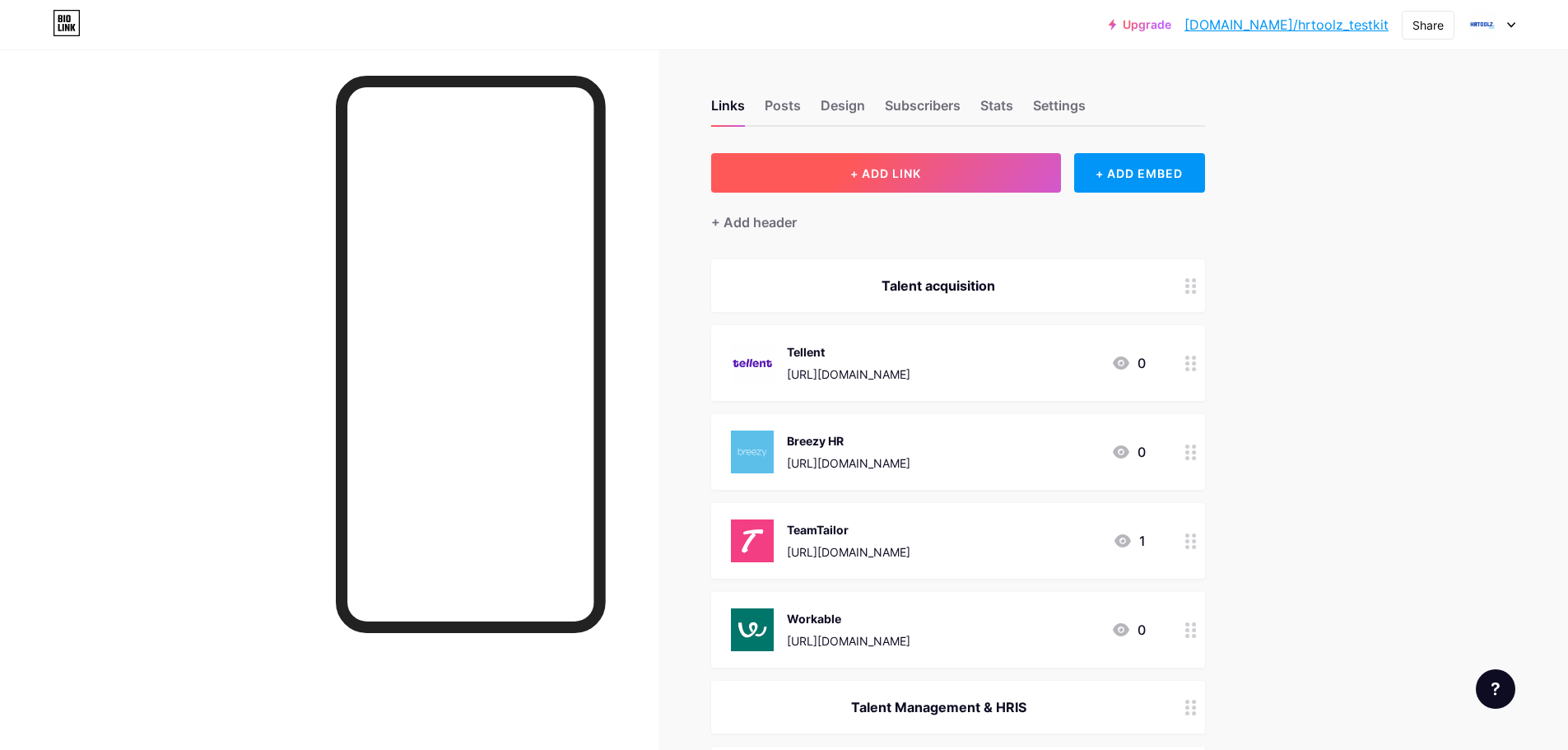
click at [900, 161] on button "+ ADD LINK" at bounding box center [886, 173] width 350 height 40
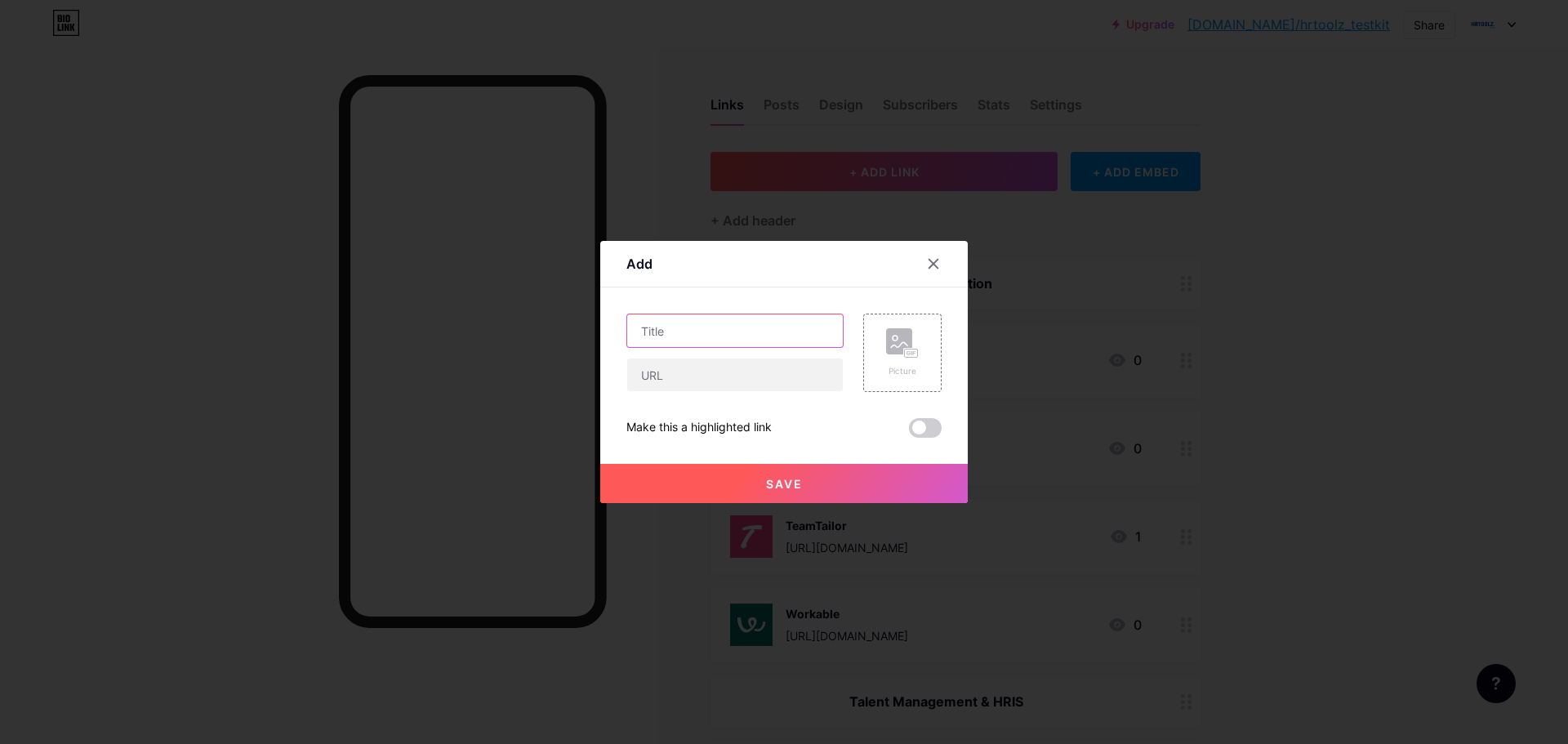
click at [736, 332] on input "text" at bounding box center [734, 331] width 215 height 33
type input "AI - AdCreative"
click at [685, 380] on input "text" at bounding box center [734, 375] width 215 height 33
paste input "[URL]"
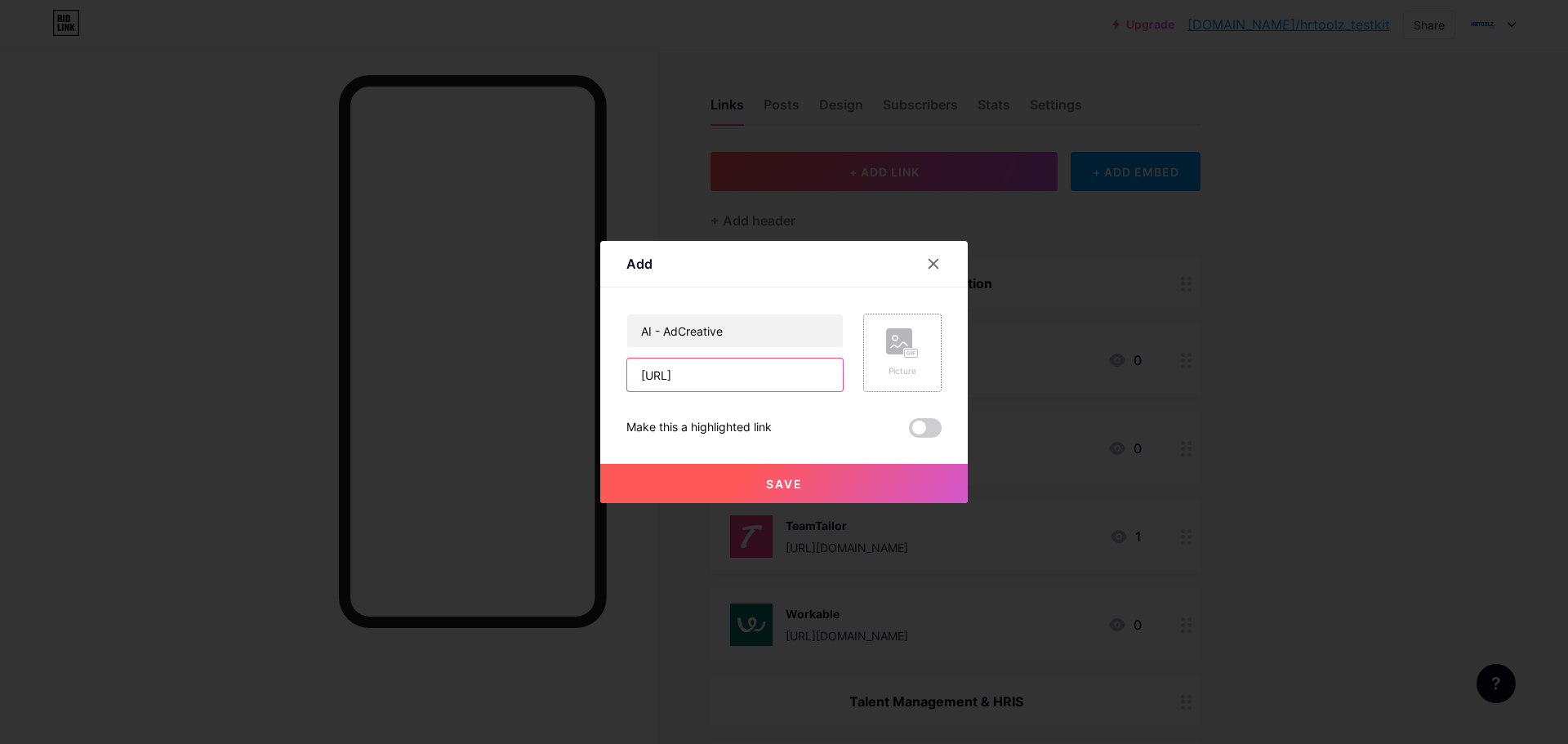
type input "[URL]"
click at [906, 356] on rect at bounding box center [911, 353] width 13 height 8
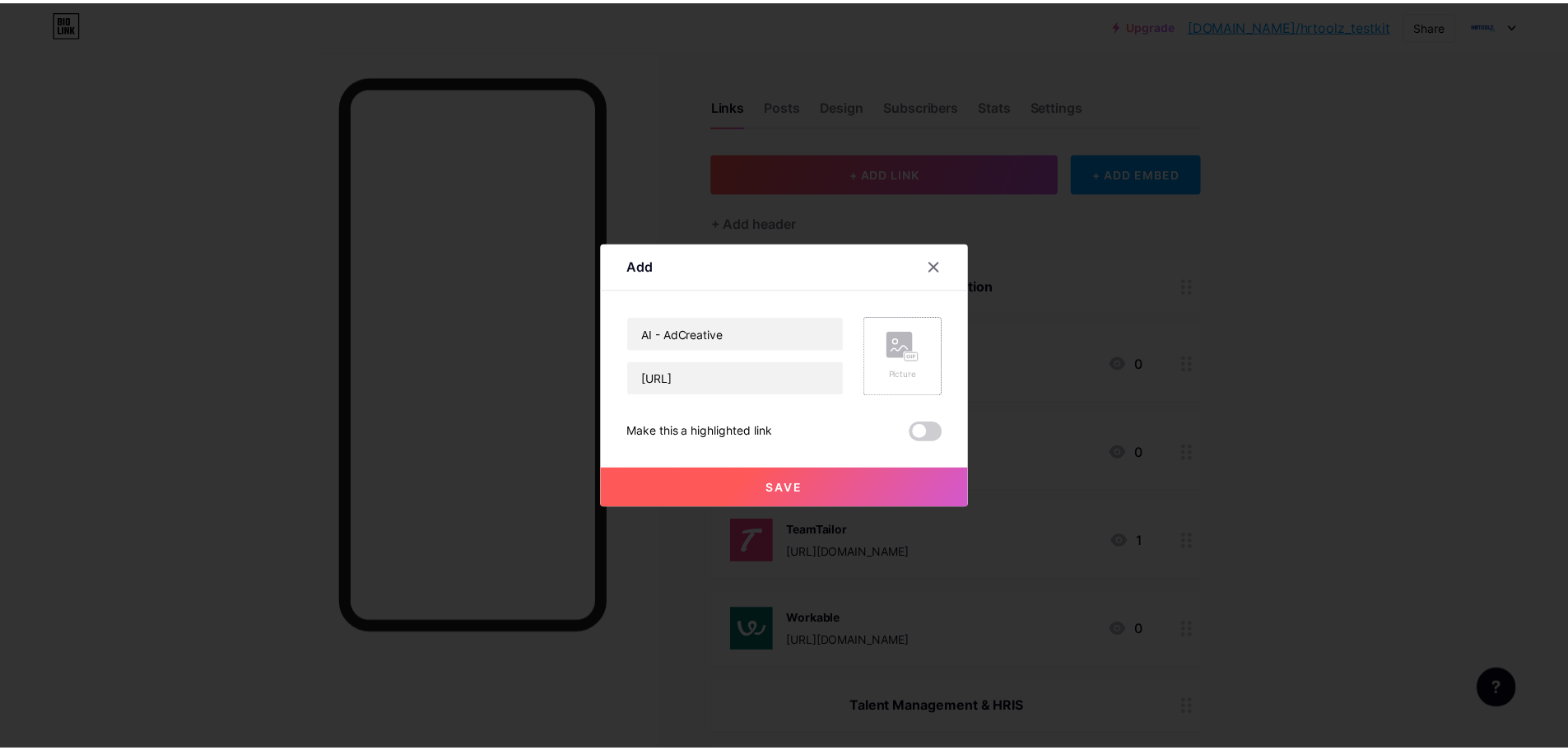
scroll to position [0, 0]
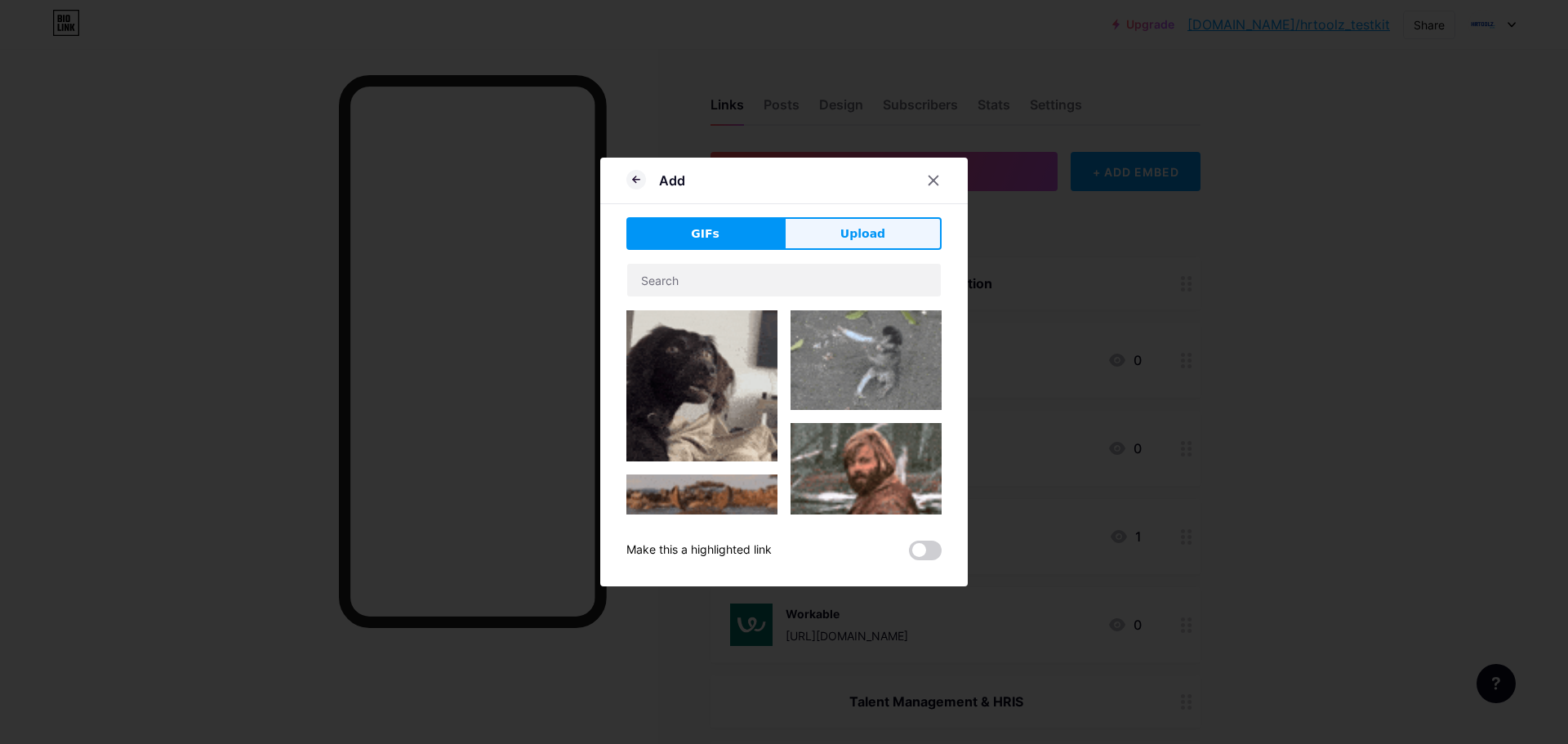
click at [883, 236] on button "Upload" at bounding box center [862, 234] width 158 height 33
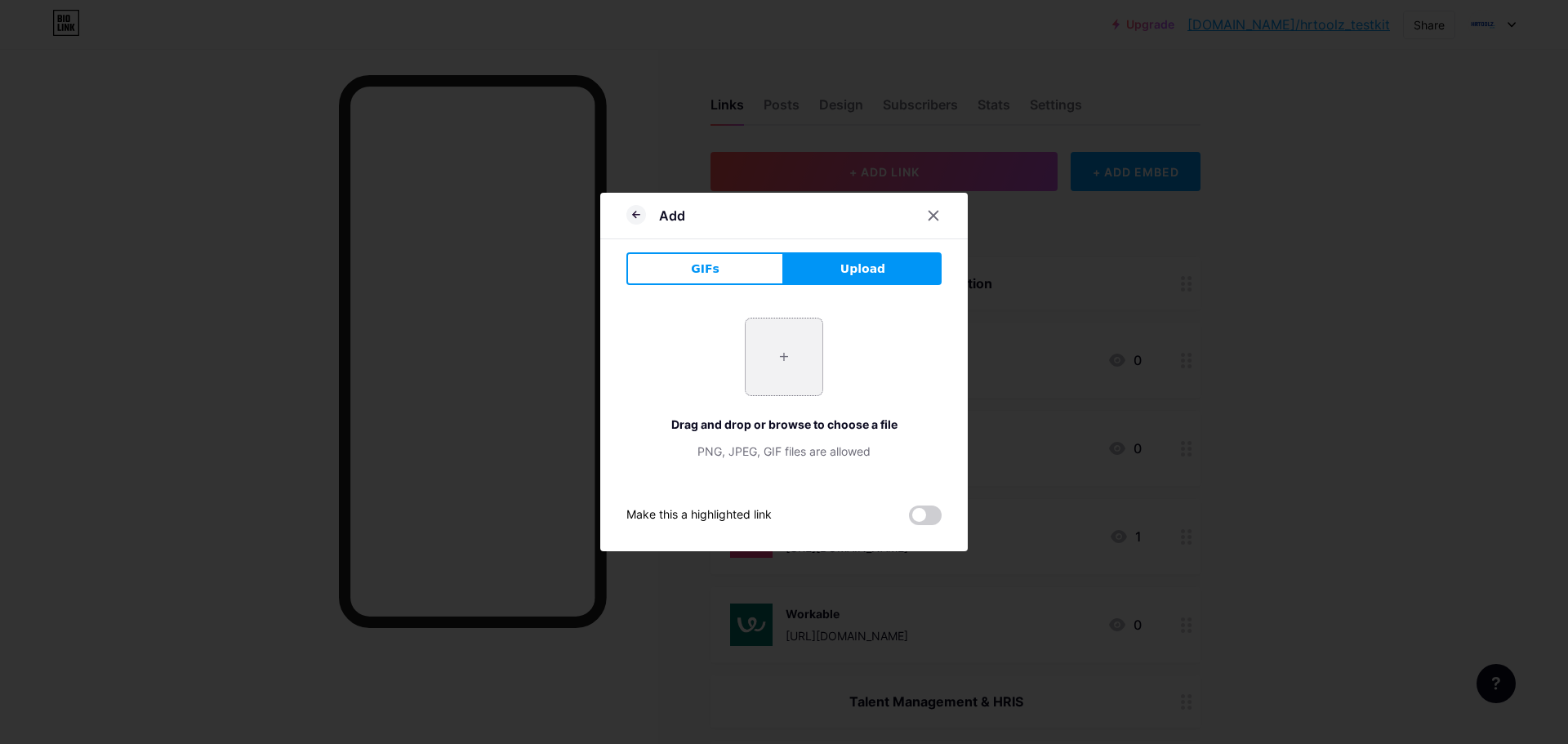
click at [776, 354] on input "file" at bounding box center [784, 357] width 77 height 77
type input "C:\fakepath\adcreative"
click at [781, 349] on span at bounding box center [784, 357] width 18 height 18
click at [935, 222] on div at bounding box center [933, 215] width 29 height 29
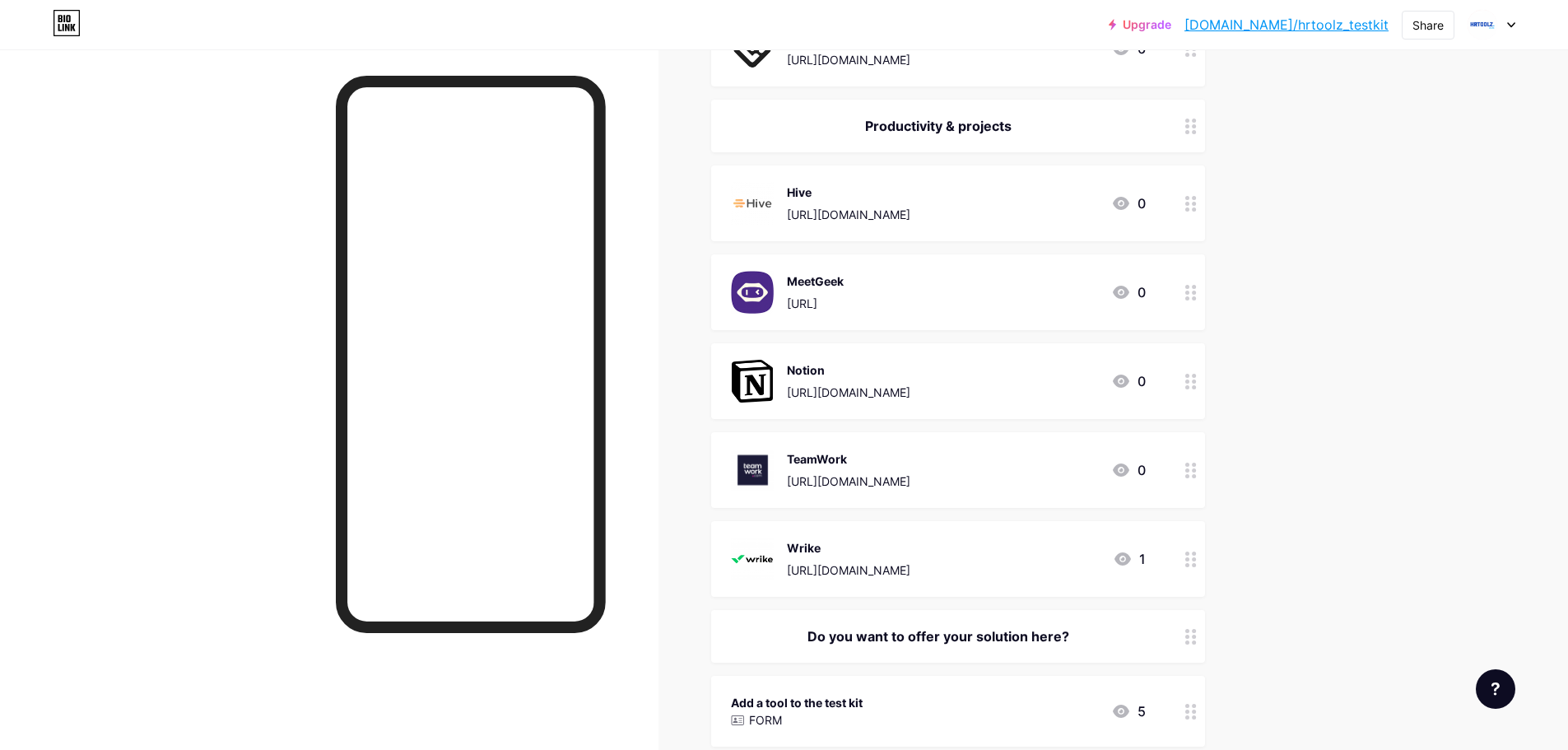
scroll to position [1444, 0]
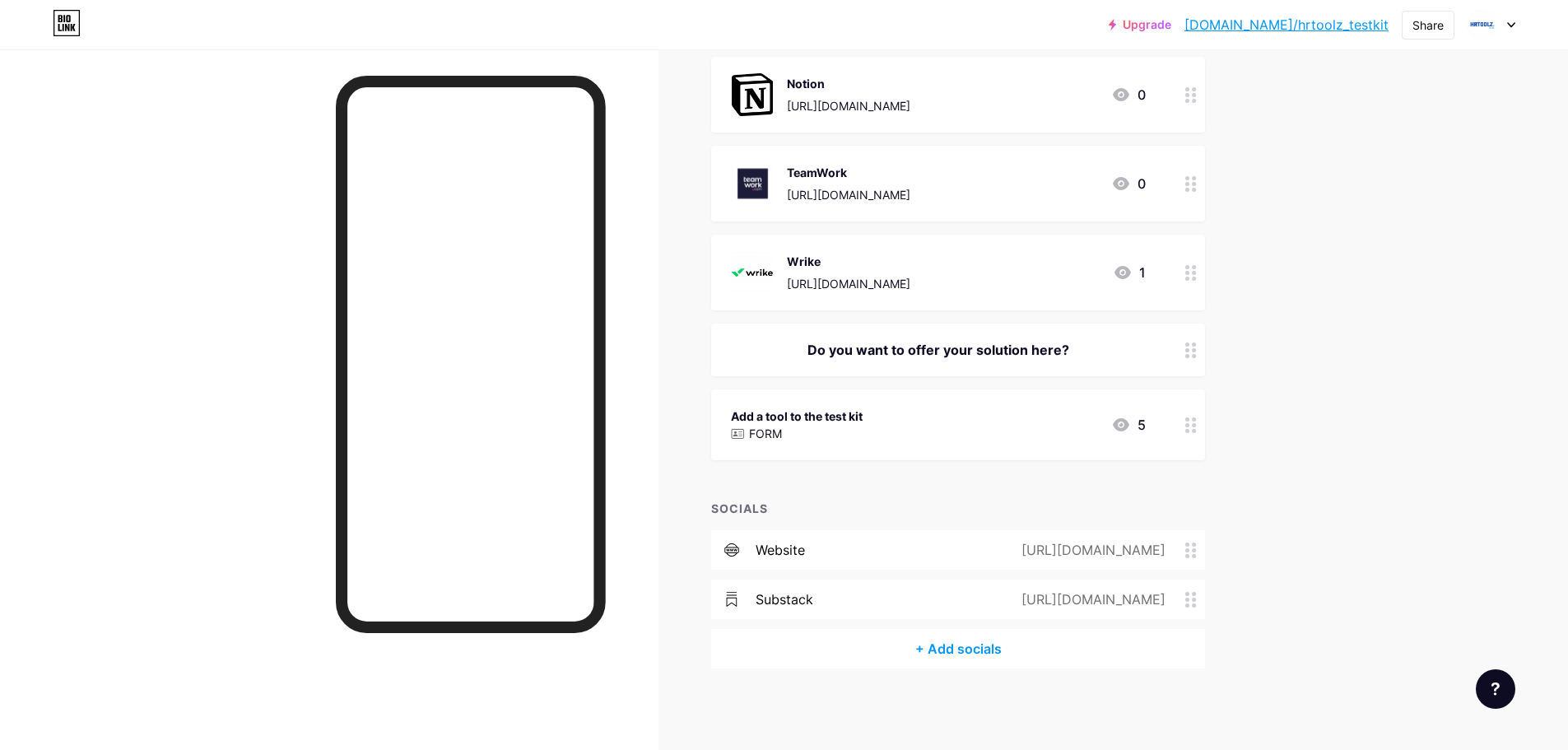
click at [1197, 603] on icon at bounding box center [1191, 599] width 11 height 16
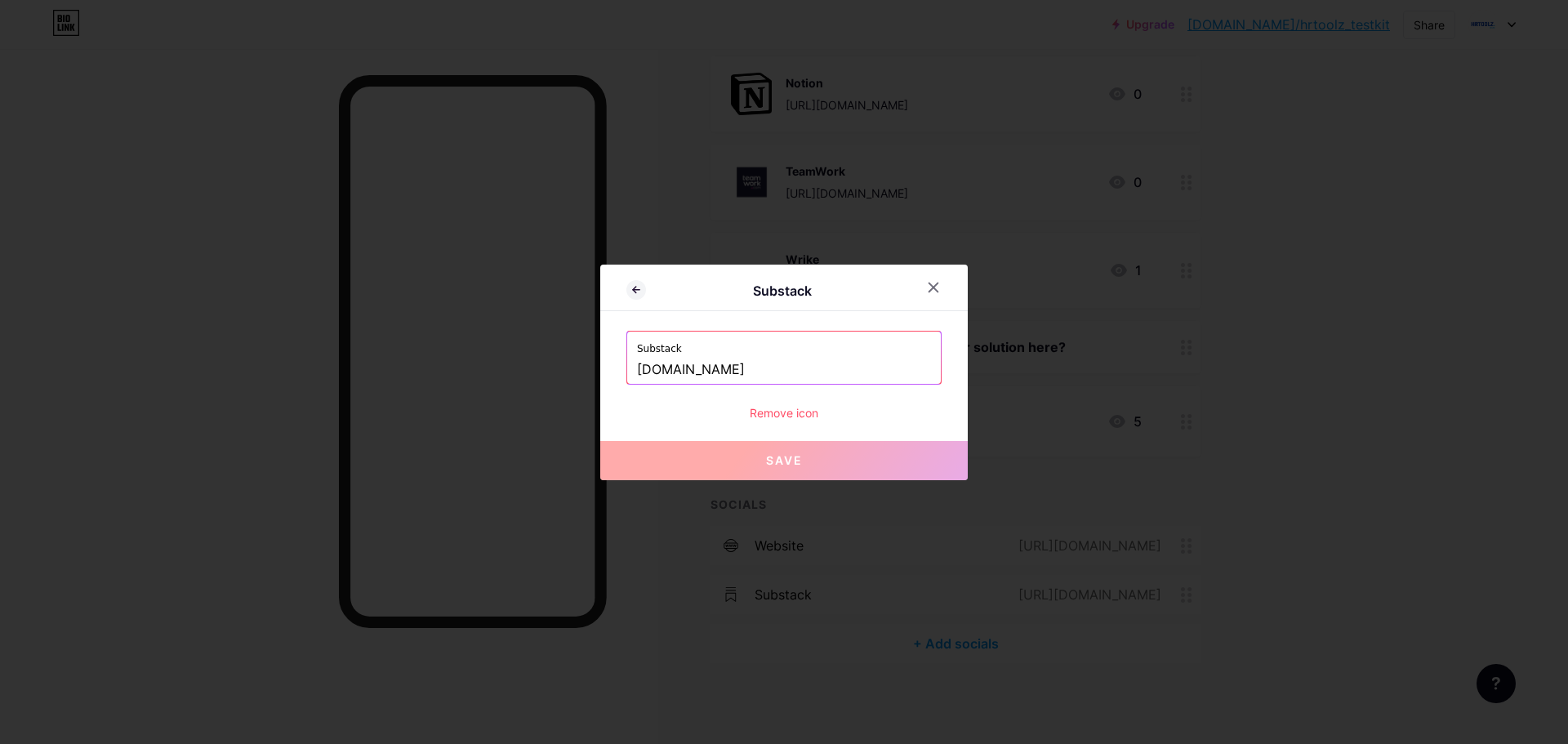
click at [797, 414] on div "Remove icon" at bounding box center [784, 412] width 315 height 17
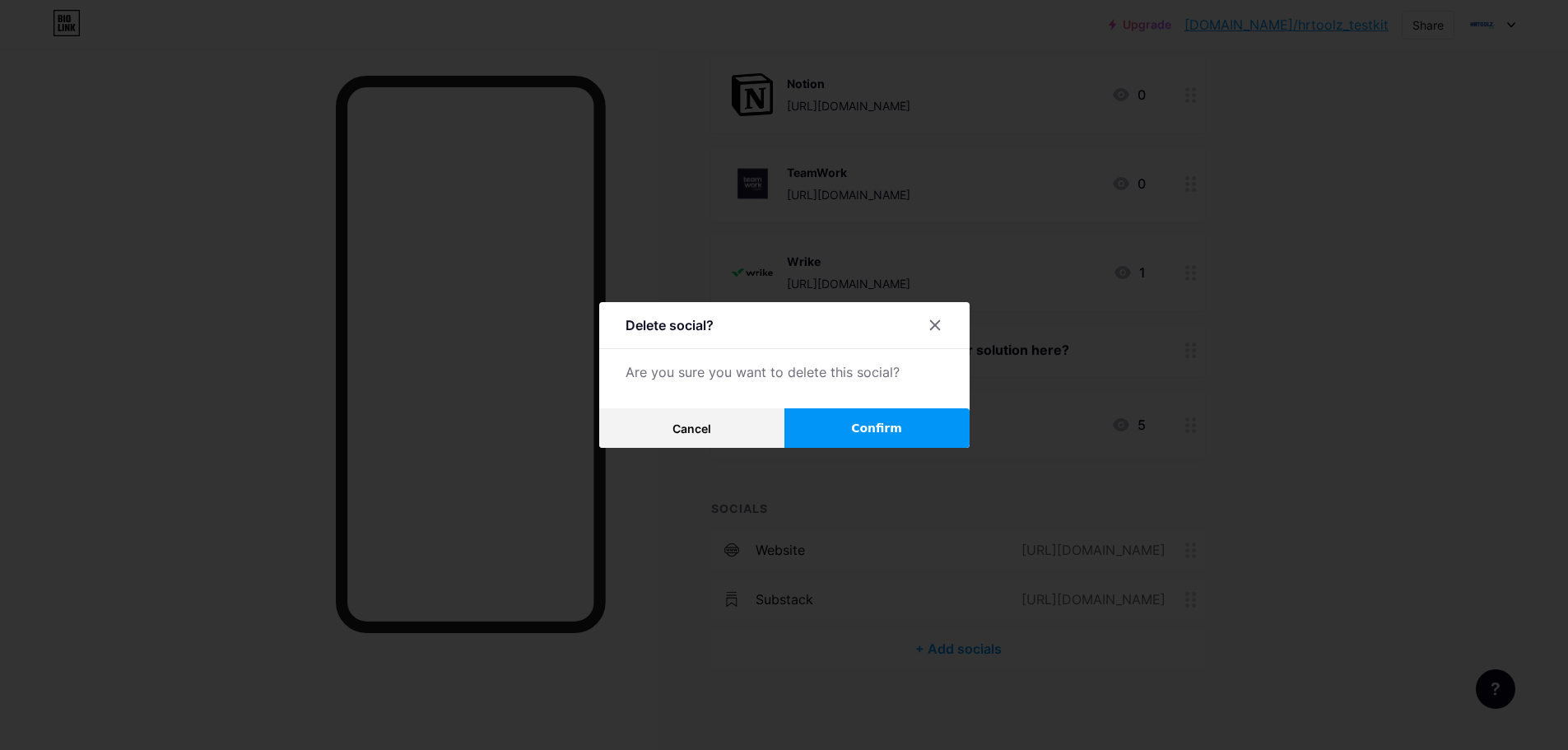
click at [835, 421] on button "Confirm" at bounding box center [877, 428] width 185 height 40
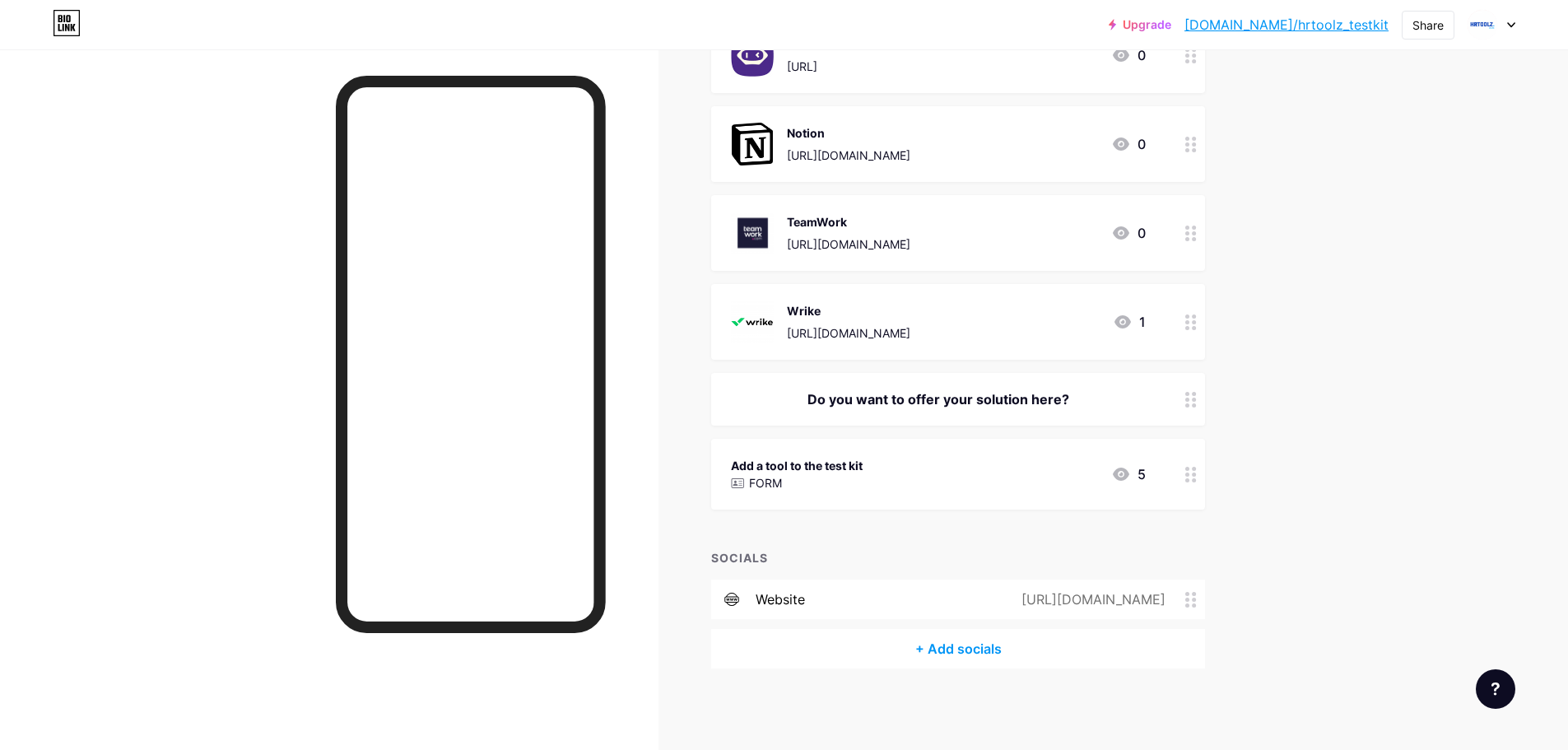
click at [1304, 26] on link "[DOMAIN_NAME]/hrtoolz_testkit" at bounding box center [1286, 24] width 204 height 19
click at [1291, 24] on link "[DOMAIN_NAME]/hrtoolz_testkit" at bounding box center [1286, 24] width 204 height 19
